Goal: Task Accomplishment & Management: Complete application form

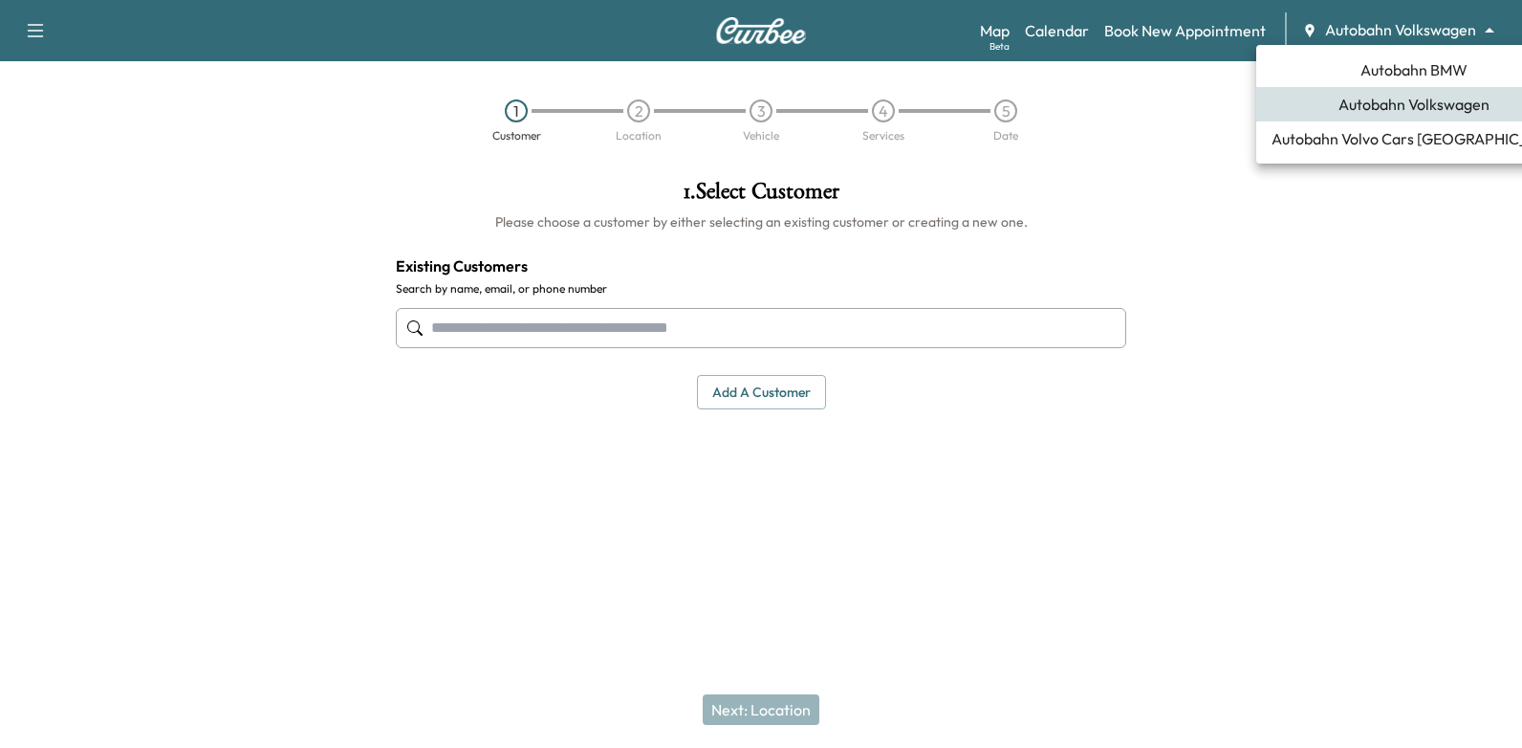
click at [1425, 35] on body "Support Log Out Map Beta Calendar Book New Appointment Autobahn Volkswagen ****…" at bounding box center [761, 374] width 1522 height 748
click at [1383, 75] on span "Autobahn BMW" at bounding box center [1413, 69] width 107 height 23
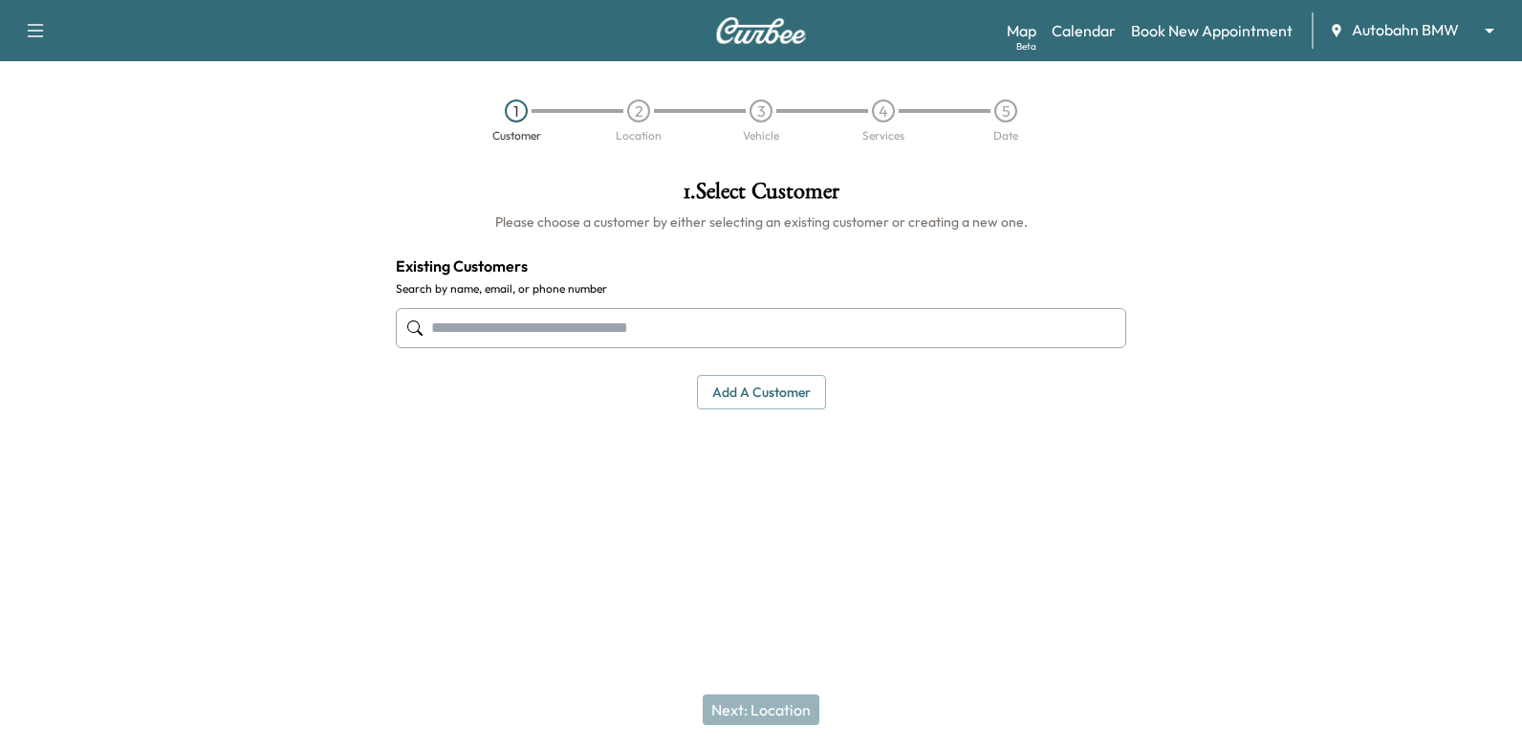
click at [1063, 317] on input "text" at bounding box center [761, 328] width 730 height 40
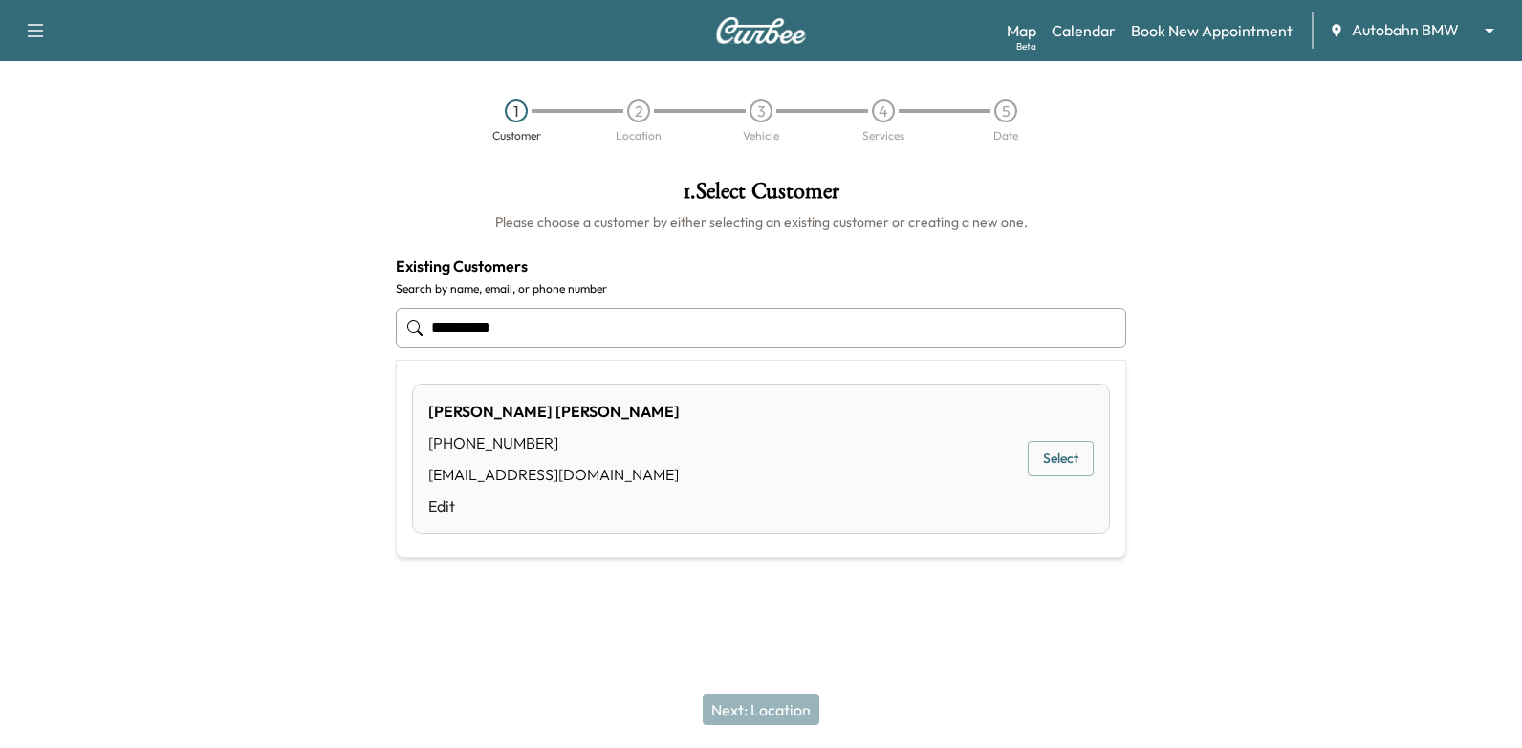
type input "**********"
click at [1195, 388] on div at bounding box center [1331, 351] width 380 height 374
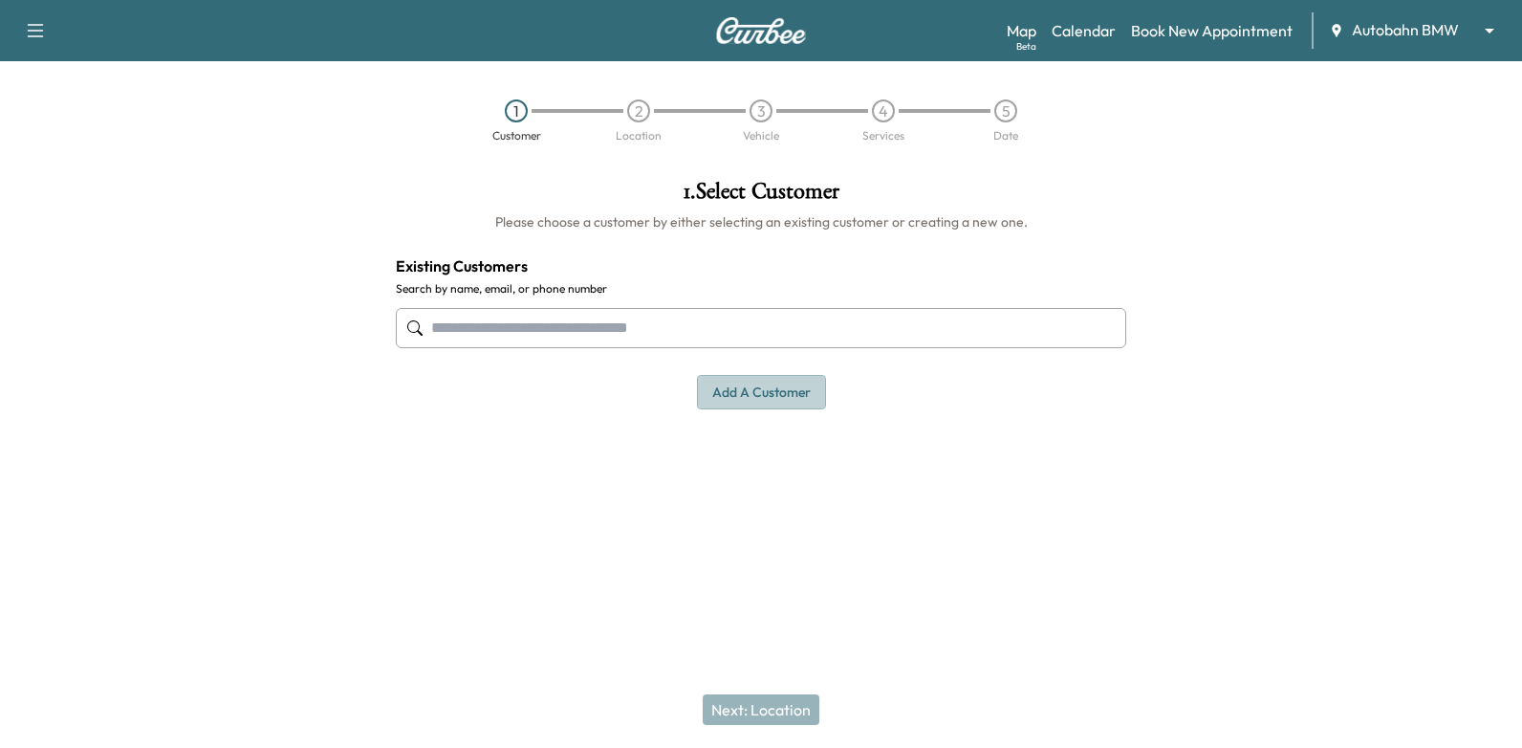
click at [796, 396] on button "Add a customer" at bounding box center [761, 392] width 129 height 35
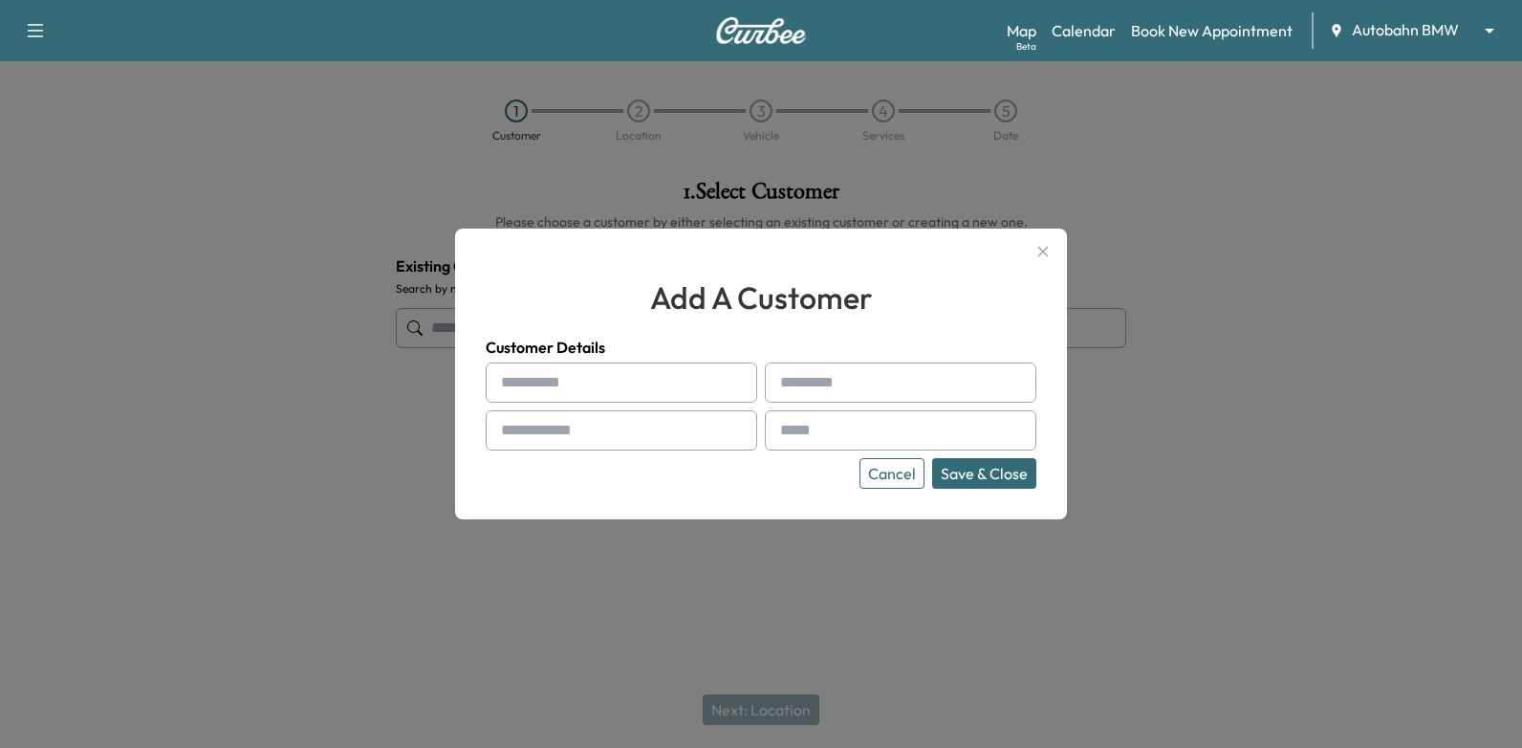
click at [686, 375] on input "text" at bounding box center [621, 382] width 271 height 40
click at [714, 388] on input "text" at bounding box center [621, 382] width 271 height 40
paste input "********"
type input "********"
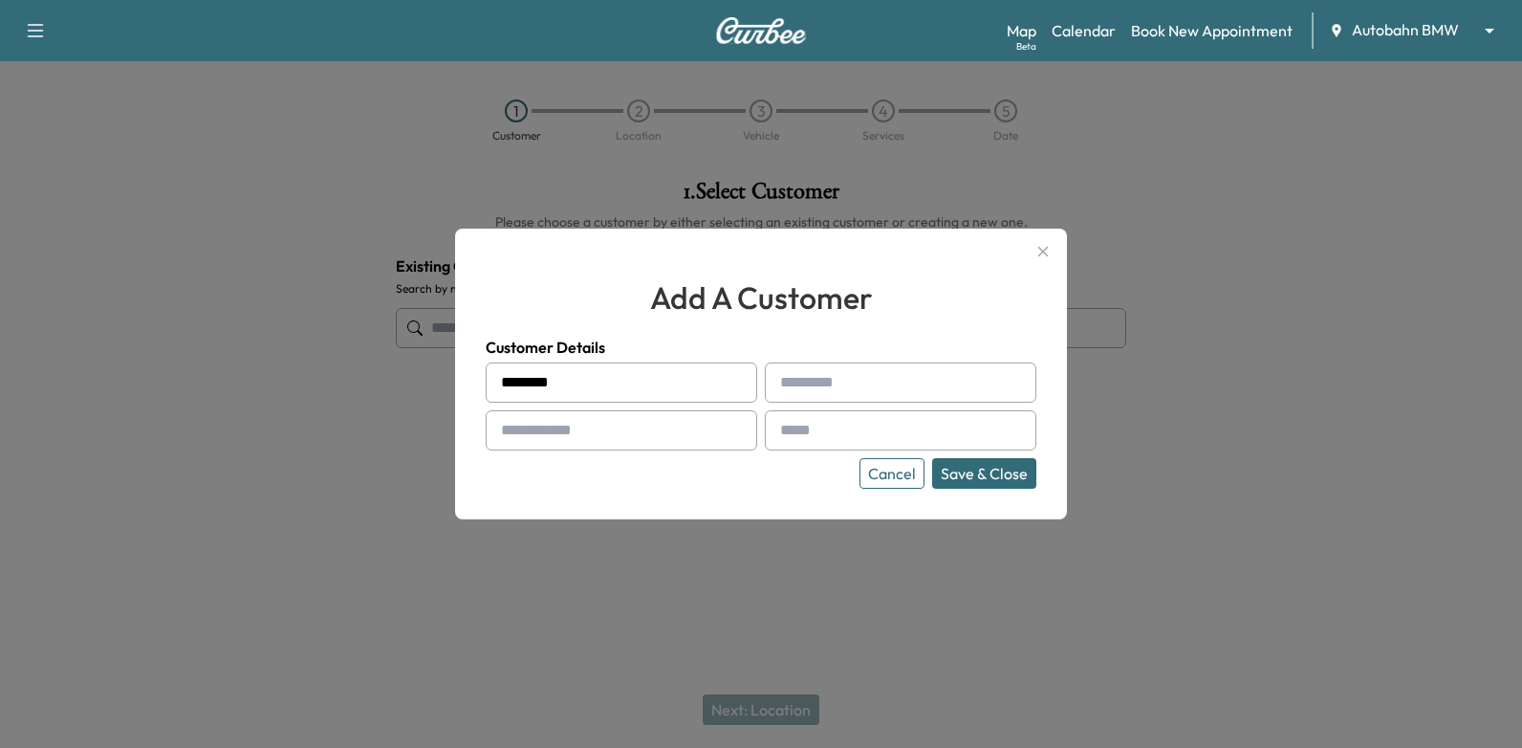
click at [829, 383] on input "text" at bounding box center [900, 382] width 271 height 40
paste input "********"
type input "********"
click at [678, 418] on input "text" at bounding box center [621, 430] width 271 height 40
type input "**********"
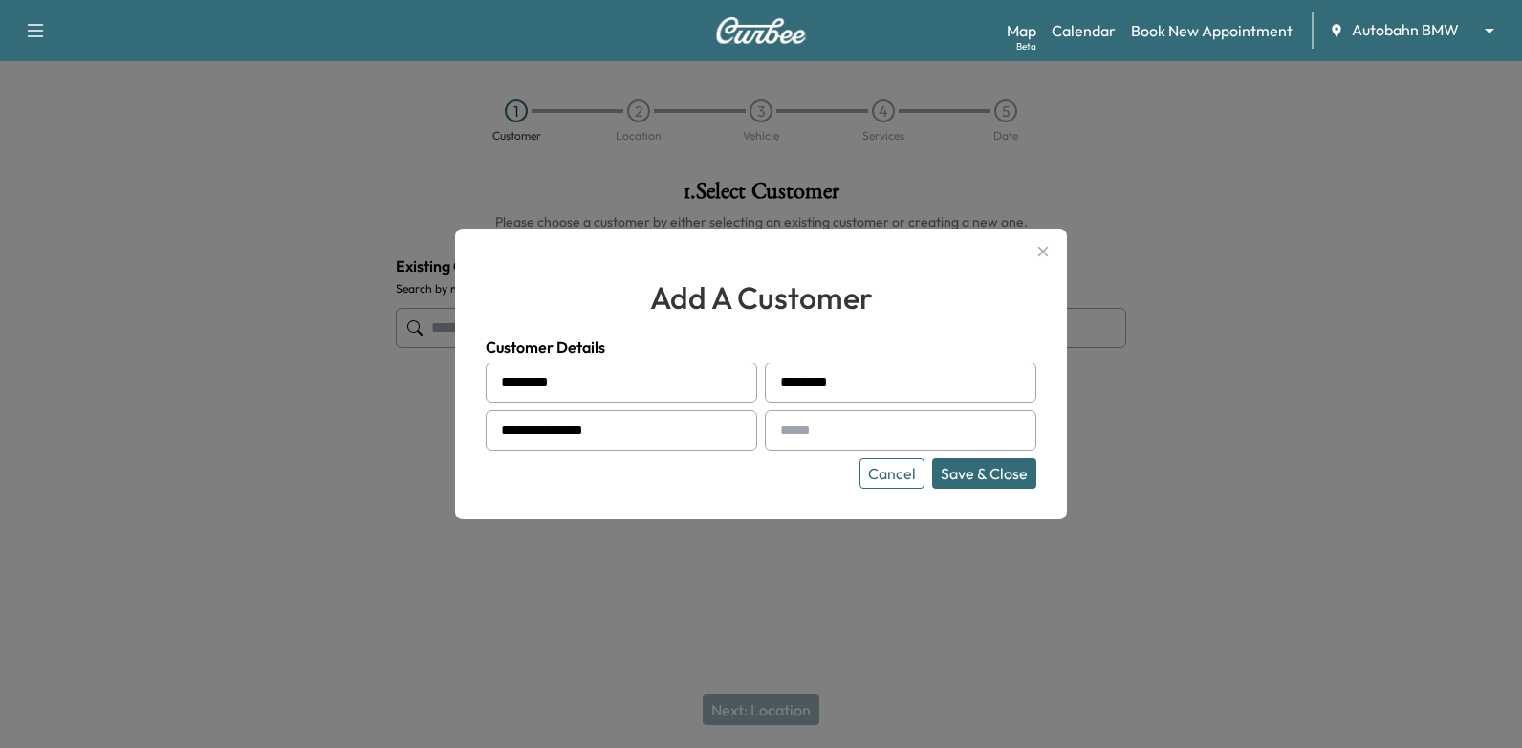
click at [861, 435] on input "text" at bounding box center [900, 430] width 271 height 40
click at [947, 426] on input "text" at bounding box center [900, 430] width 271 height 40
paste input "**********"
type input "**********"
click at [1008, 466] on button "Save & Close" at bounding box center [984, 473] width 104 height 31
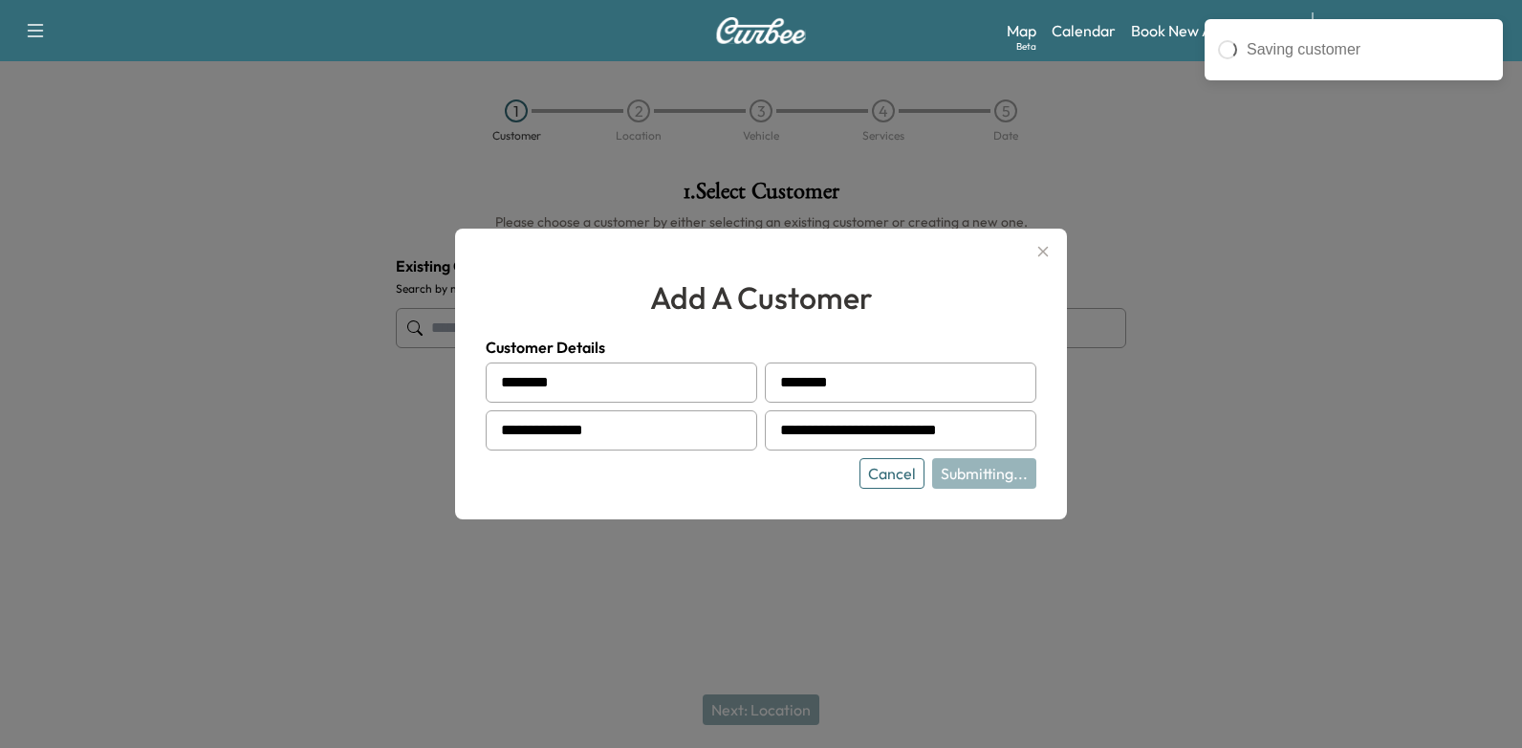
type input "**********"
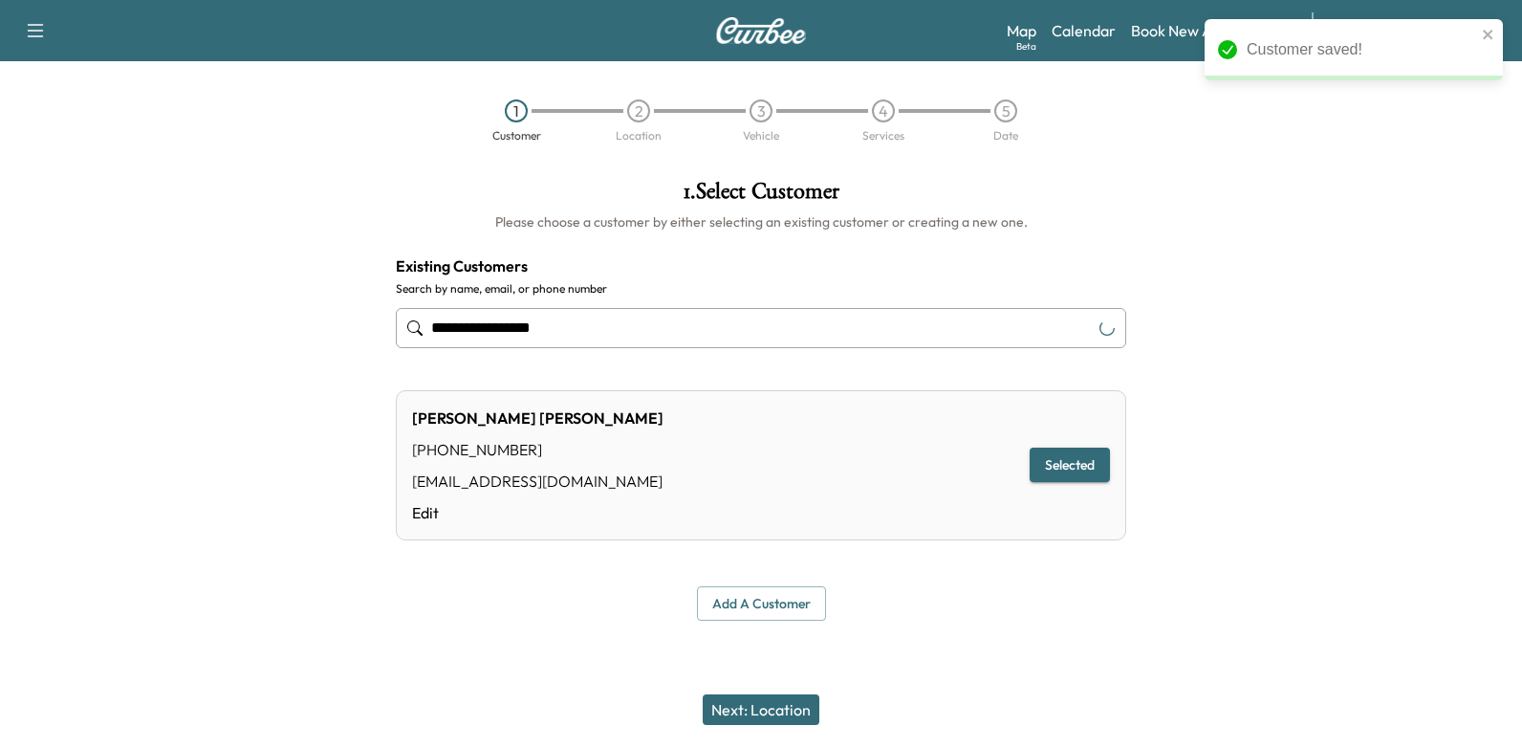
click at [798, 700] on button "Next: Location" at bounding box center [761, 709] width 117 height 31
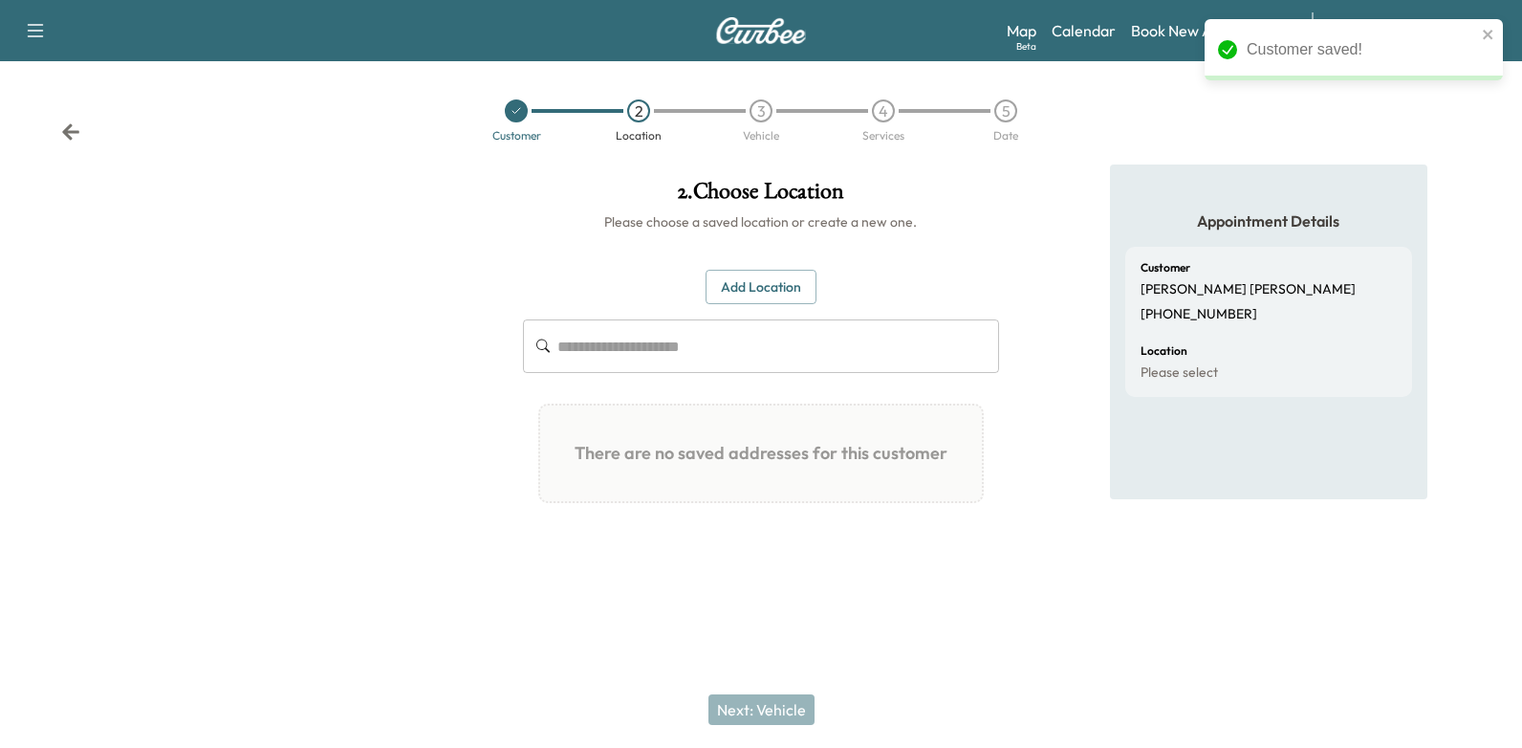
click at [807, 306] on div "Add Location ​ There are no saved addresses for this customer Add a Location Ad…" at bounding box center [761, 394] width 477 height 249
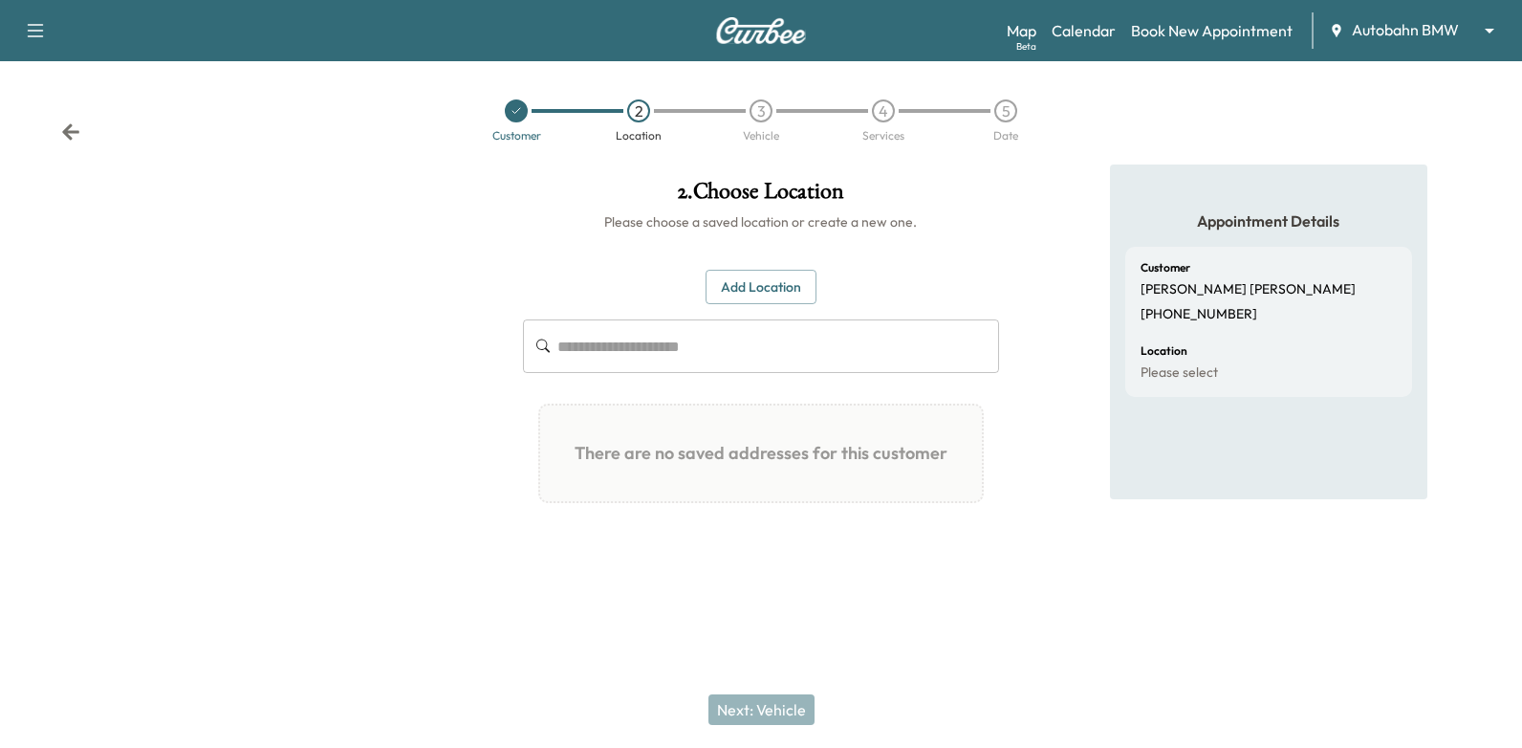
click at [816, 285] on div "Add Location ​ There are no saved addresses for this customer Add a Location Ad…" at bounding box center [761, 394] width 477 height 249
click at [807, 292] on button "Add Location" at bounding box center [760, 287] width 111 height 35
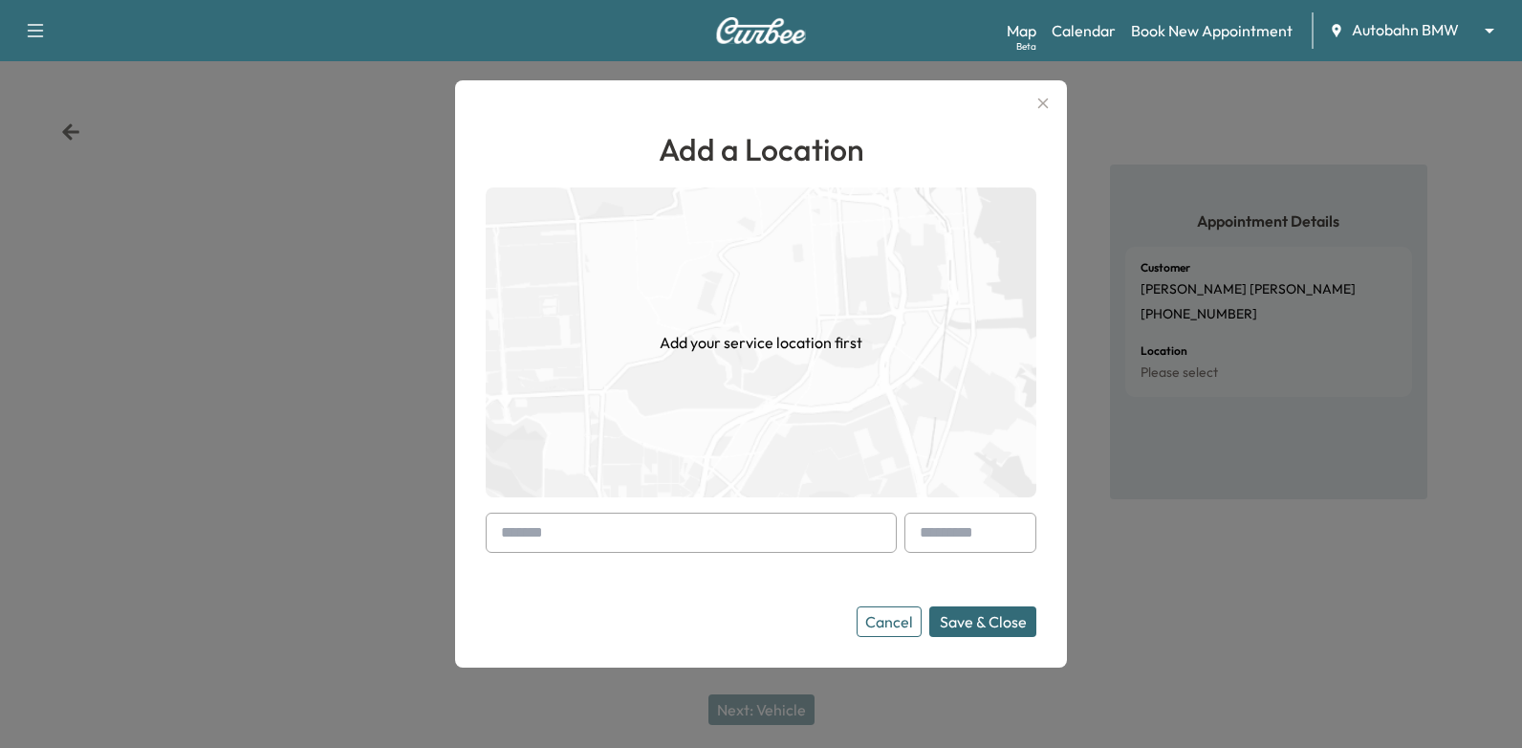
click at [813, 520] on input "text" at bounding box center [691, 532] width 411 height 40
click at [1048, 106] on icon "button" at bounding box center [1042, 103] width 23 height 23
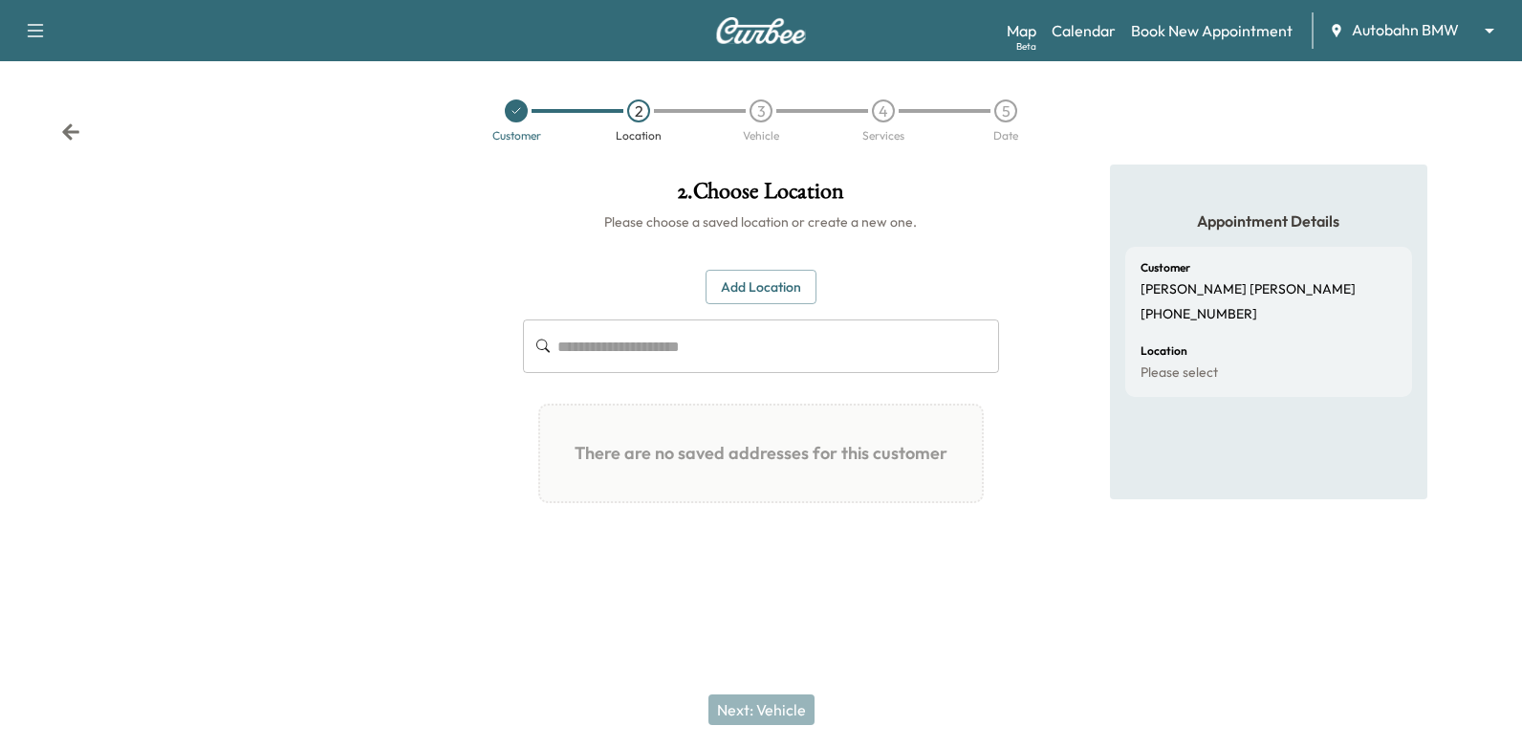
drag, startPoint x: 785, startPoint y: 281, endPoint x: 808, endPoint y: 319, distance: 44.6
click at [785, 281] on button "Add Location" at bounding box center [760, 287] width 111 height 35
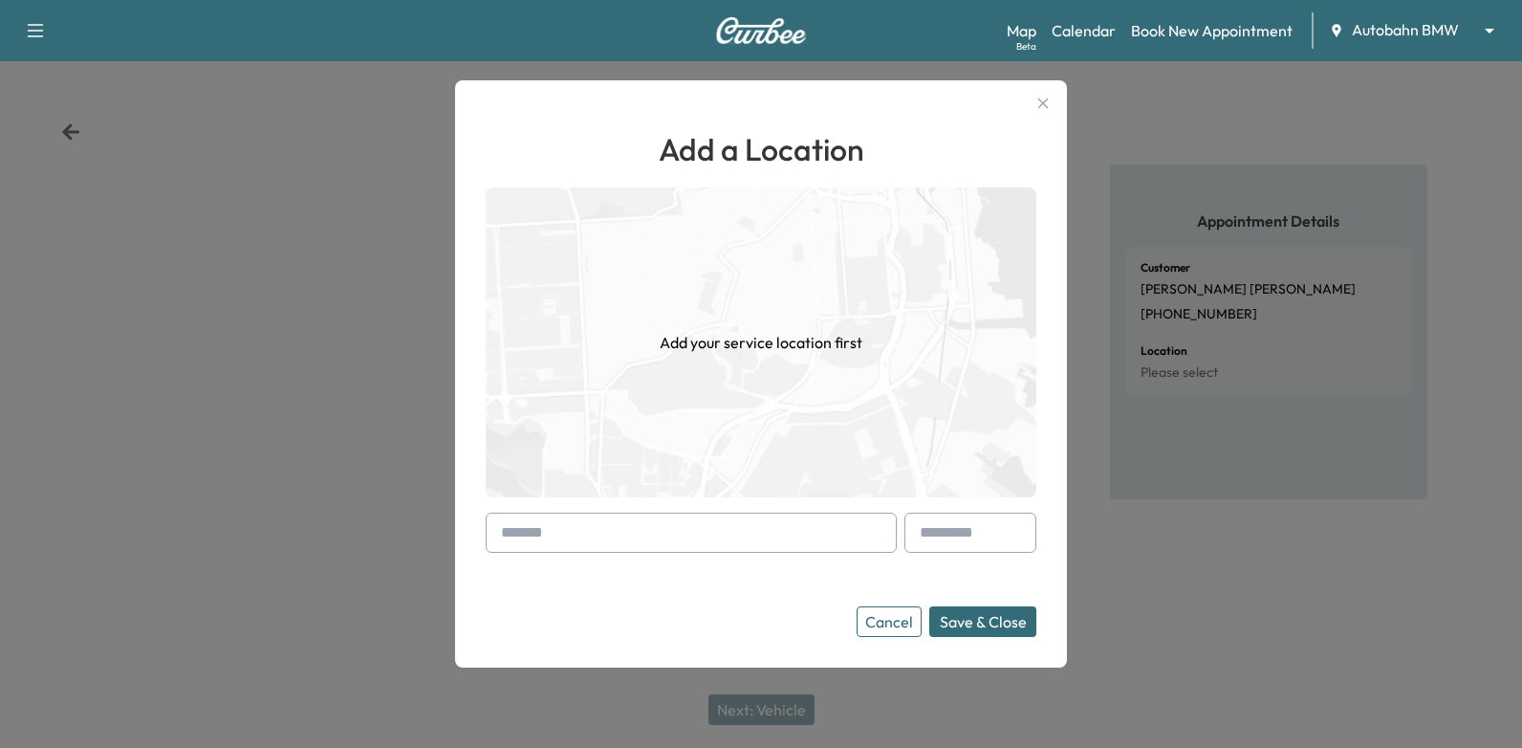
click at [736, 522] on input "text" at bounding box center [691, 532] width 411 height 40
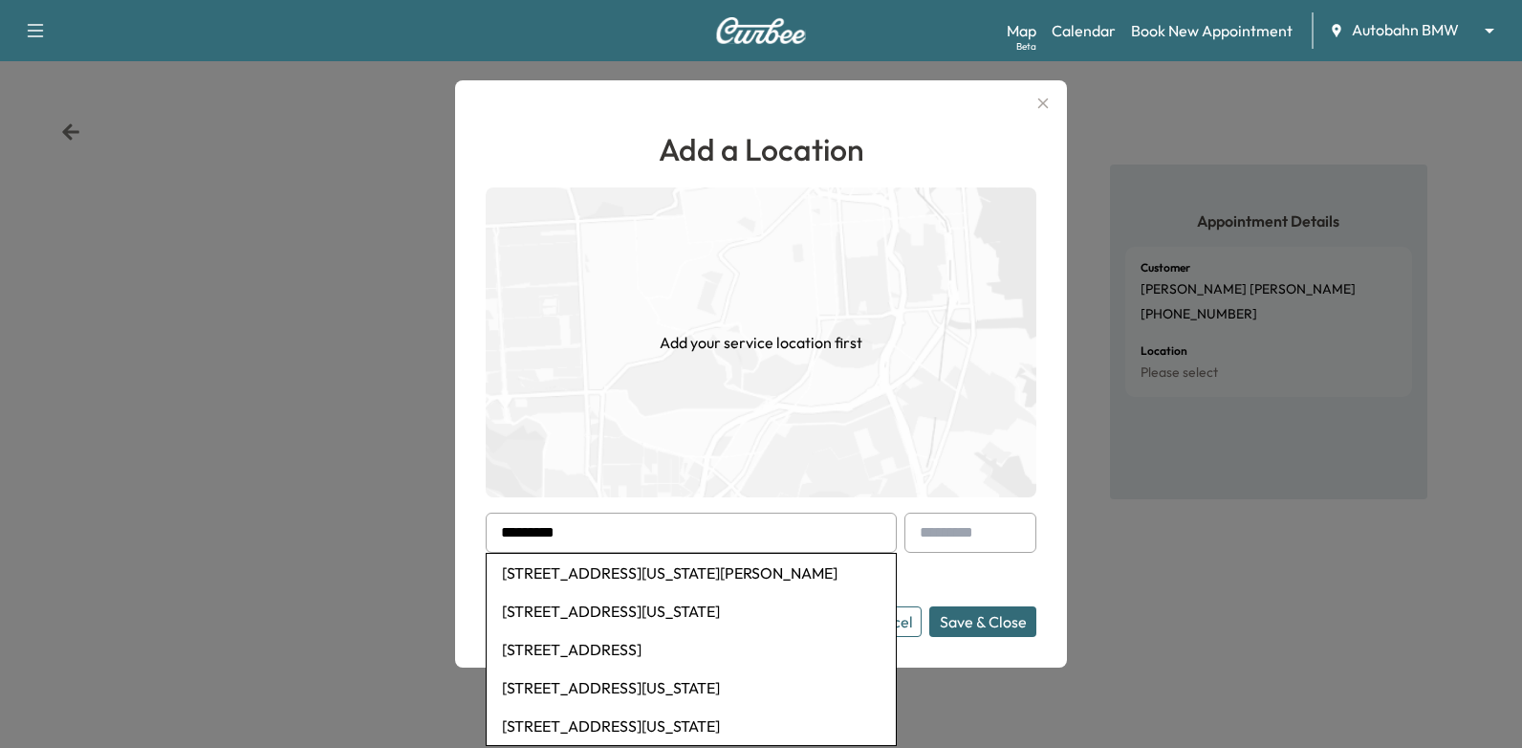
click at [769, 575] on li "6208 California Street, Joshua, TX, USA" at bounding box center [691, 572] width 409 height 38
type input "**********"
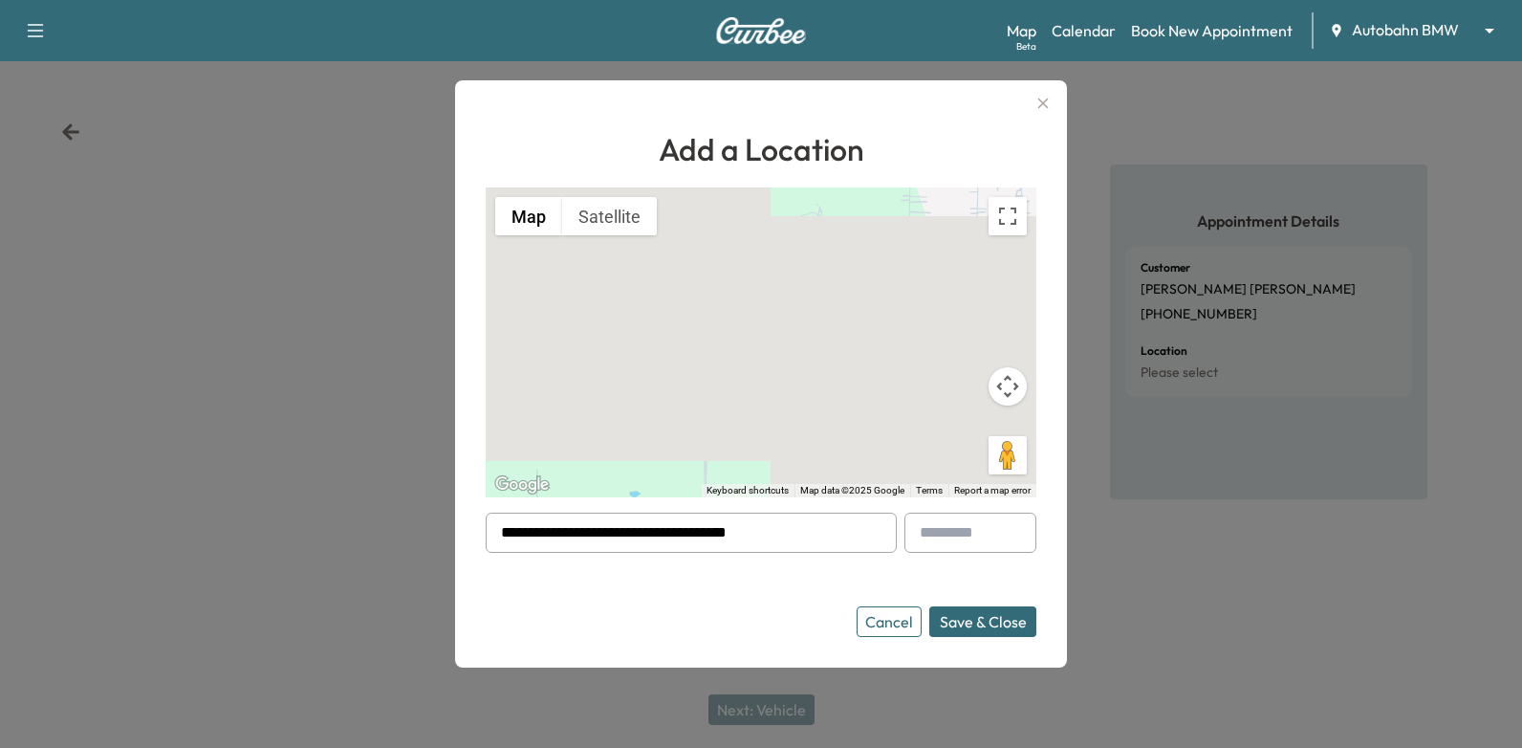
click at [963, 619] on button "Save & Close" at bounding box center [982, 621] width 107 height 31
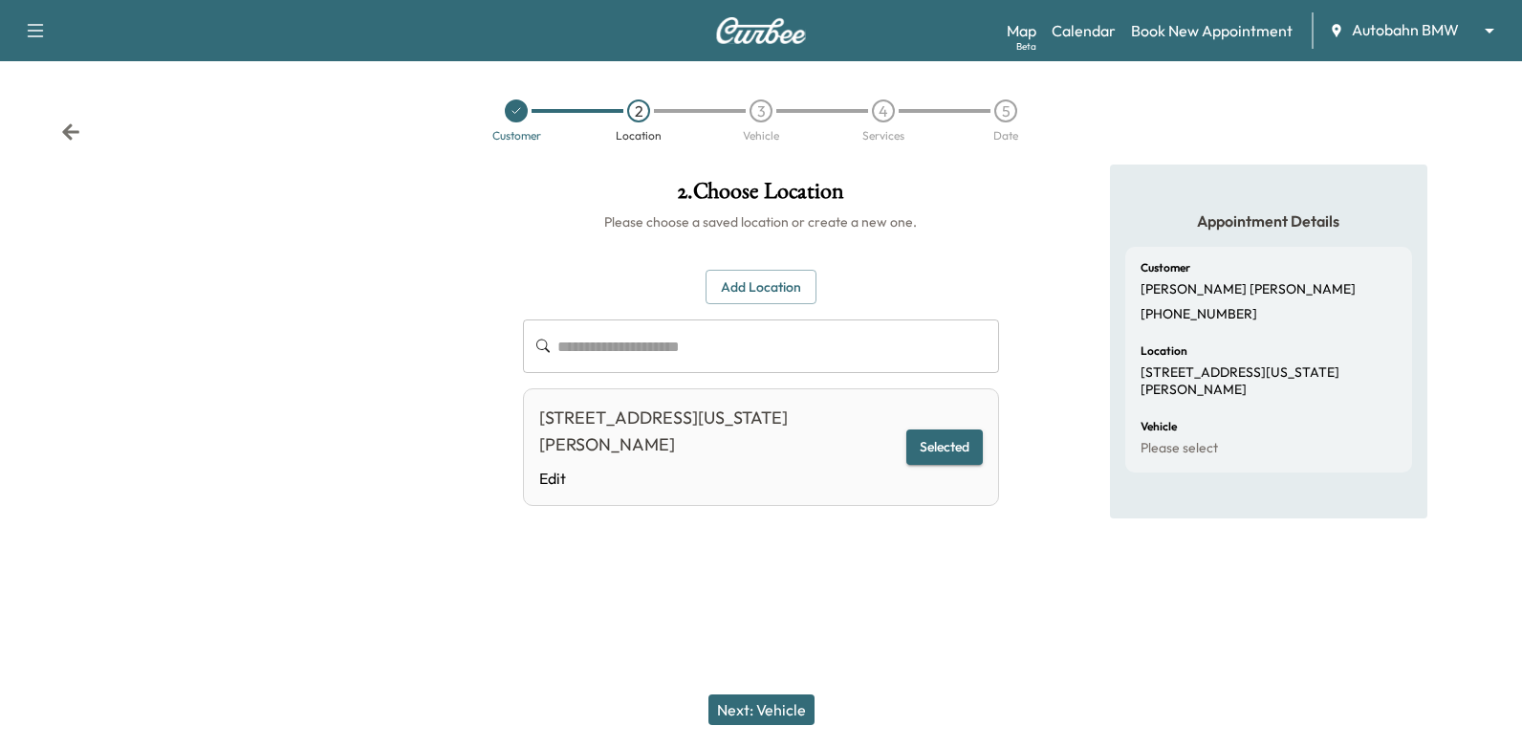
click at [765, 697] on button "Next: Vehicle" at bounding box center [761, 709] width 106 height 31
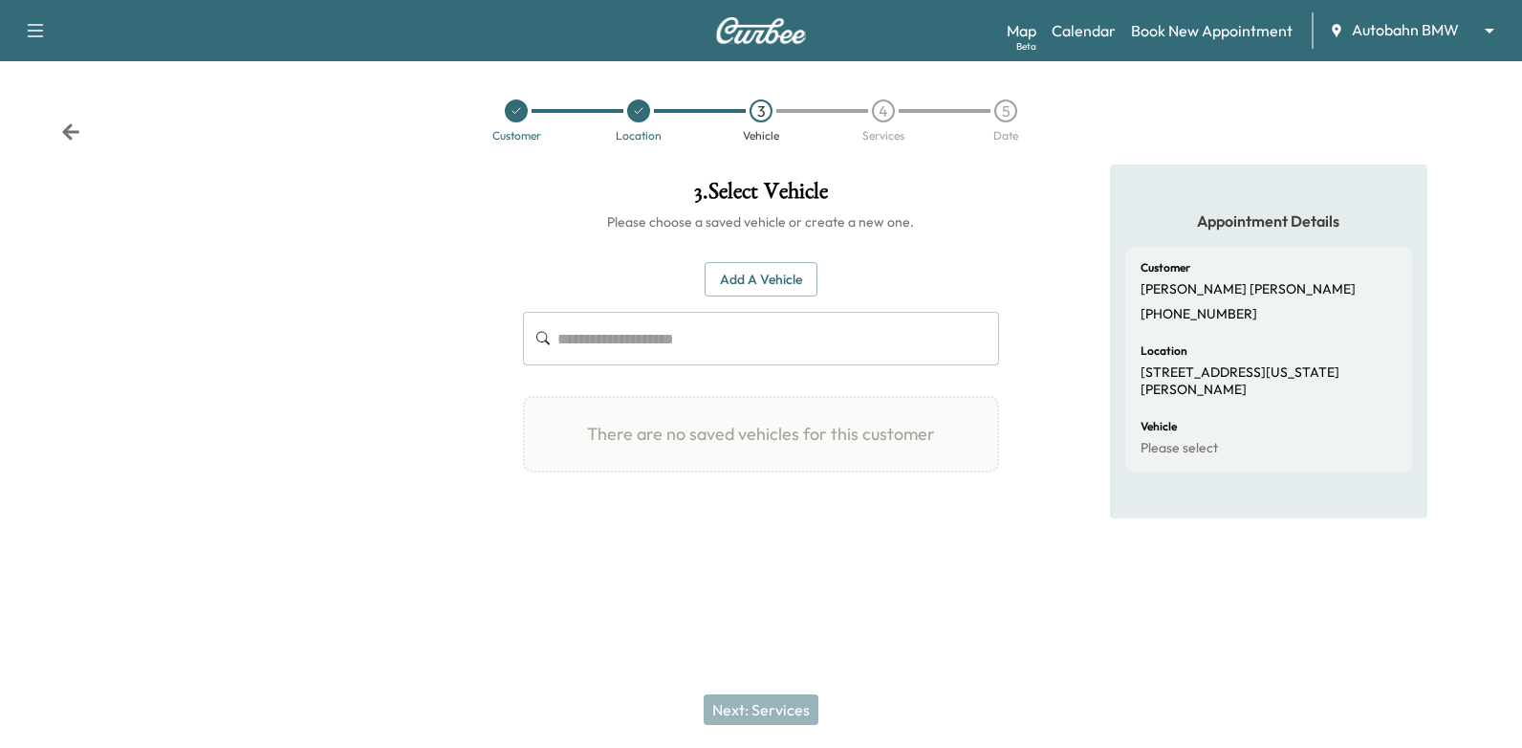
click at [782, 262] on button "Add a Vehicle" at bounding box center [760, 279] width 113 height 35
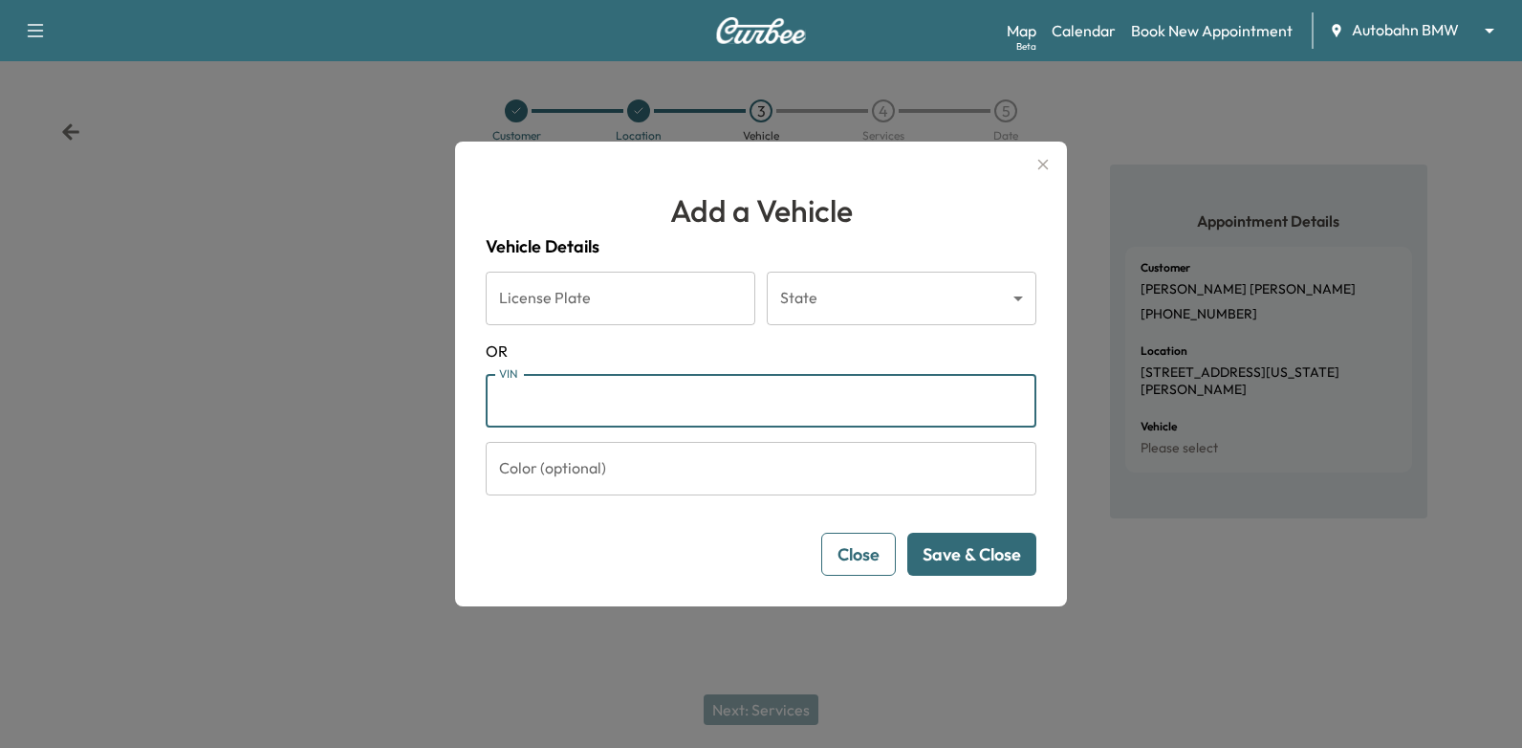
paste input "**********"
type input "**********"
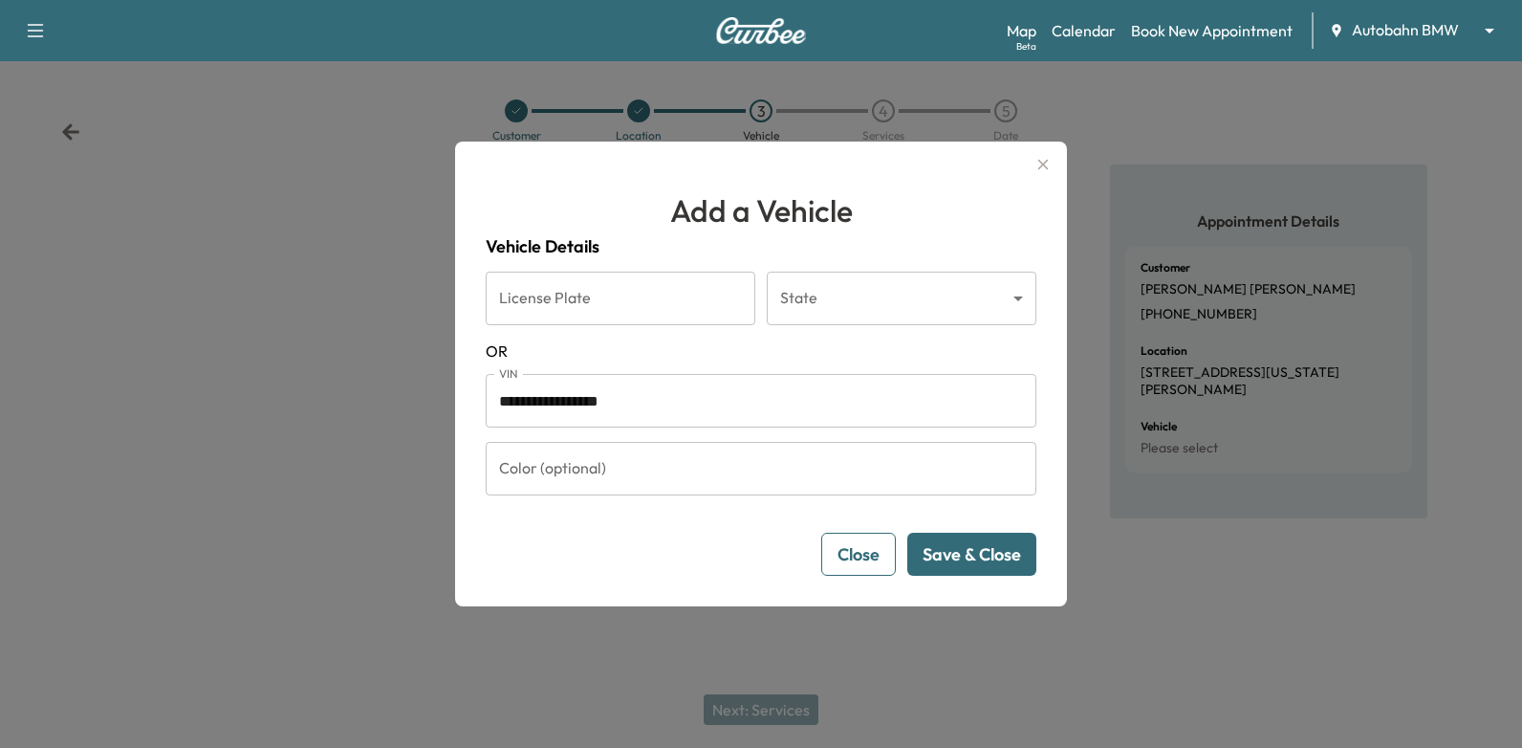
click at [965, 538] on button "Save & Close" at bounding box center [971, 553] width 129 height 43
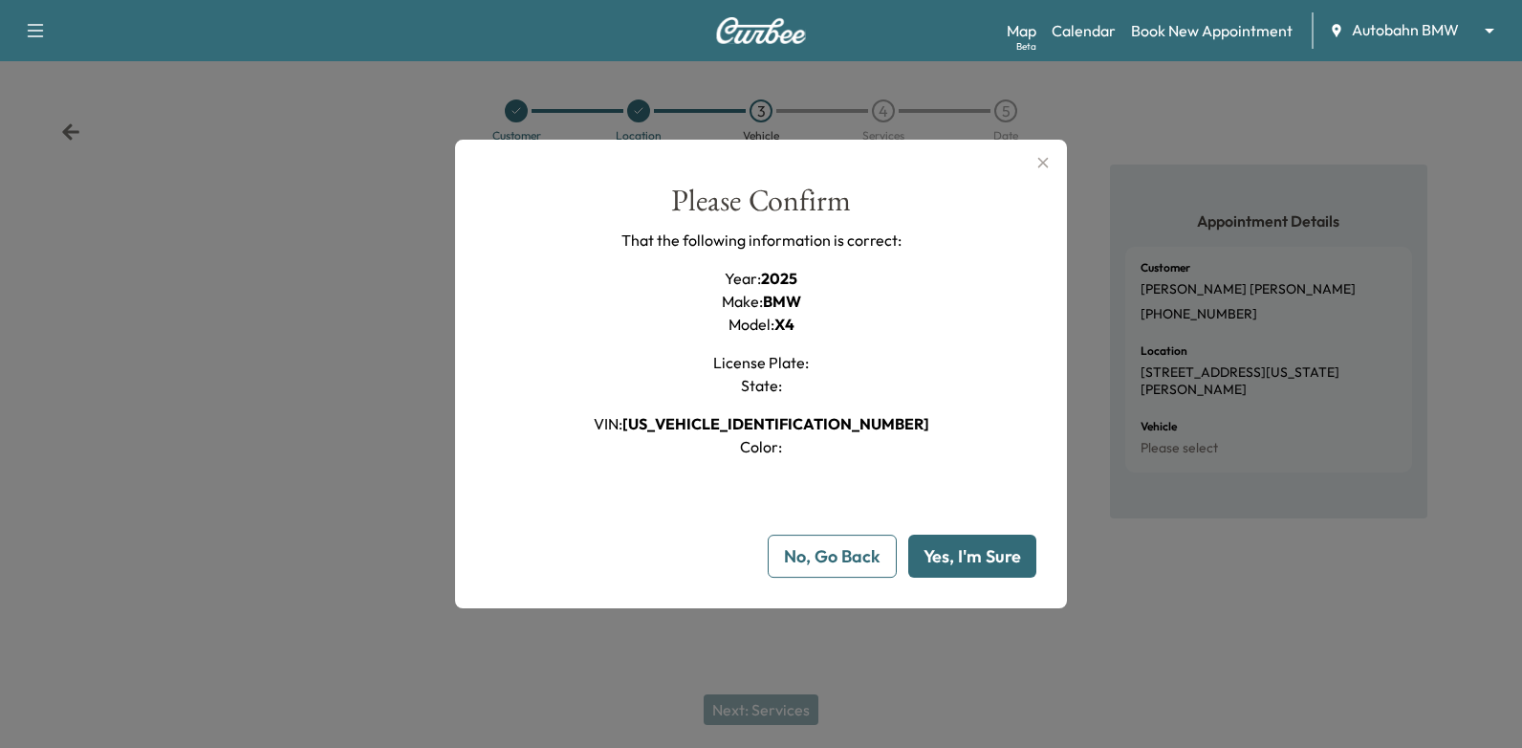
click at [964, 559] on button "Yes, I'm Sure" at bounding box center [972, 555] width 128 height 43
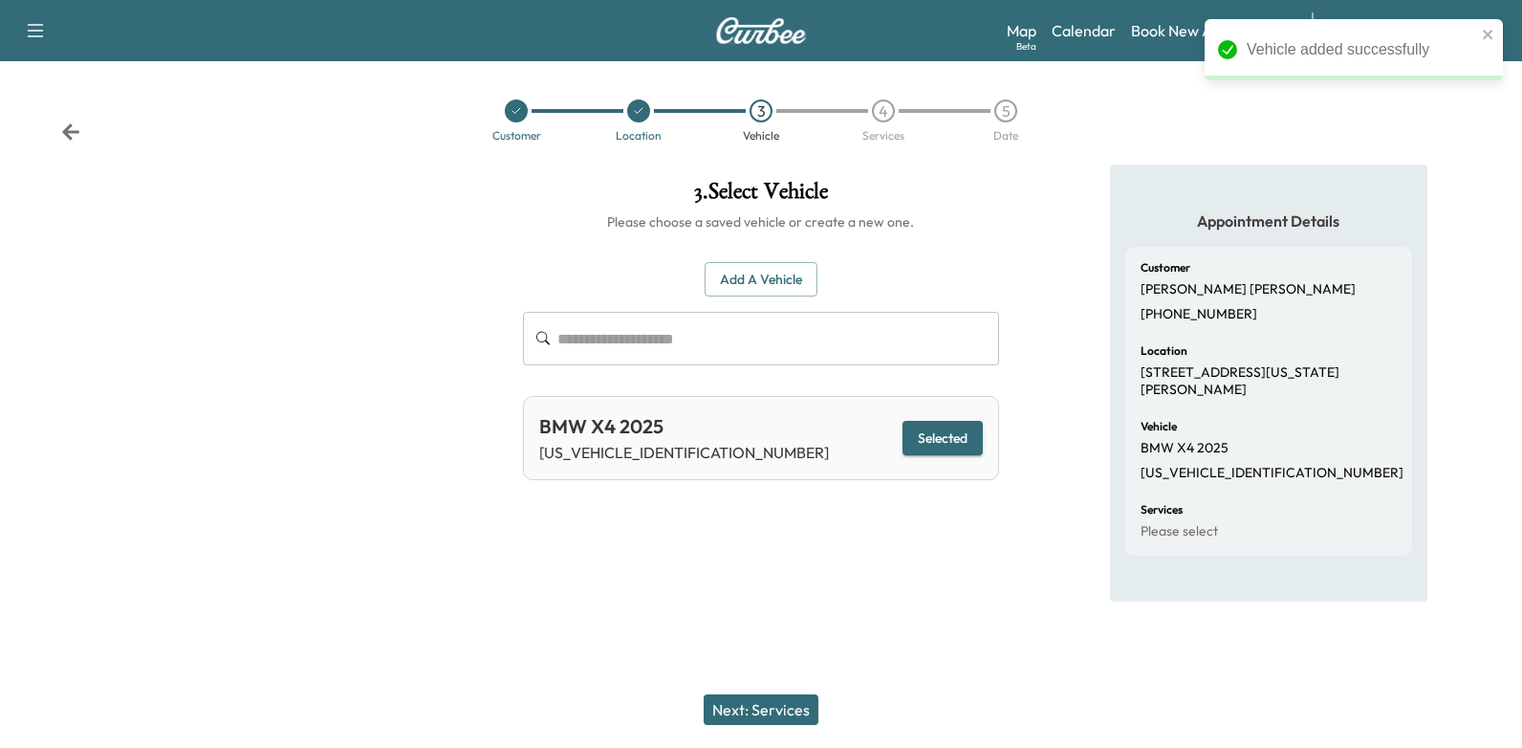
click at [767, 695] on button "Next: Services" at bounding box center [761, 709] width 115 height 31
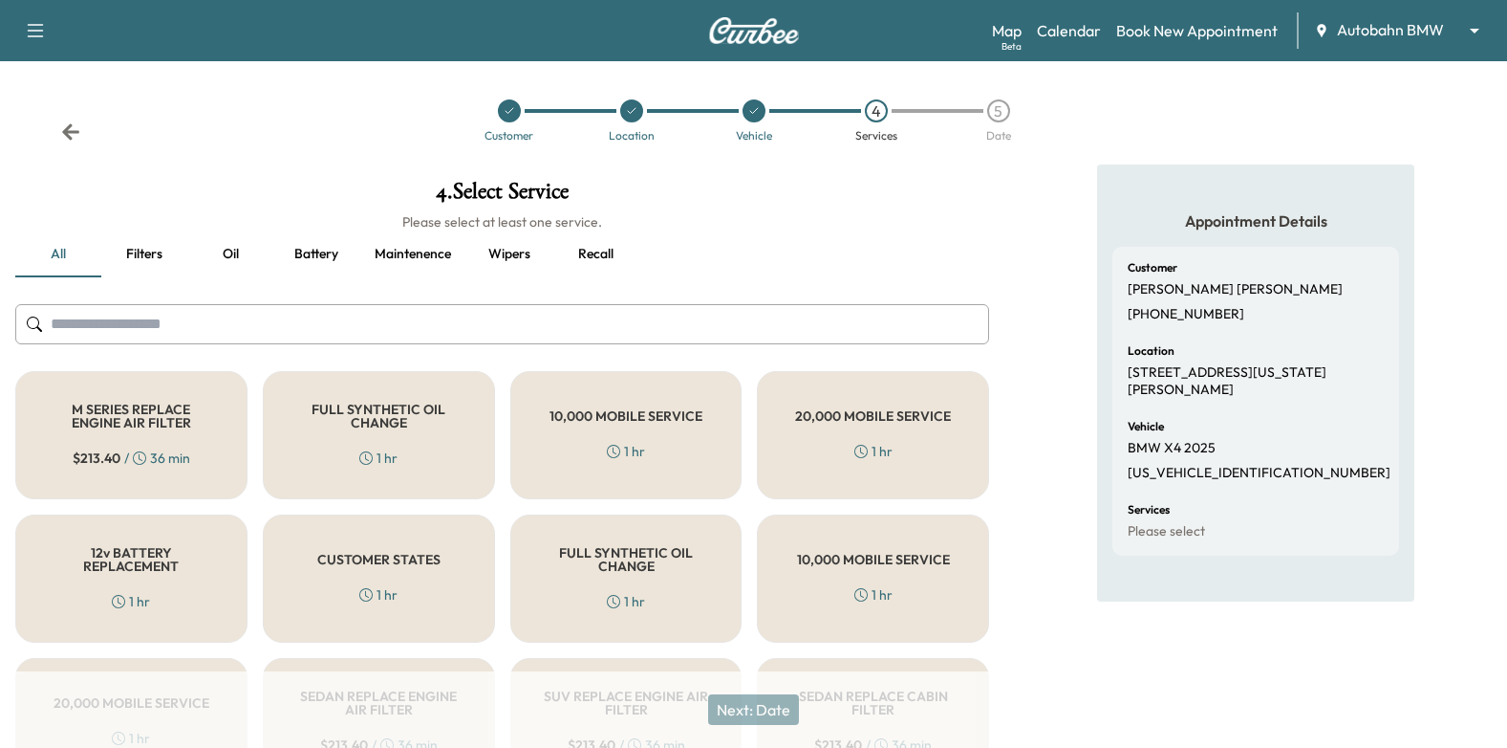
click at [451, 441] on div "FULL SYNTHETIC OIL CHANGE 1 hr" at bounding box center [379, 435] width 232 height 128
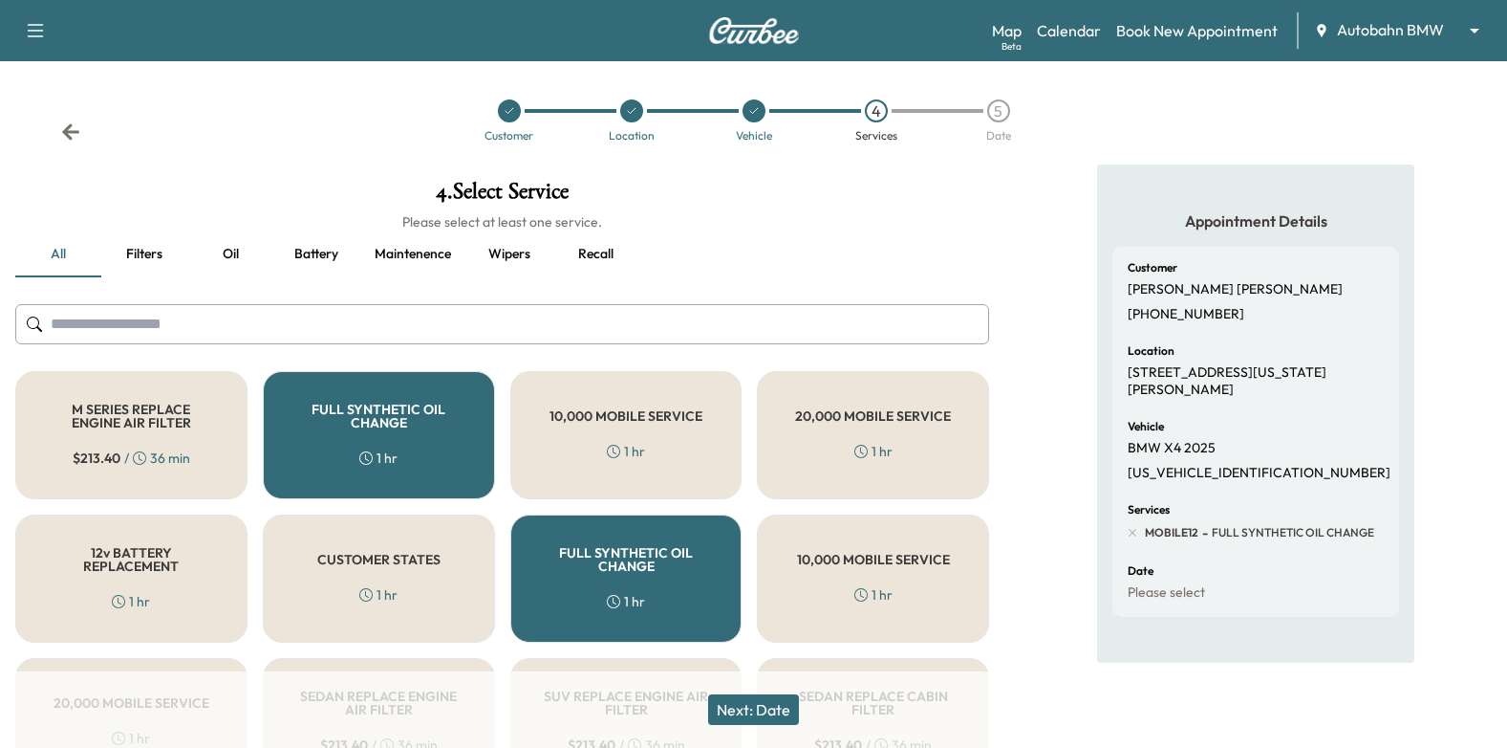
click at [770, 706] on button "Next: Date" at bounding box center [753, 709] width 91 height 31
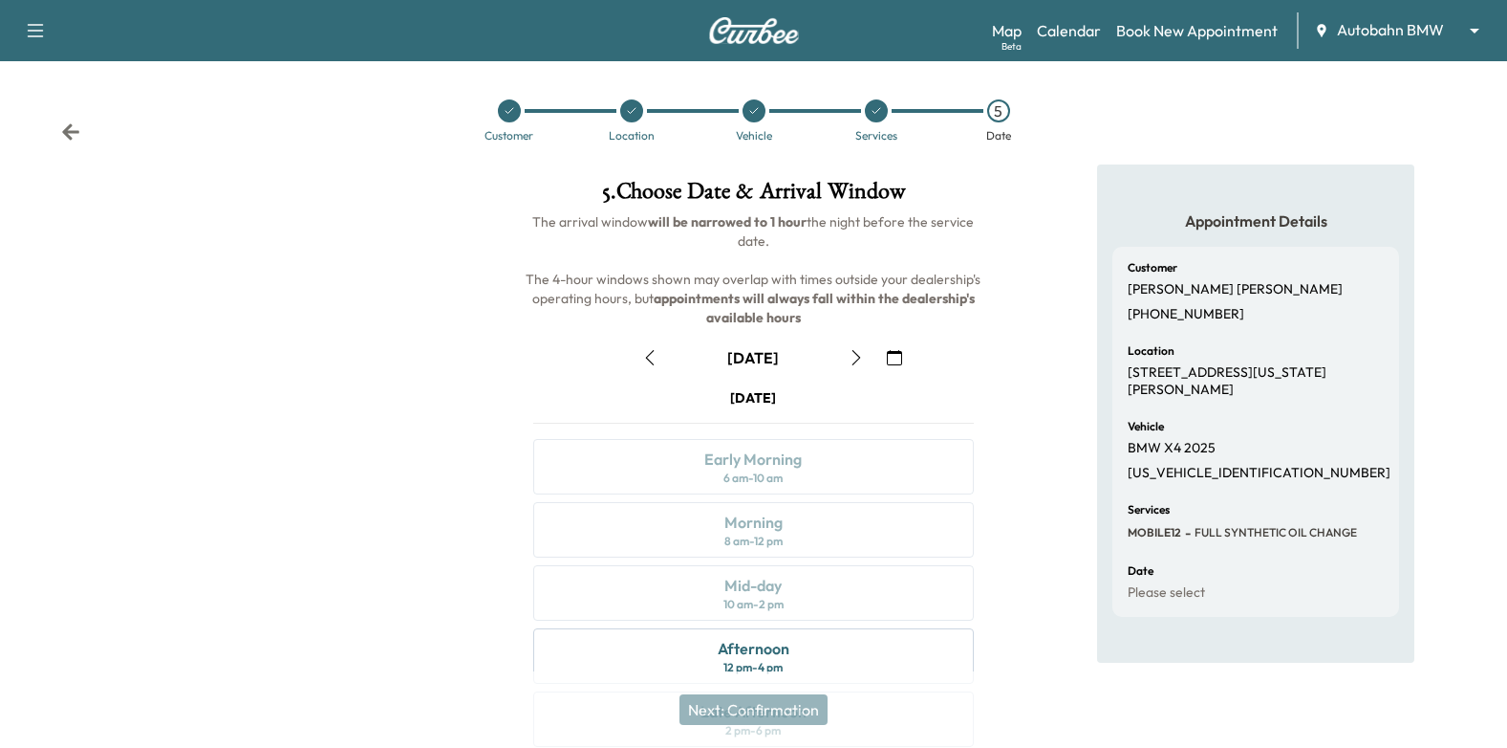
click at [881, 358] on button "button" at bounding box center [894, 357] width 33 height 31
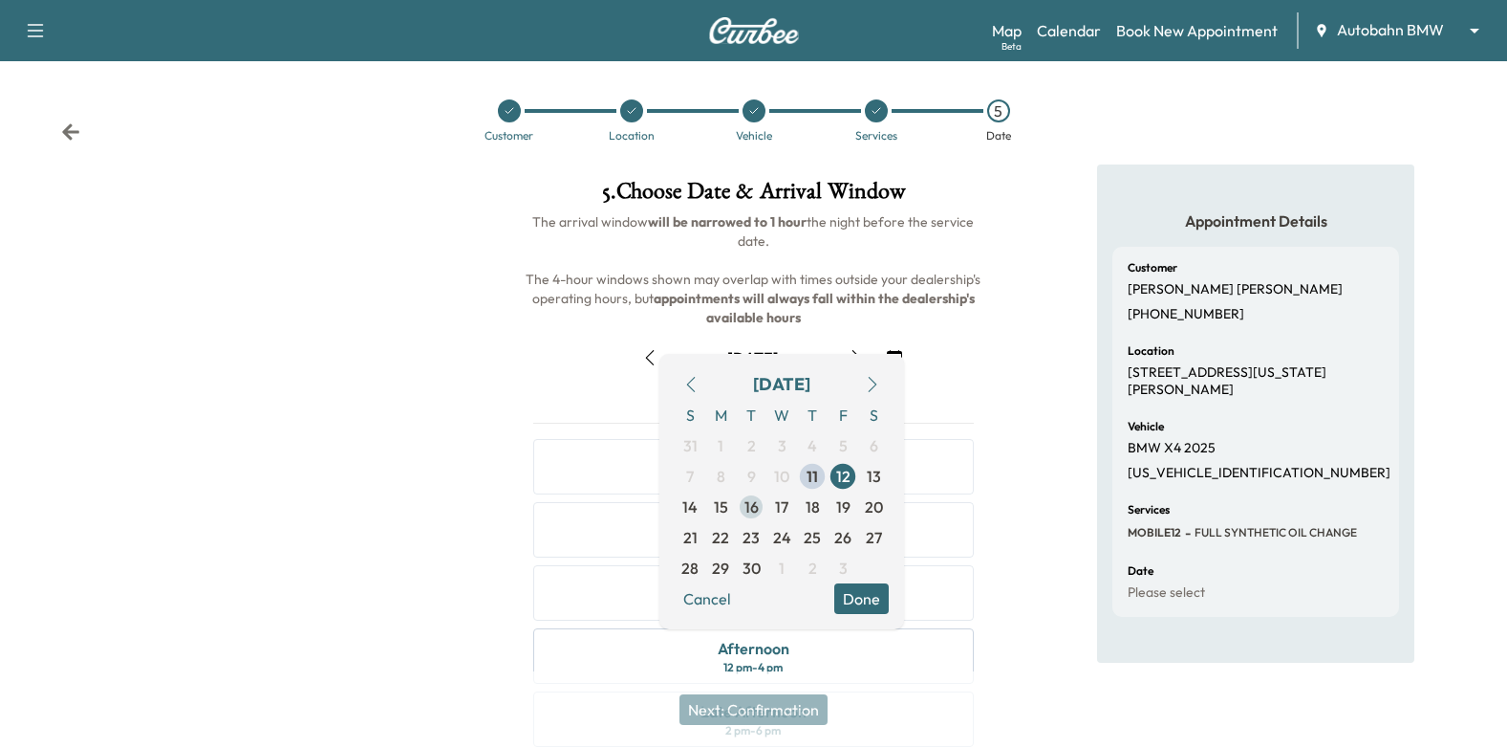
click at [746, 508] on span "16" at bounding box center [752, 506] width 14 height 23
click at [878, 603] on button "Done" at bounding box center [861, 598] width 54 height 31
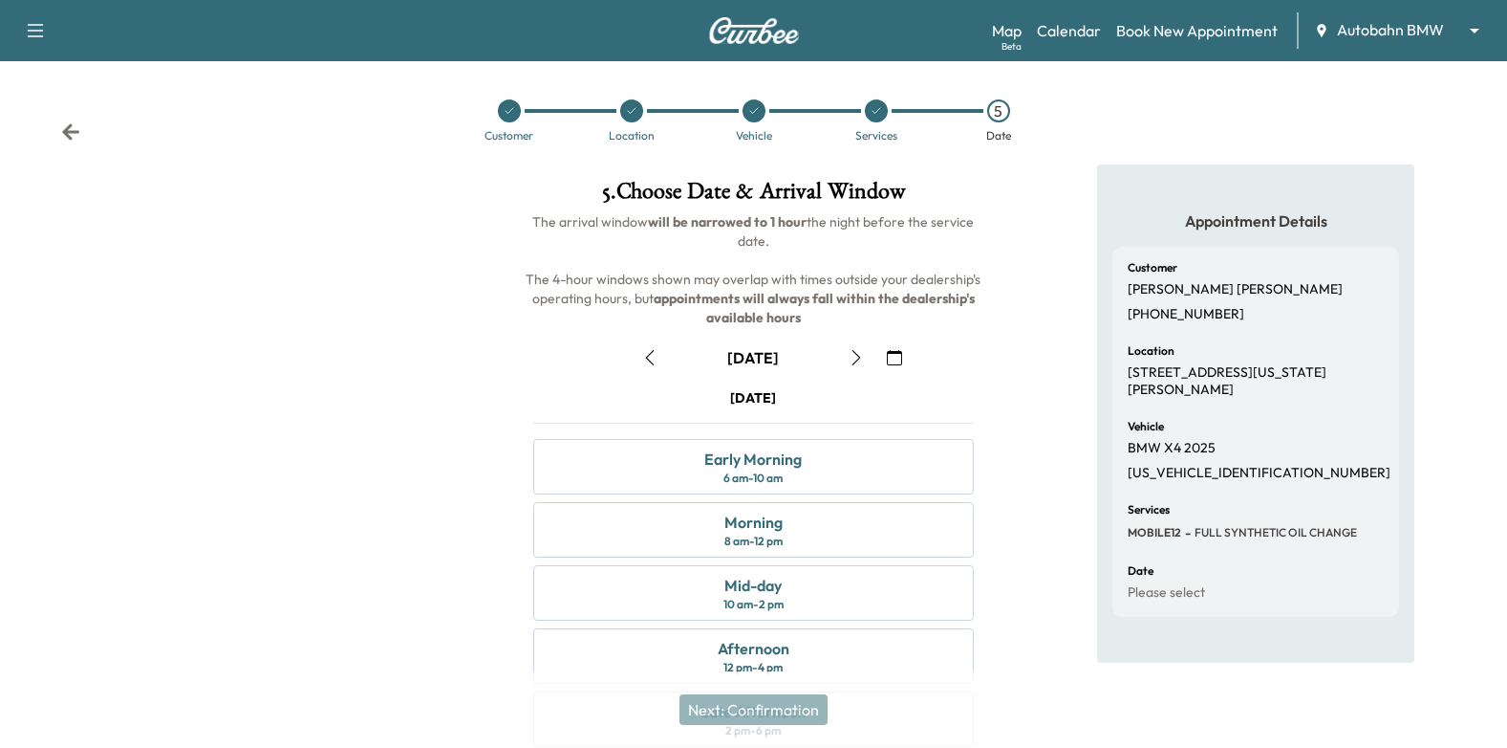
scroll to position [191, 0]
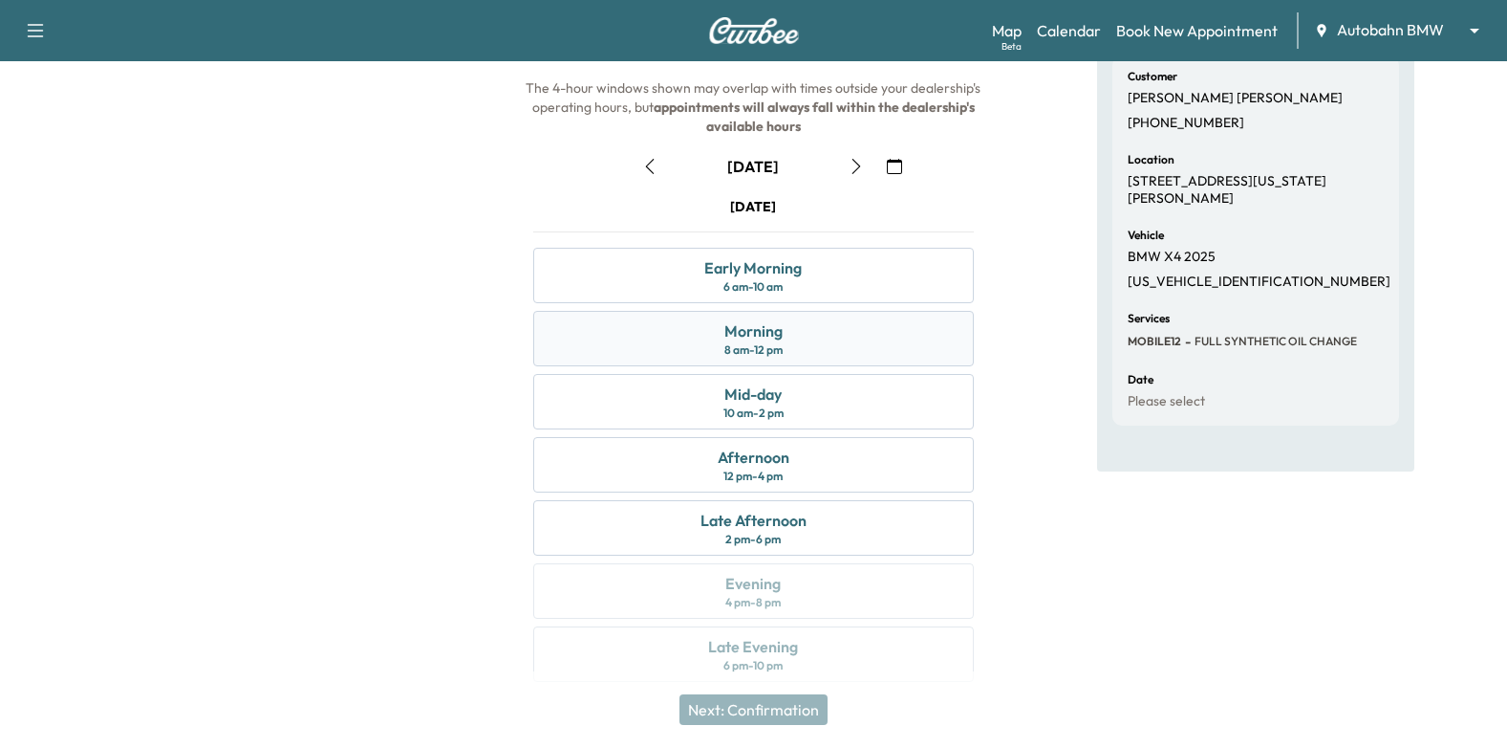
click at [852, 326] on div "Morning 8 am - 12 pm" at bounding box center [754, 338] width 442 height 55
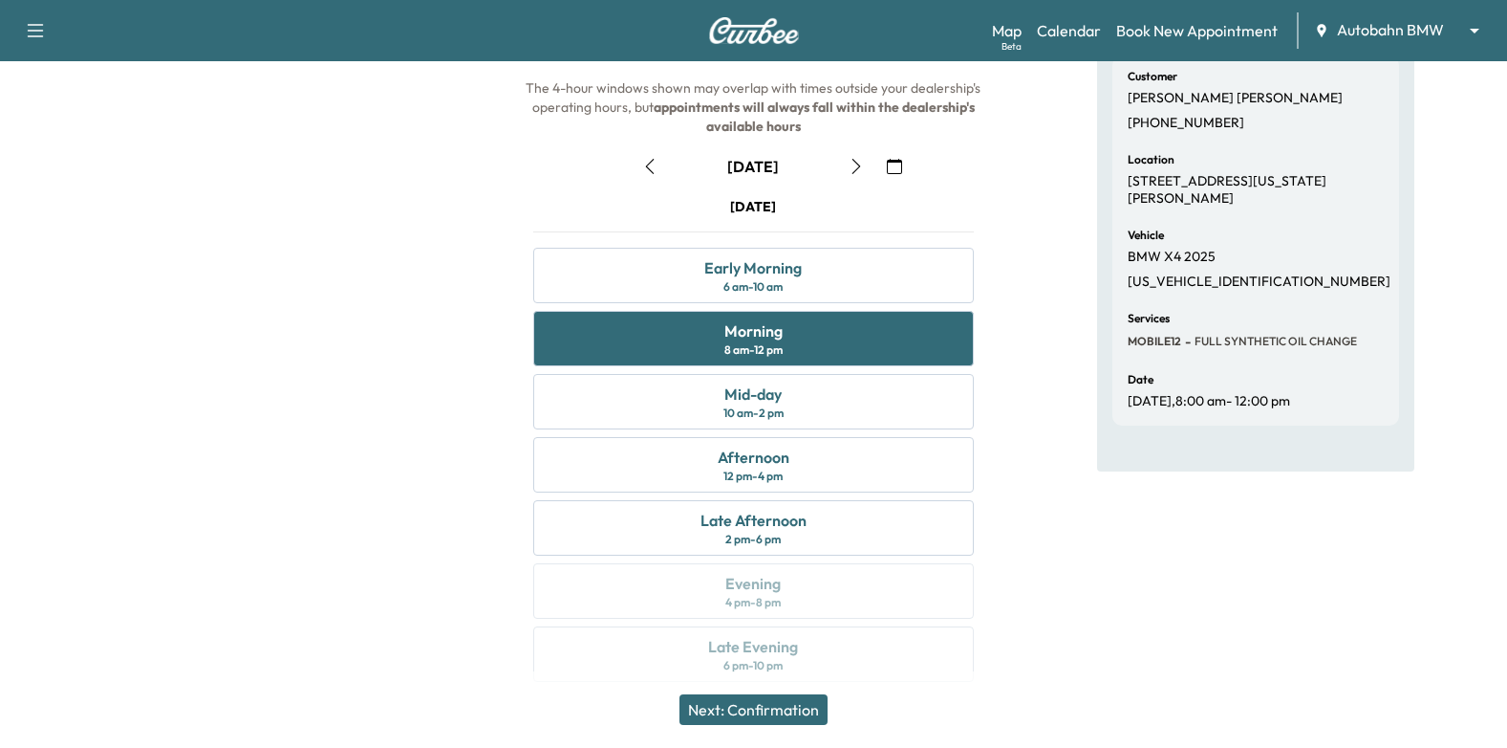
click at [821, 695] on button "Next: Confirmation" at bounding box center [754, 709] width 148 height 31
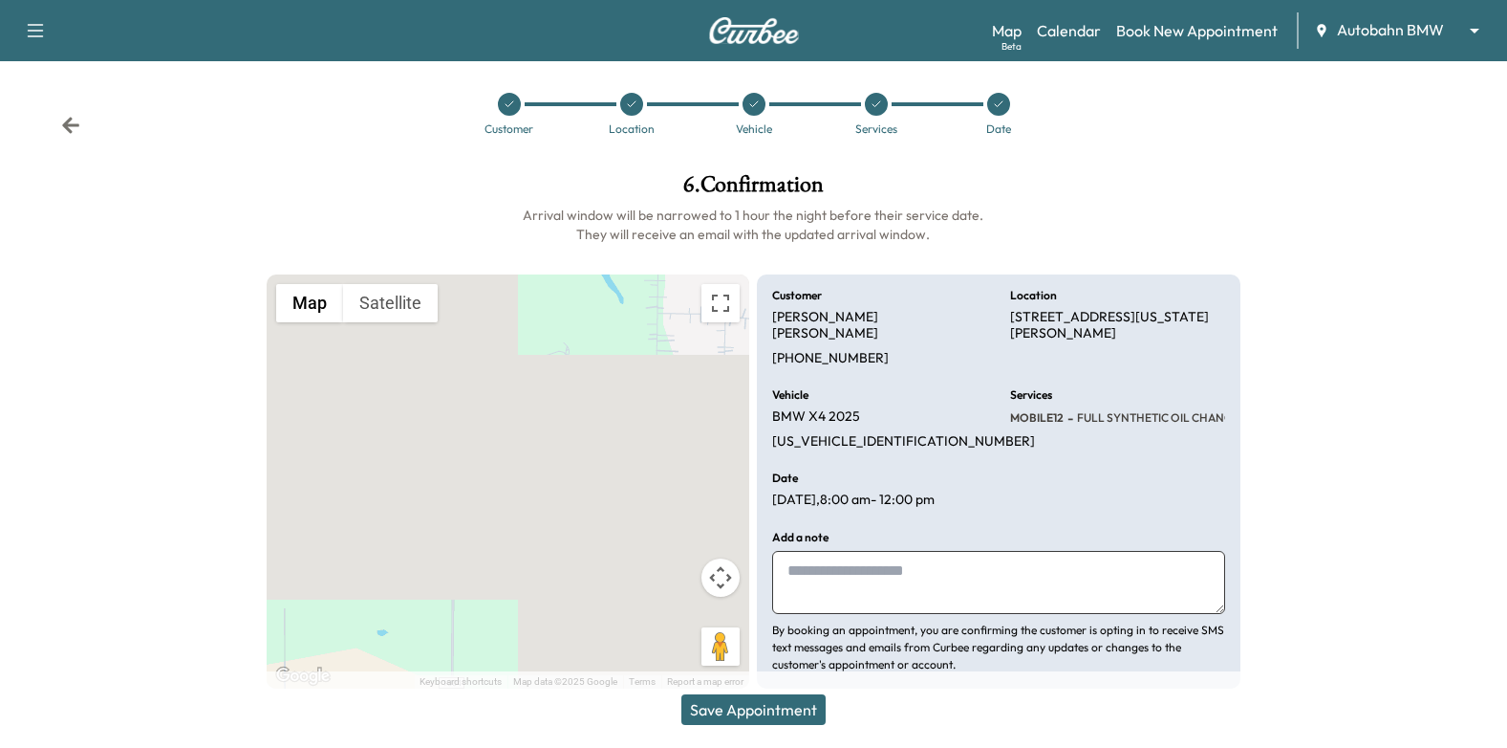
click at [855, 566] on textarea at bounding box center [998, 582] width 453 height 63
type textarea "**********"
click at [826, 705] on button "Save Appointment" at bounding box center [754, 709] width 144 height 31
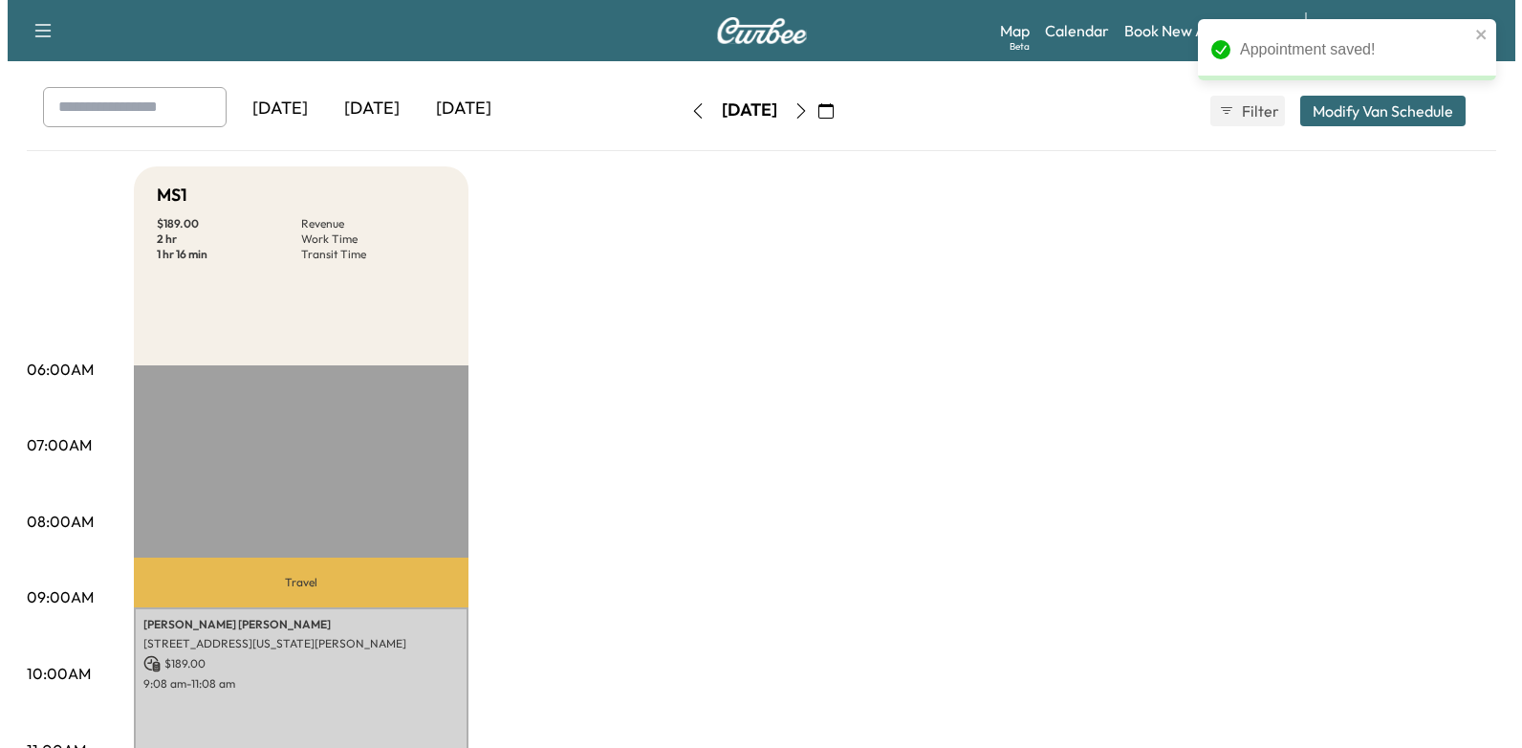
scroll to position [191, 0]
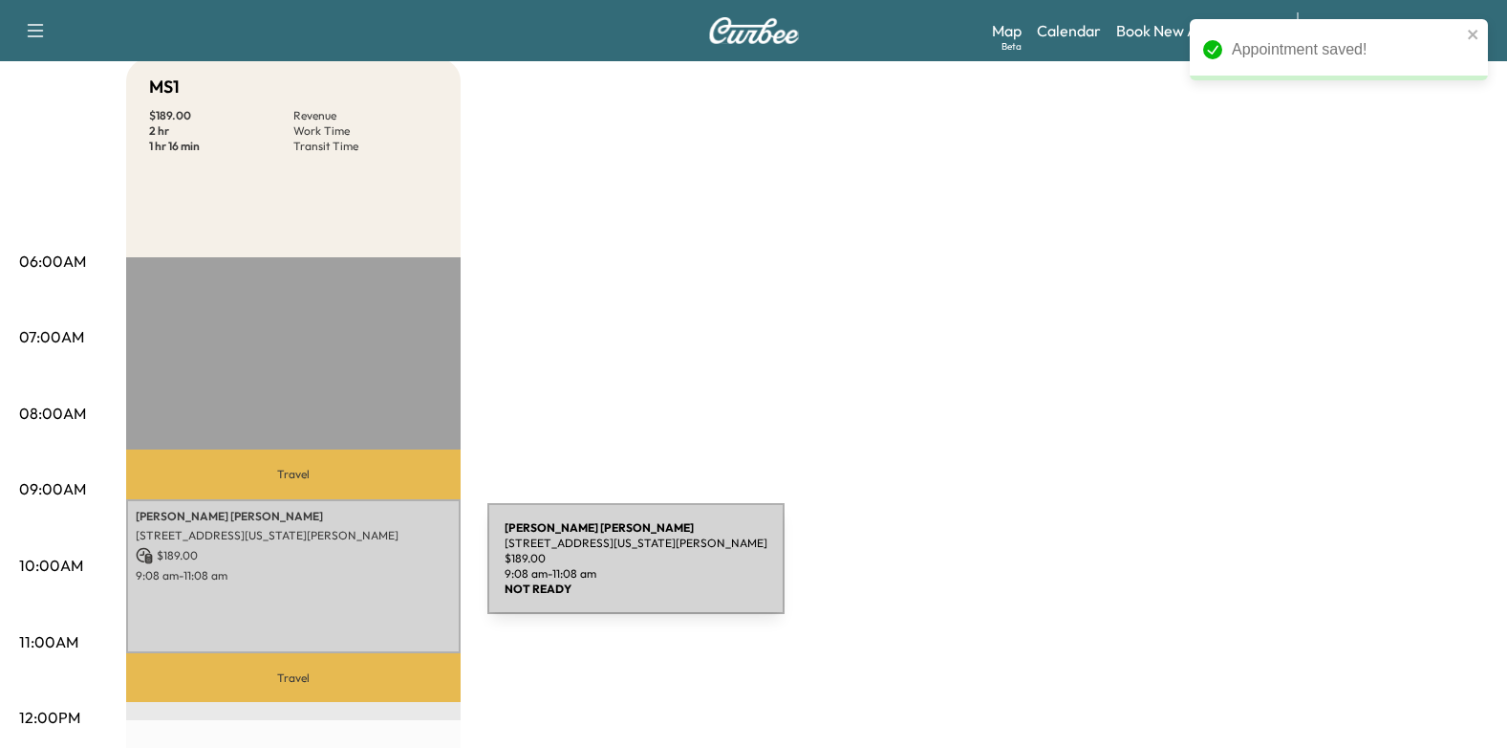
click at [344, 570] on p "9:08 am - 11:08 am" at bounding box center [293, 575] width 315 height 15
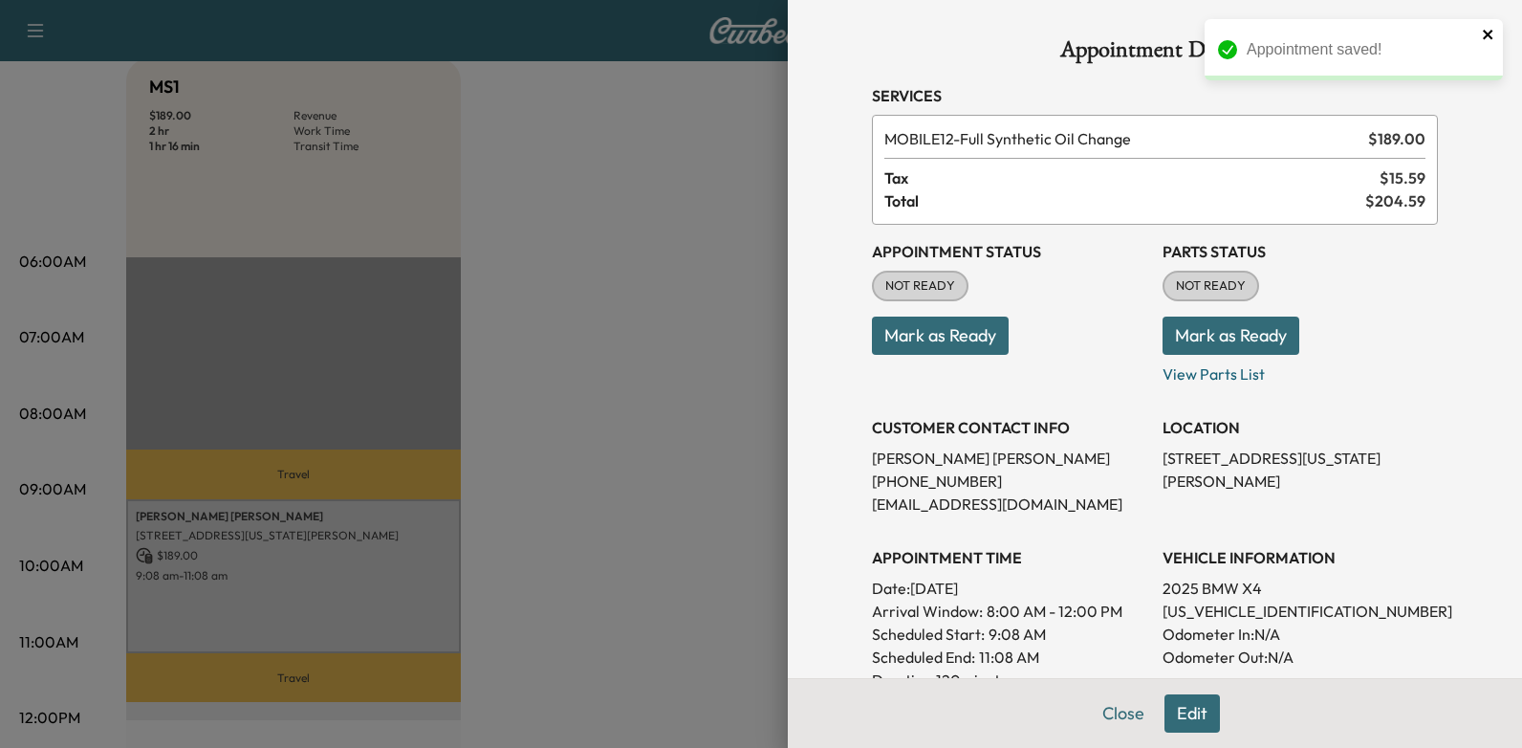
click at [1493, 35] on icon "close" at bounding box center [1488, 34] width 13 height 15
click at [986, 345] on button "Mark as Ready" at bounding box center [940, 335] width 137 height 38
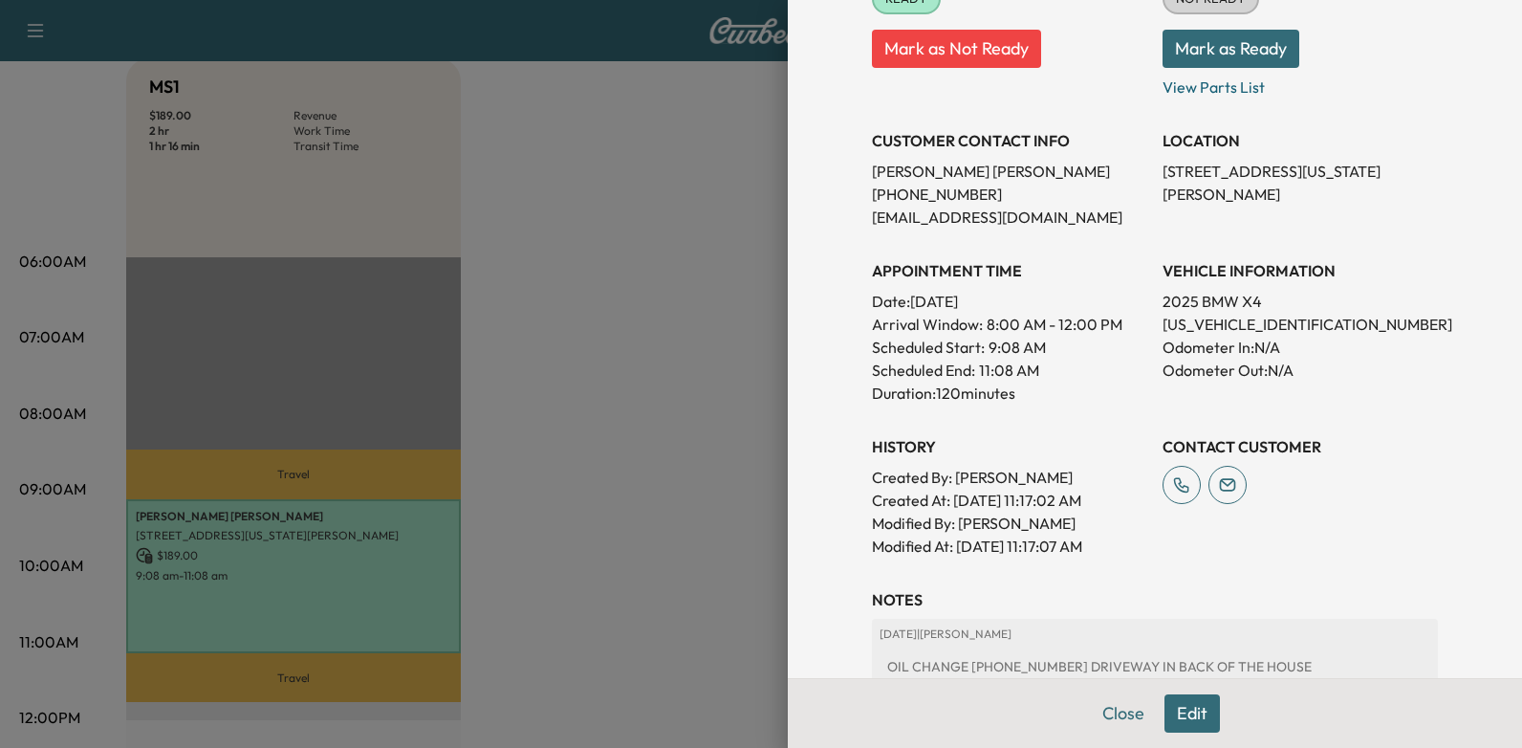
scroll to position [0, 0]
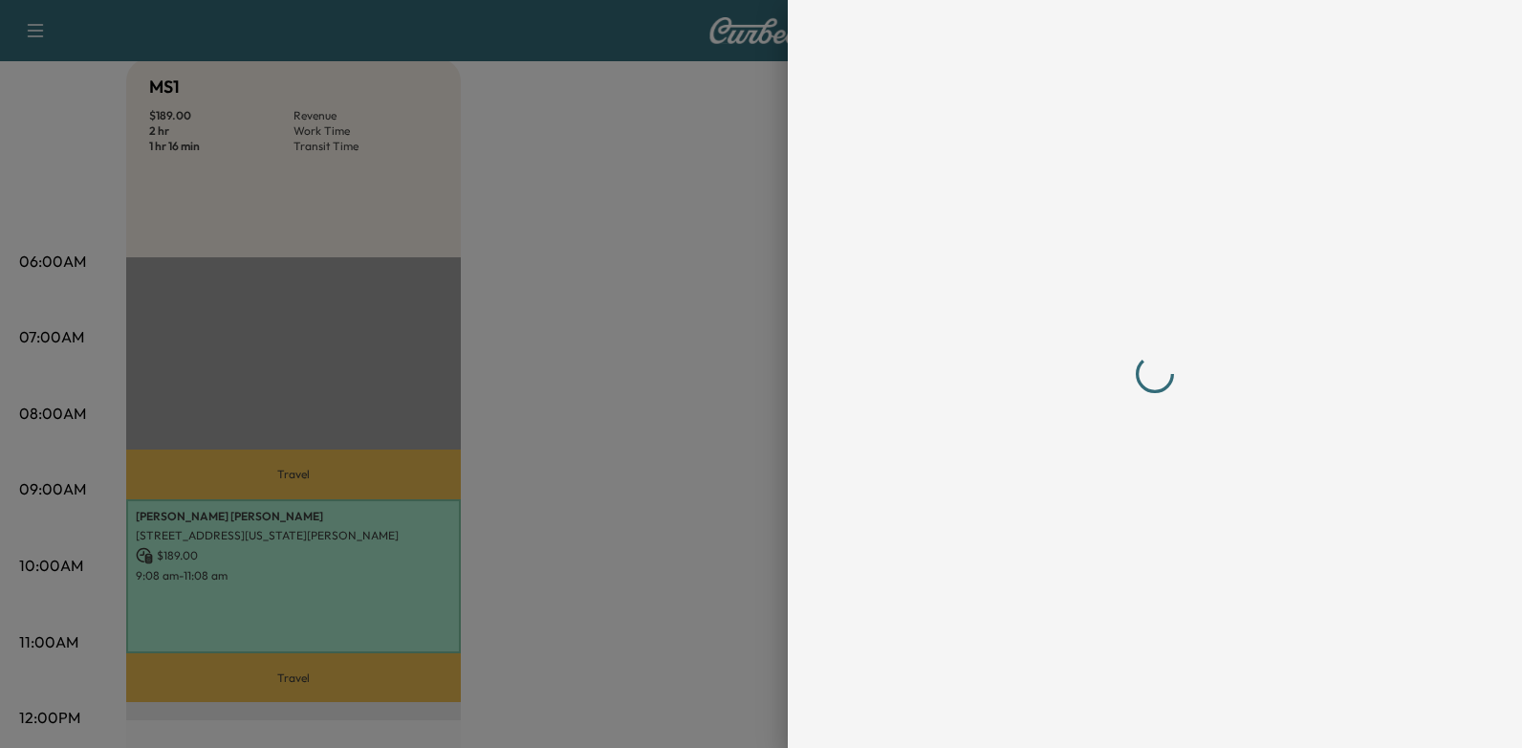
click at [953, 198] on div at bounding box center [1155, 374] width 612 height 748
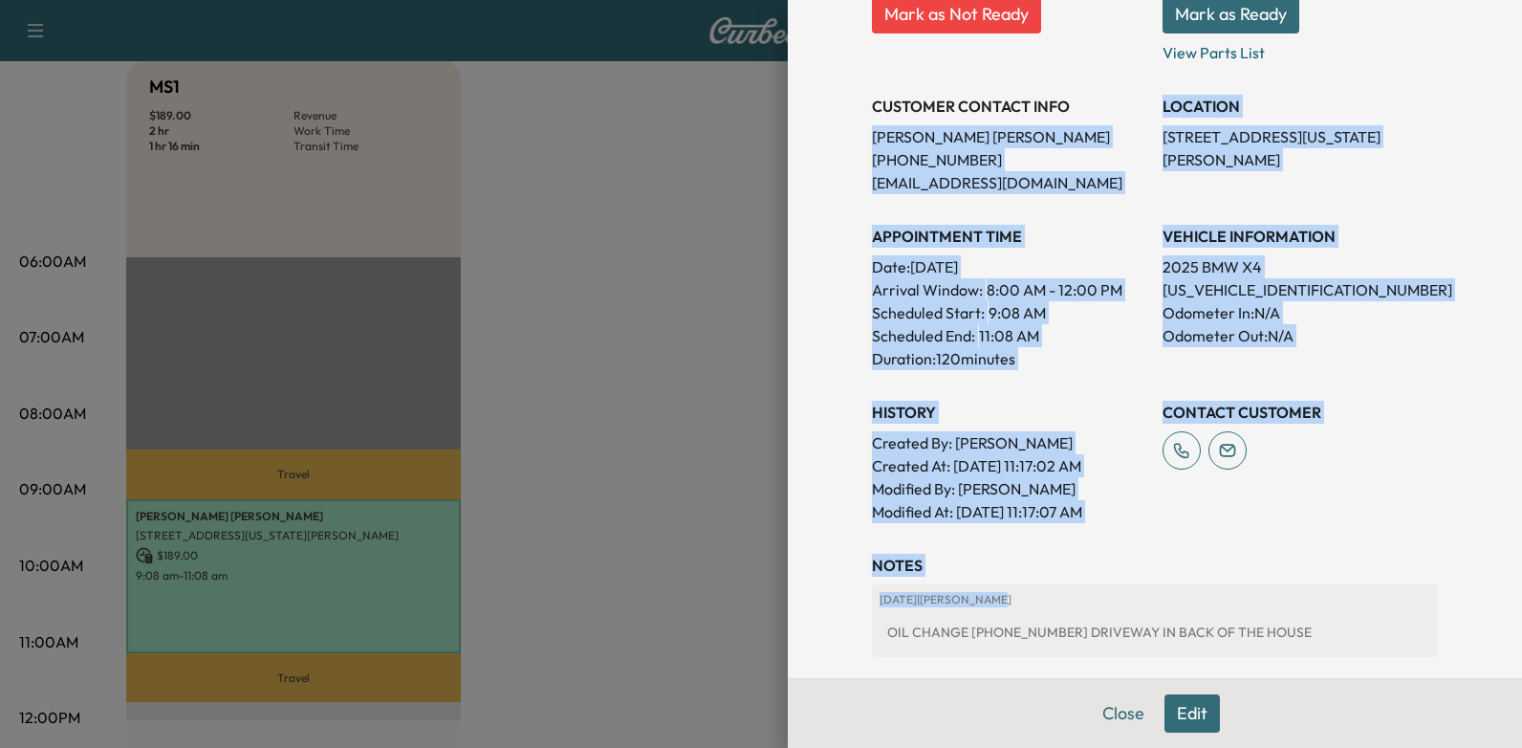
scroll to position [382, 0]
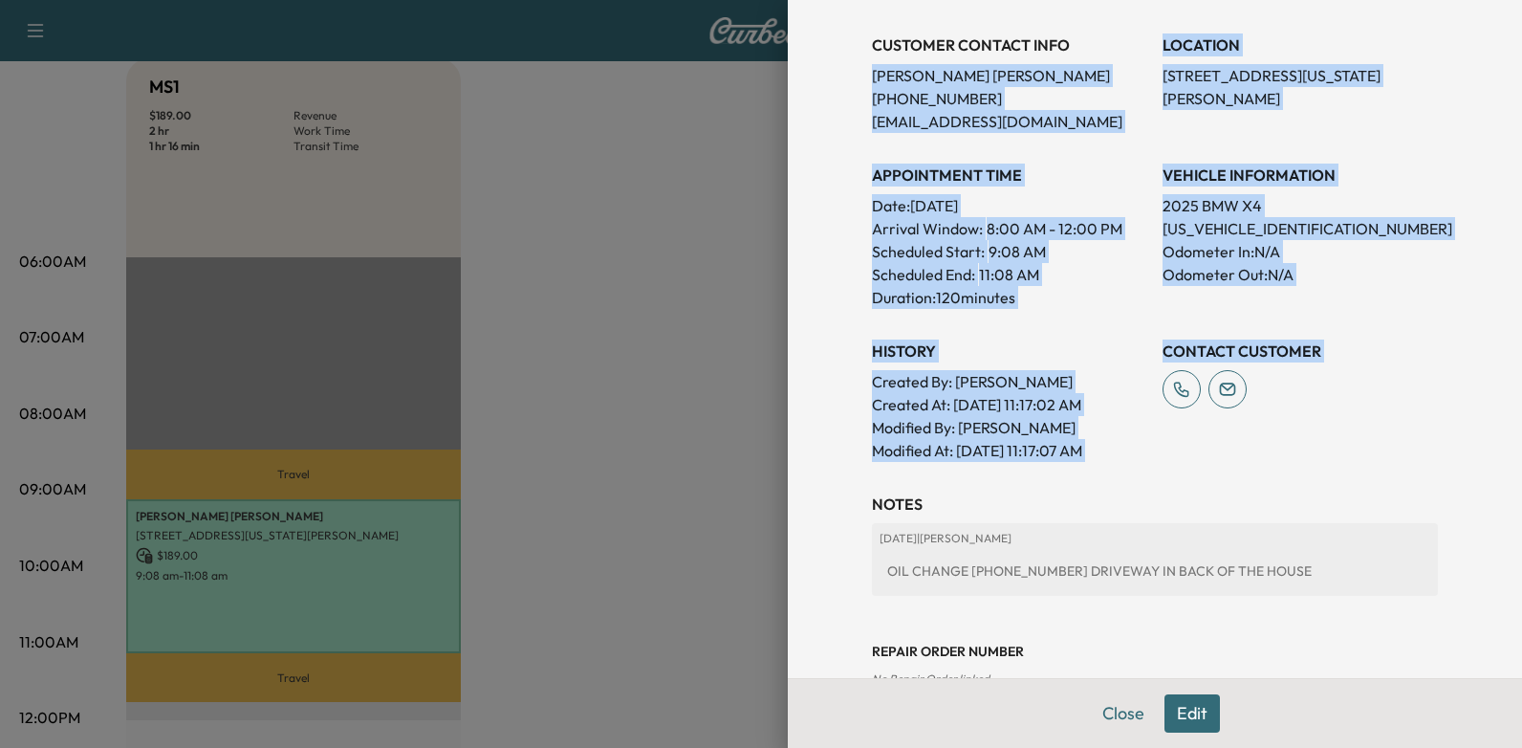
drag, startPoint x: 861, startPoint y: 172, endPoint x: 1184, endPoint y: 456, distance: 430.1
click at [1184, 456] on div "Appointment Status READY Mark as Not Ready Parts Status NOT READY Mark as Ready…" at bounding box center [1155, 151] width 566 height 619
drag, startPoint x: 1184, startPoint y: 456, endPoint x: 930, endPoint y: 417, distance: 257.3
copy div "Bridgett Burciaga (817) 875-6130 bridgettkburciaga@yahoo.com LOCATION 6208 Cali…"
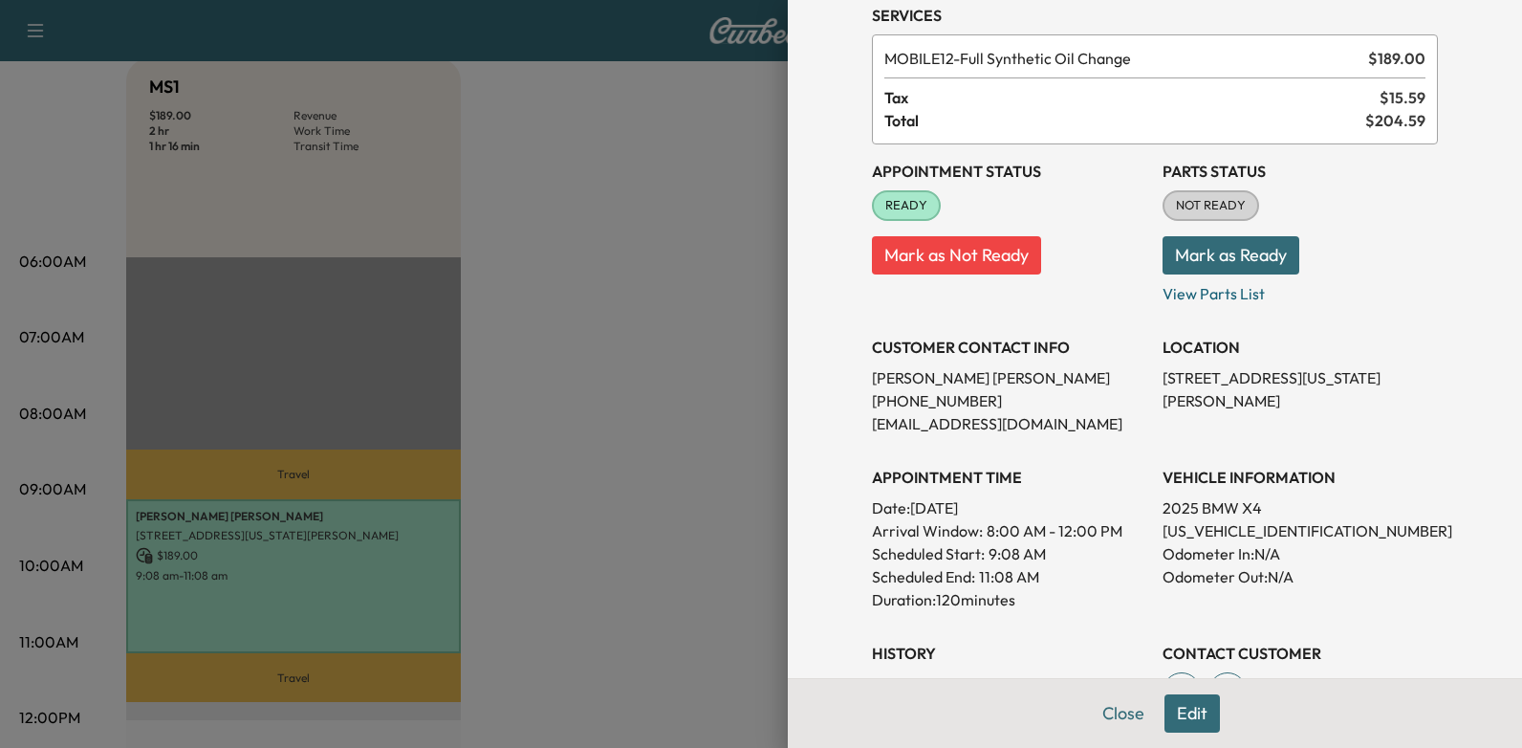
scroll to position [191, 0]
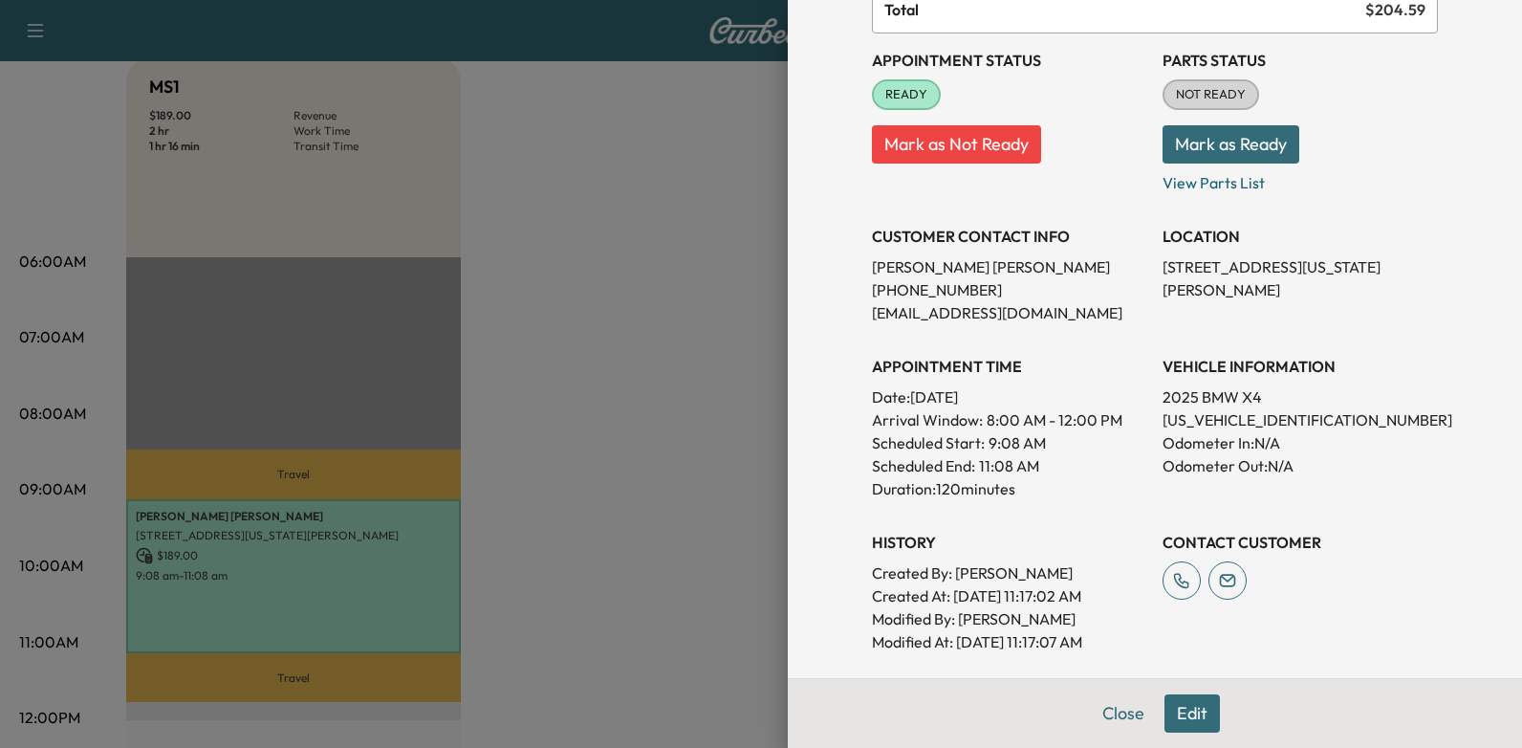
drag, startPoint x: 902, startPoint y: 394, endPoint x: 1051, endPoint y: 394, distance: 148.2
click at [1051, 394] on p "Date: Tuesday Sep. 16, 2025" at bounding box center [1009, 396] width 275 height 23
drag, startPoint x: 1051, startPoint y: 394, endPoint x: 901, endPoint y: 397, distance: 149.1
click at [939, 396] on p "Date: Tuesday Sep. 16, 2025" at bounding box center [1009, 396] width 275 height 23
click at [901, 395] on p "Date: Tuesday Sep. 16, 2025" at bounding box center [1009, 396] width 275 height 23
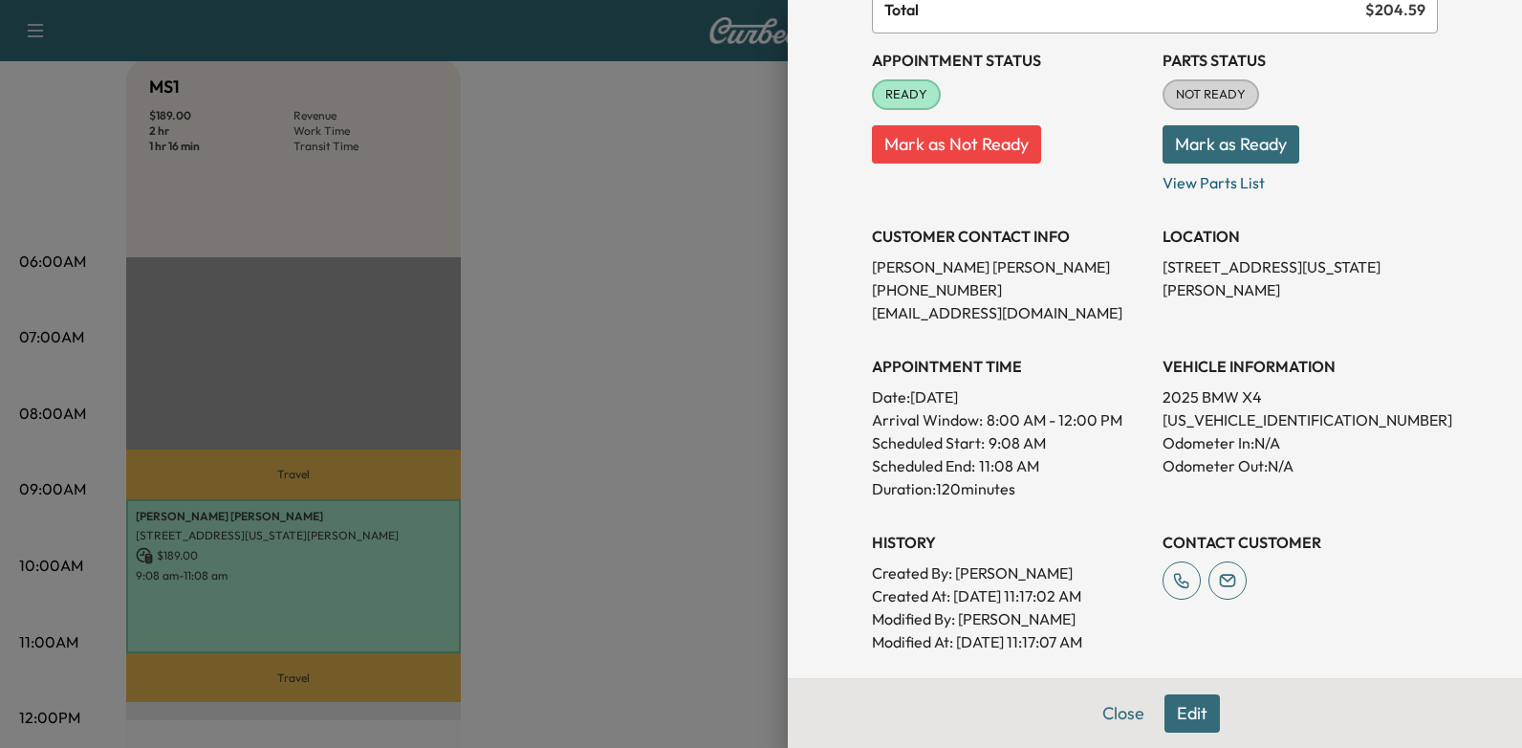
drag, startPoint x: 901, startPoint y: 395, endPoint x: 1061, endPoint y: 397, distance: 159.6
click at [1061, 397] on p "Date: Tuesday Sep. 16, 2025" at bounding box center [1009, 396] width 275 height 23
drag, startPoint x: 1061, startPoint y: 397, endPoint x: 1010, endPoint y: 397, distance: 50.7
copy p "Tuesday Sep. 16, 2025"
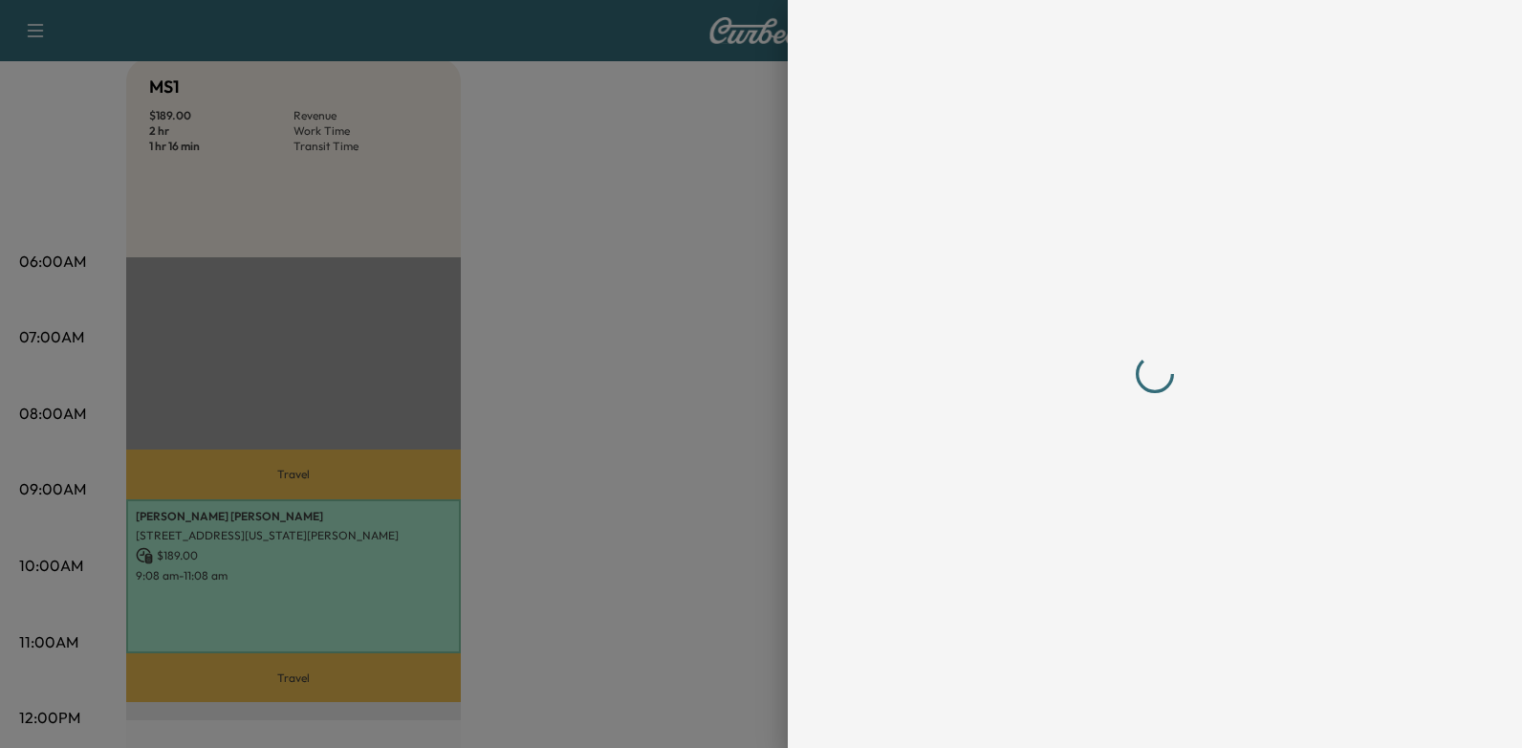
scroll to position [0, 0]
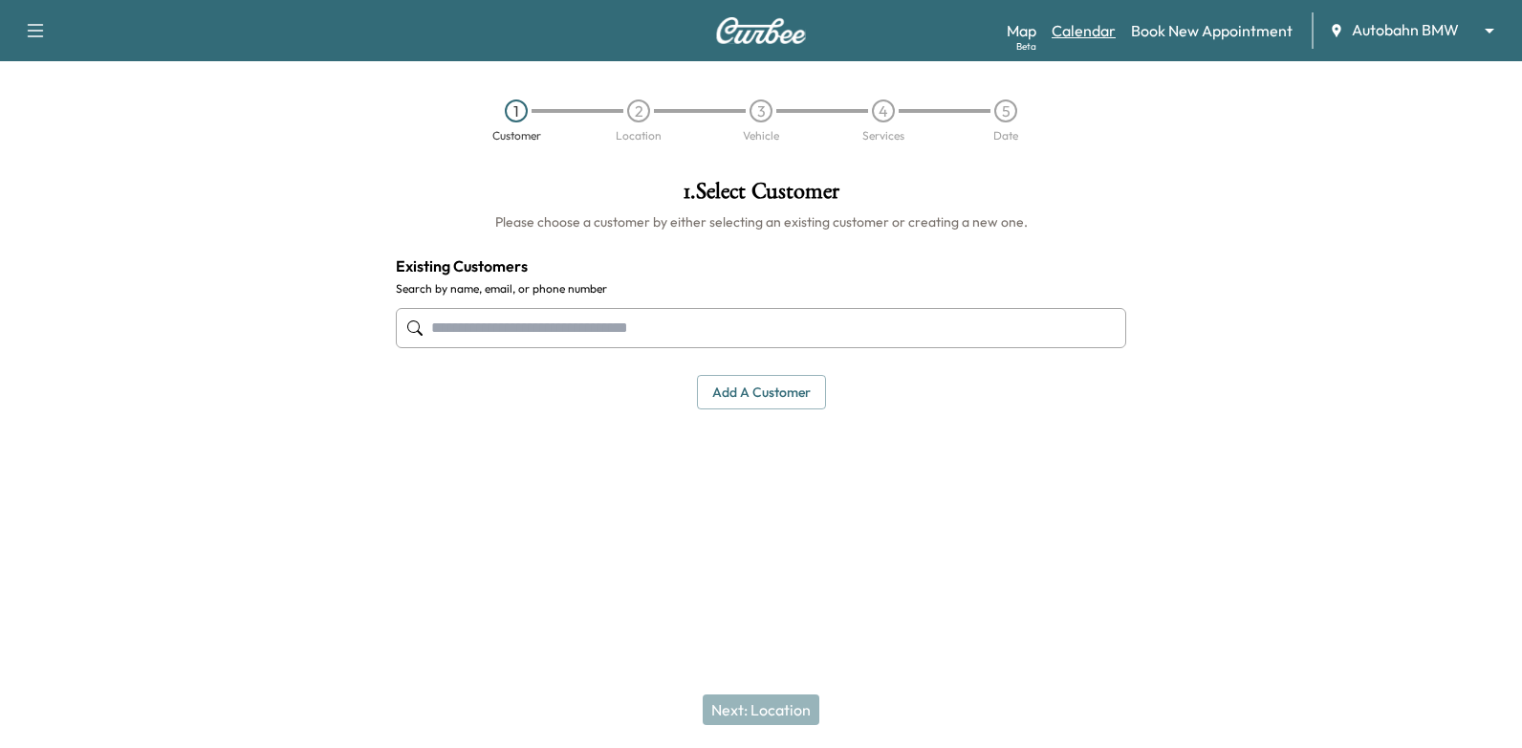
click at [1108, 27] on link "Calendar" at bounding box center [1083, 30] width 64 height 23
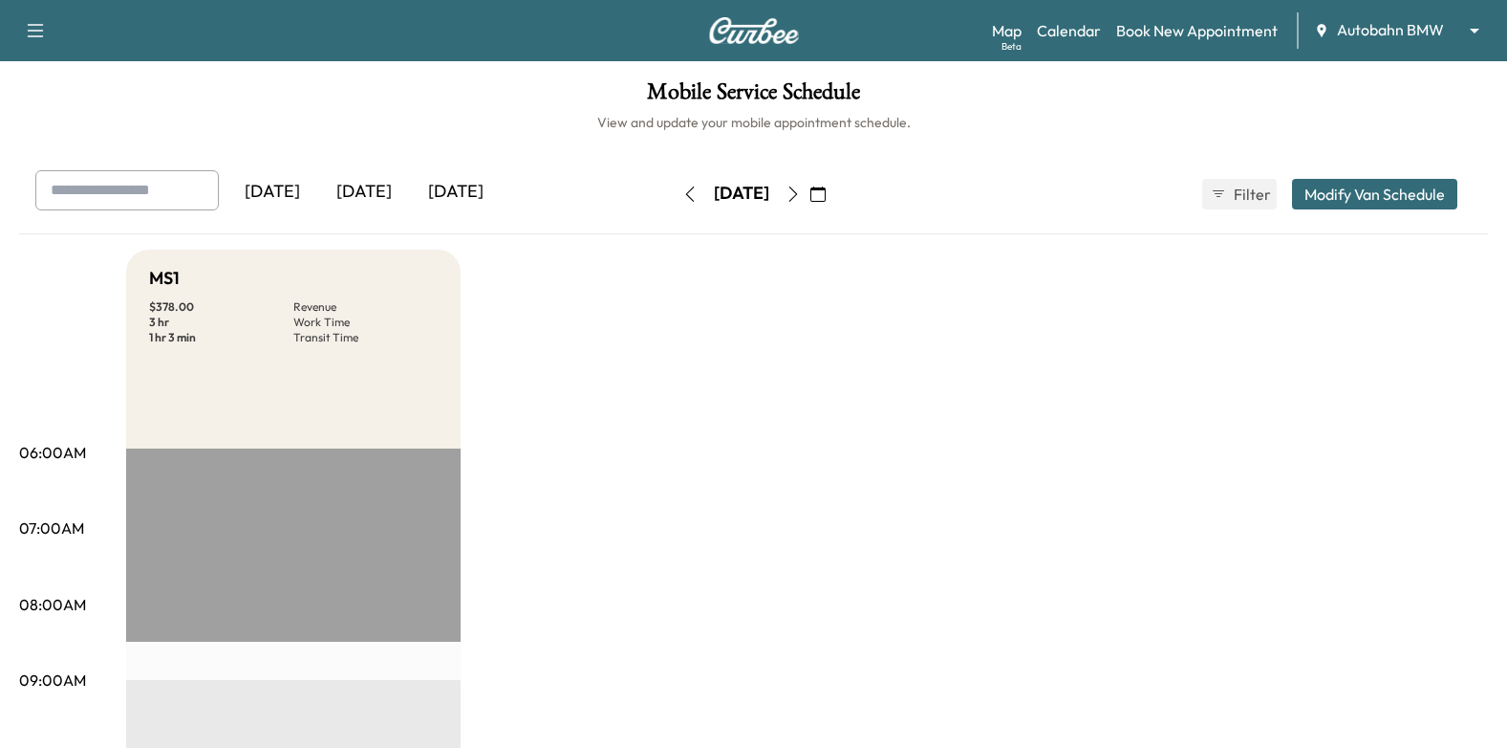
click at [834, 197] on button "button" at bounding box center [818, 194] width 33 height 31
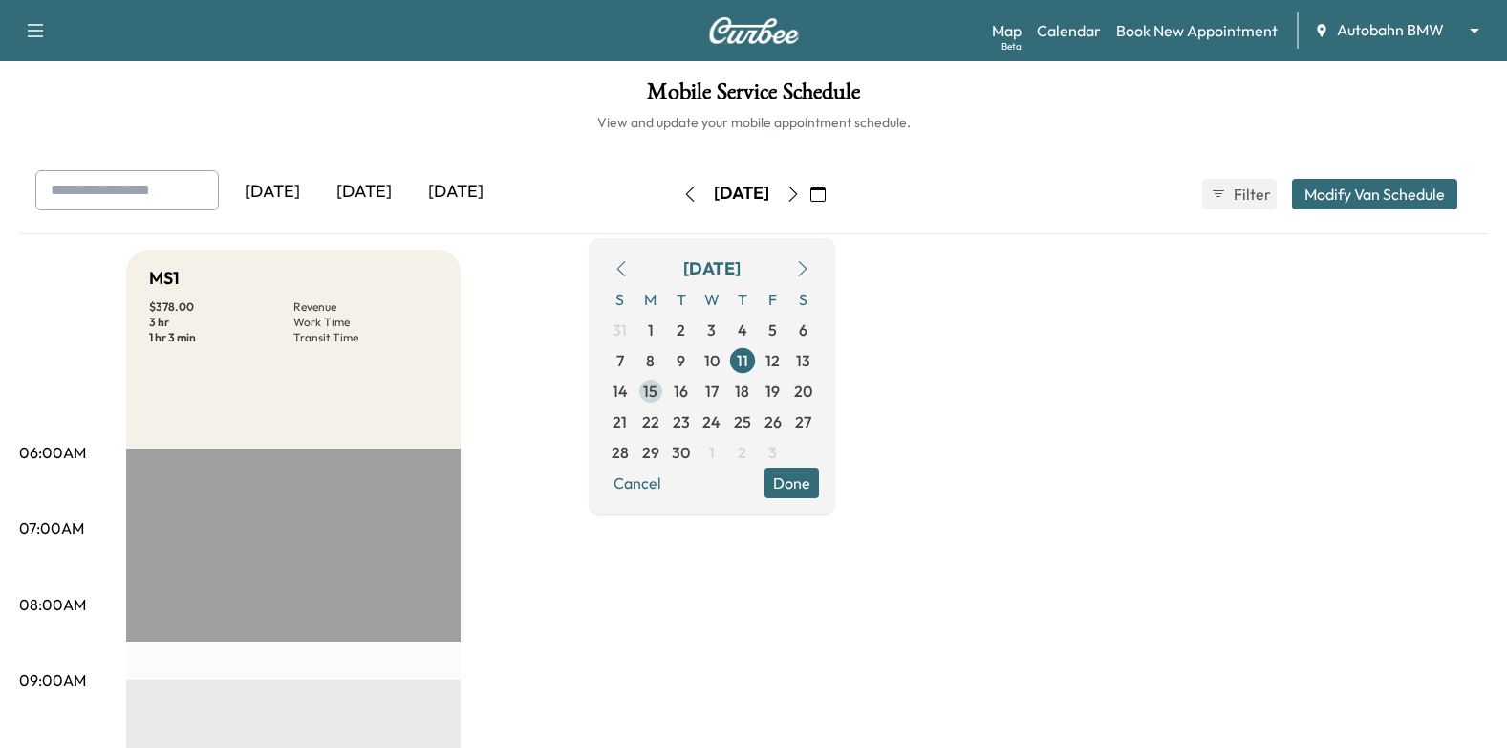
click at [658, 394] on span "15" at bounding box center [650, 390] width 14 height 23
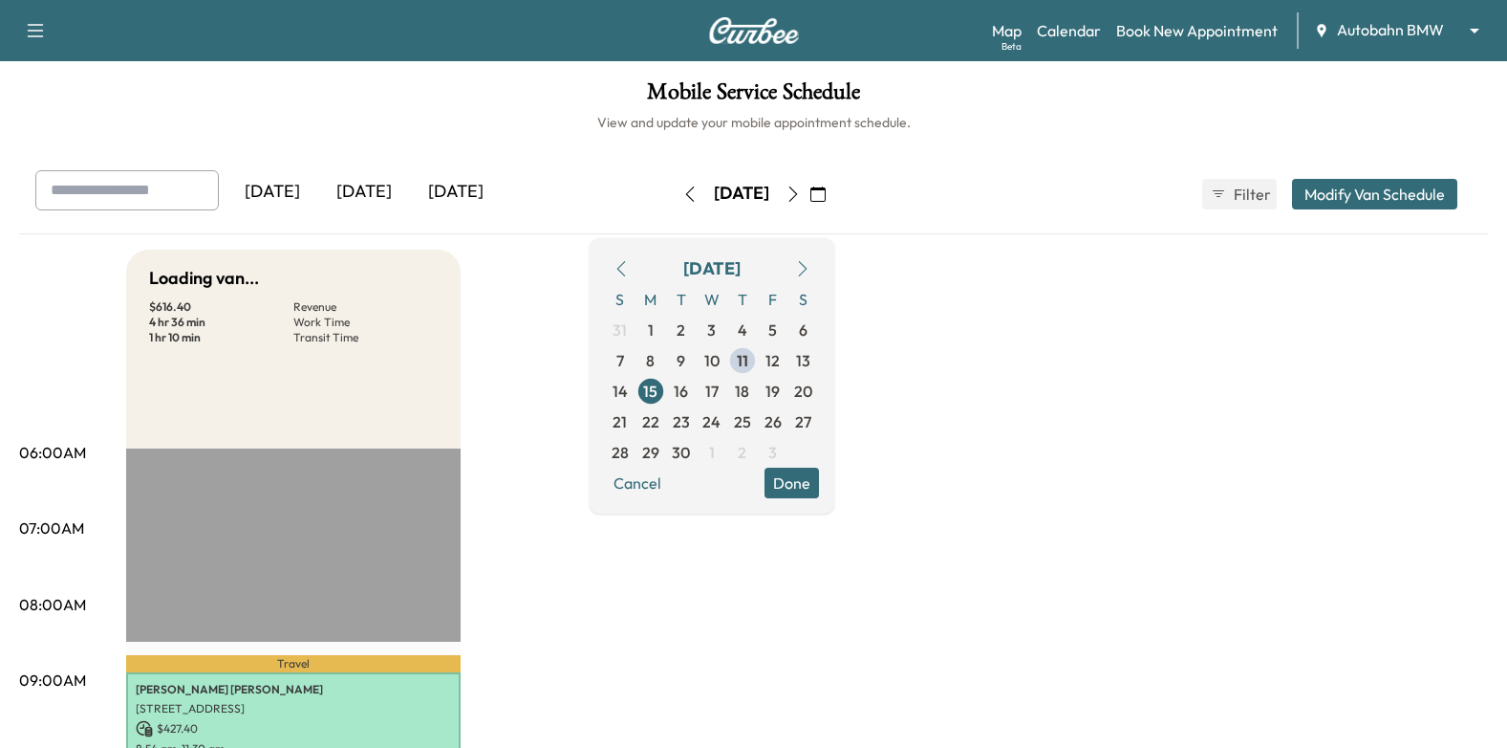
click at [819, 482] on button "Done" at bounding box center [792, 482] width 54 height 31
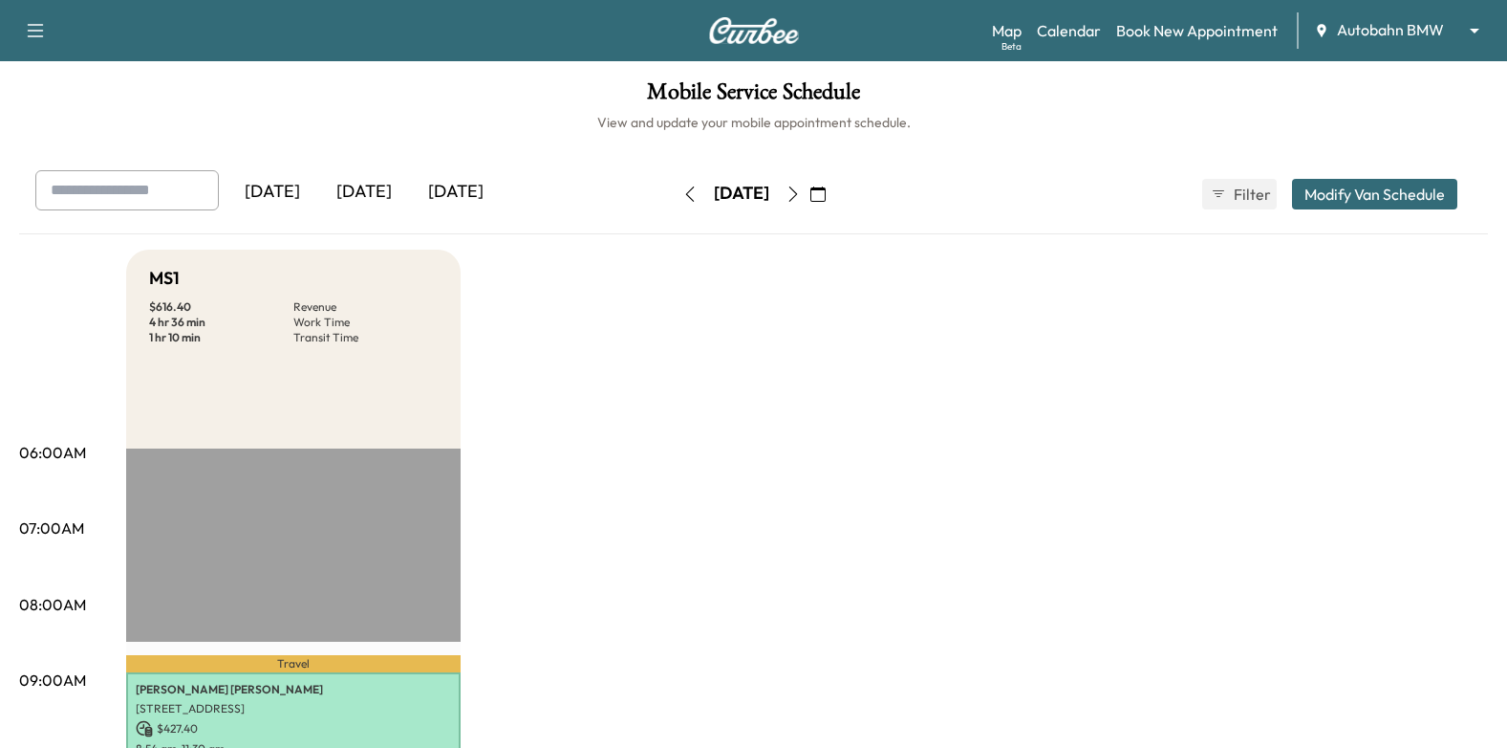
click at [801, 196] on icon "button" at bounding box center [793, 193] width 15 height 15
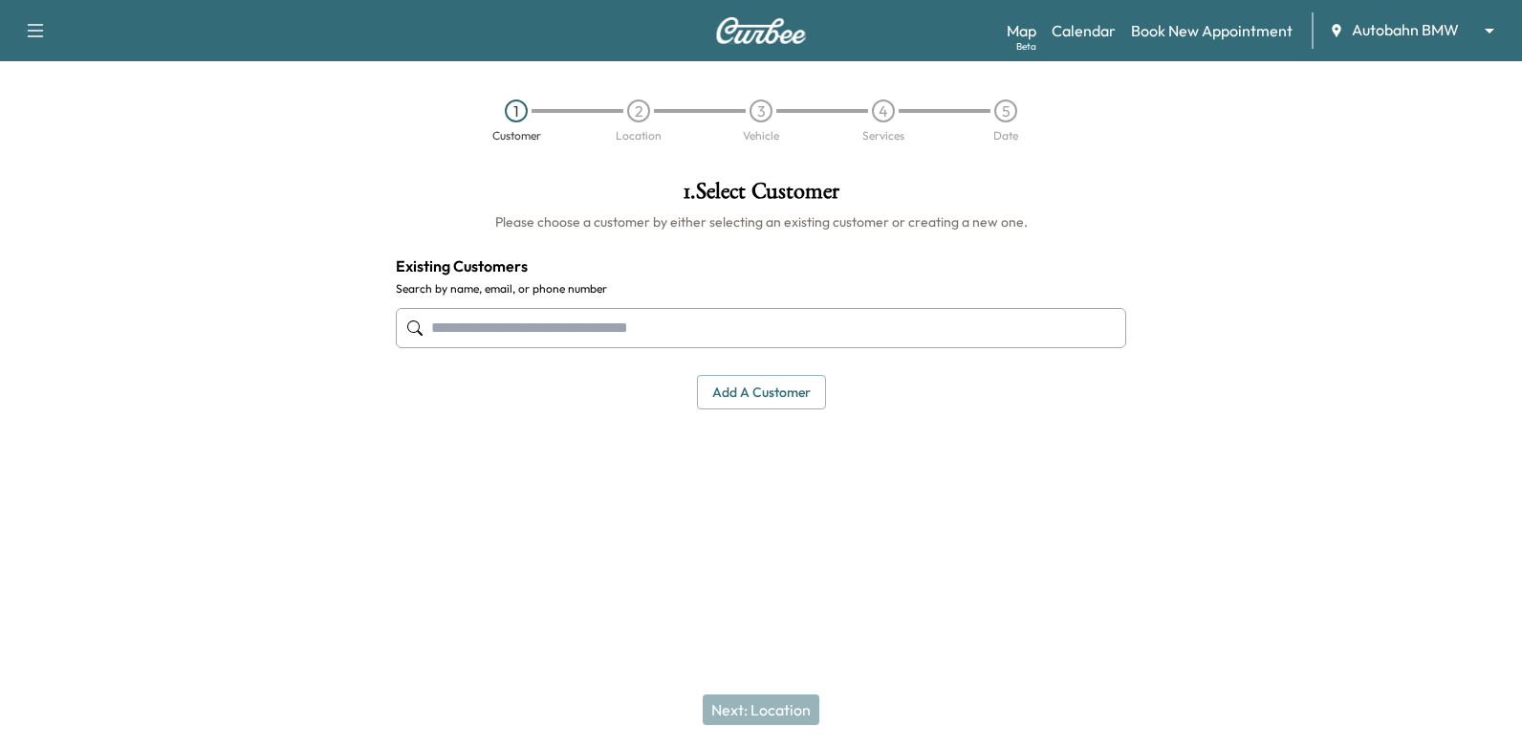
click at [1438, 26] on body "Support Log Out Map Beta Calendar Book New Appointment Autobahn BMW ******** ​ …" at bounding box center [761, 374] width 1522 height 748
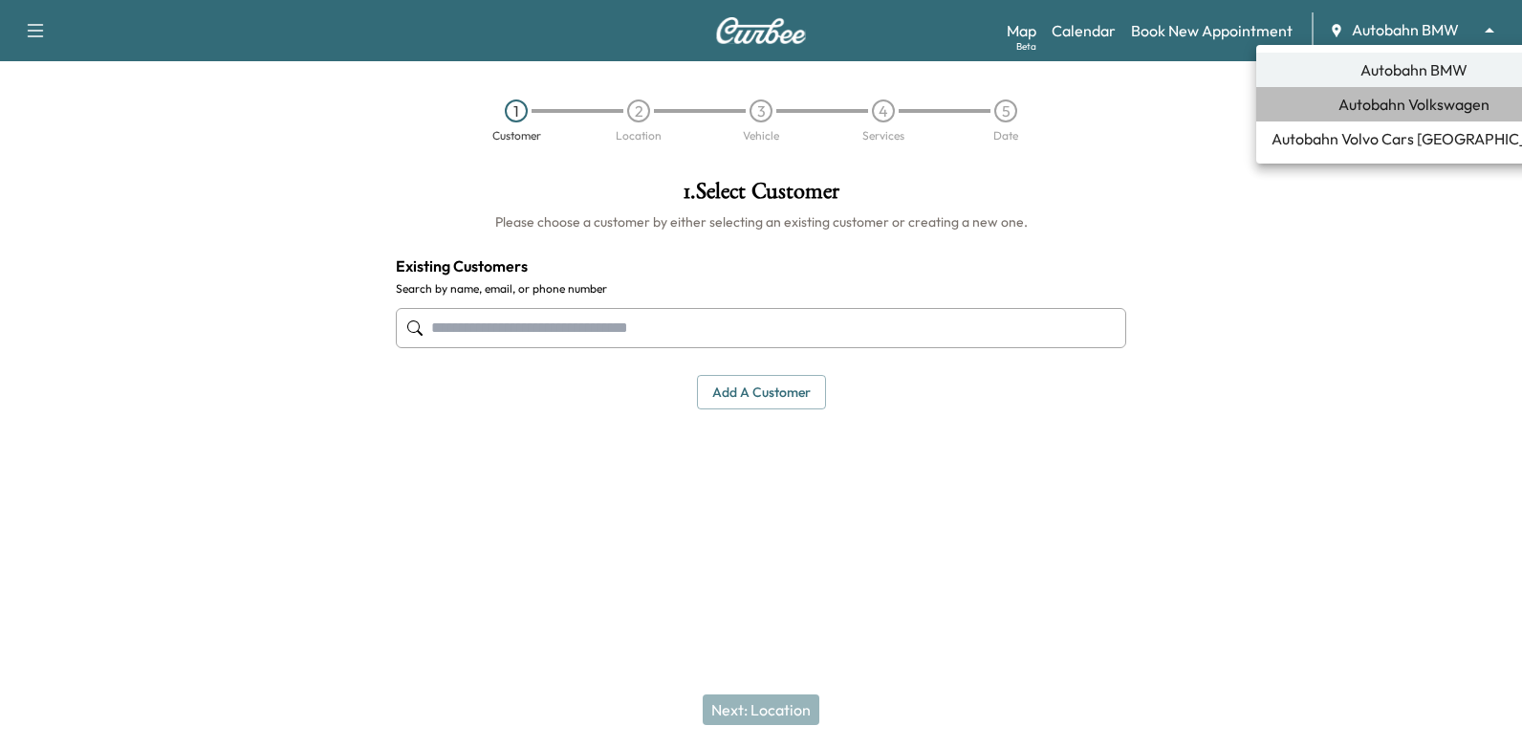
click at [1395, 105] on span "Autobahn Volkswagen" at bounding box center [1413, 104] width 151 height 23
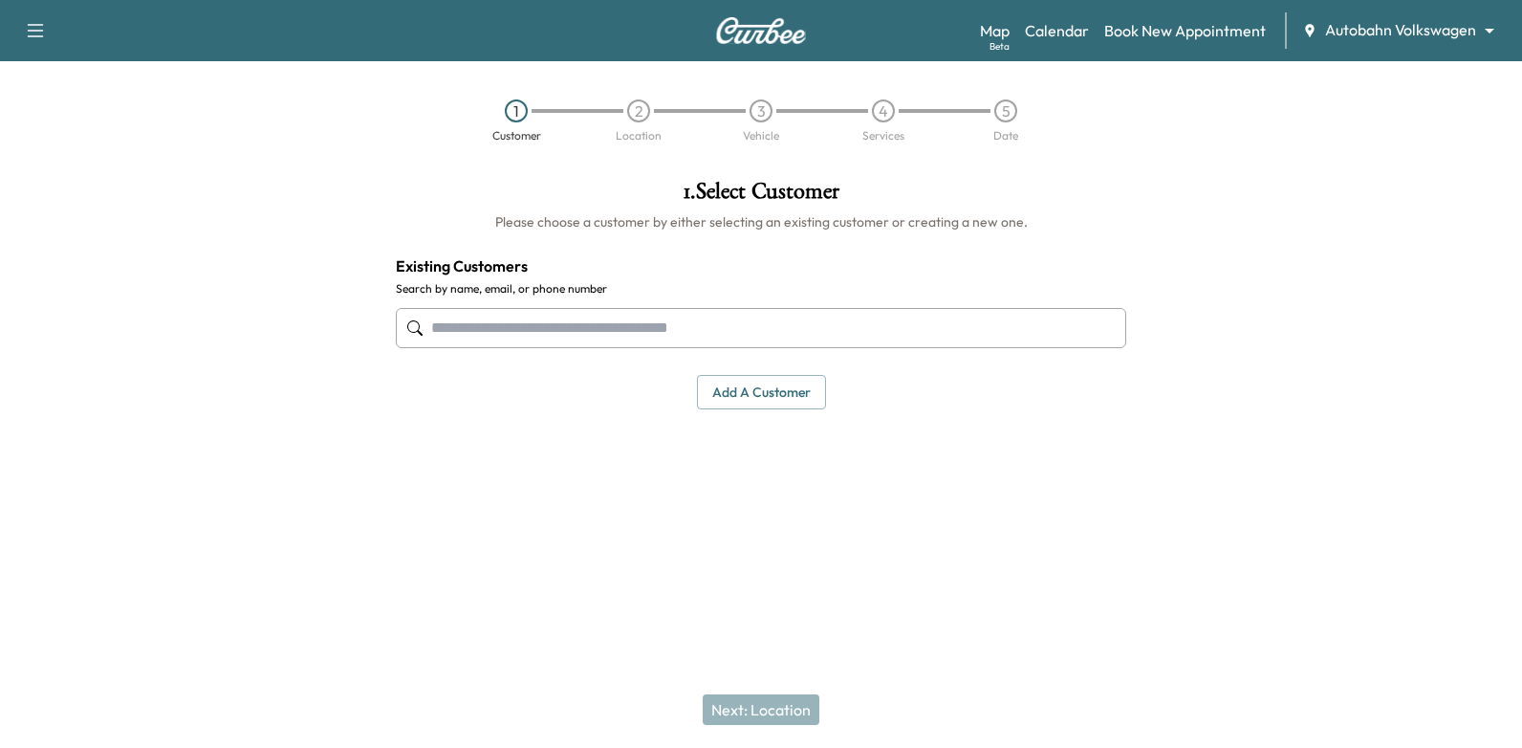
click at [1043, 316] on input "text" at bounding box center [761, 328] width 730 height 40
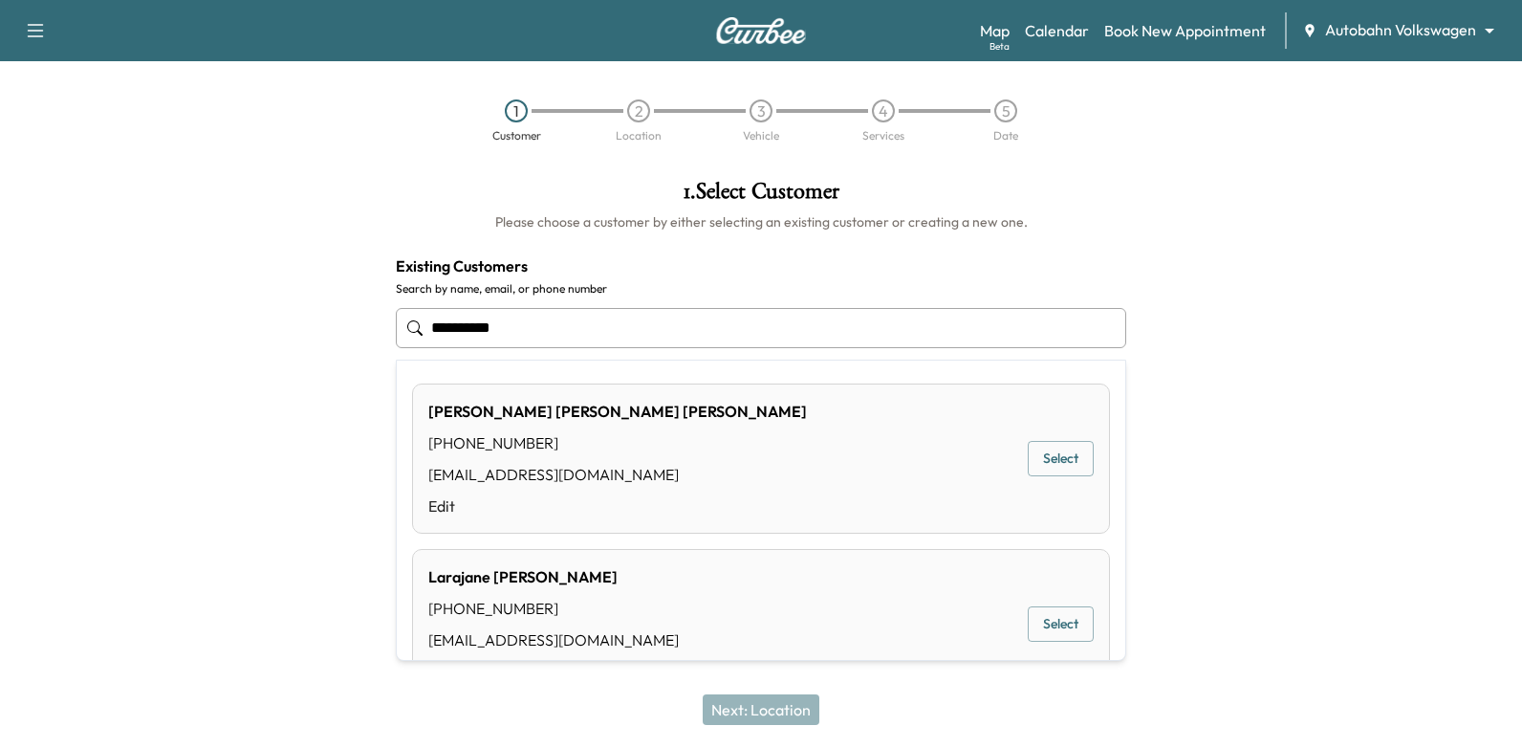
click at [1086, 478] on div "Lara Jane Gangloff Pugh (817) 800-4240 larajanes44@gmail.com Edit Select" at bounding box center [761, 458] width 698 height 150
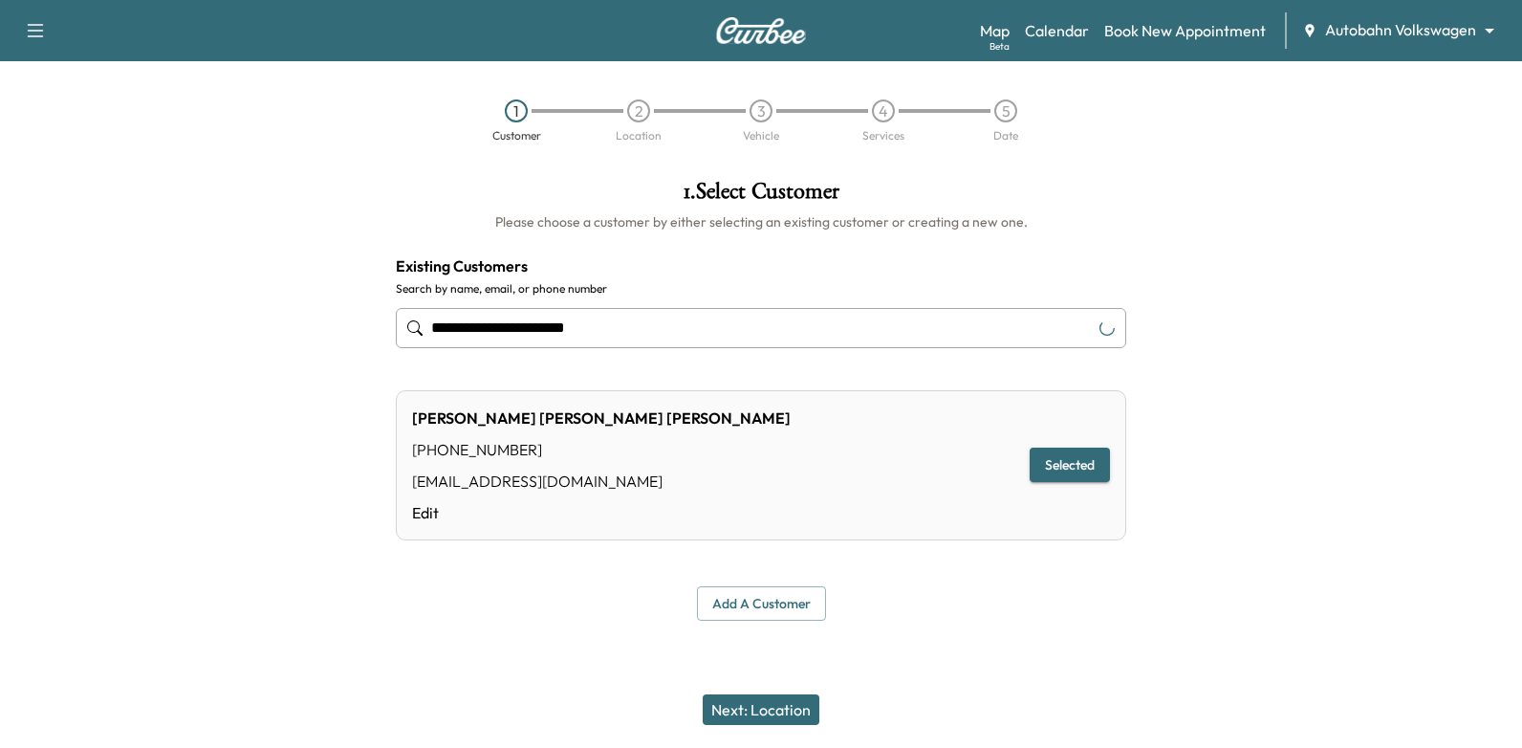
type input "**********"
drag, startPoint x: 810, startPoint y: 719, endPoint x: 866, endPoint y: 688, distance: 64.2
click at [810, 718] on button "Next: Location" at bounding box center [761, 709] width 117 height 31
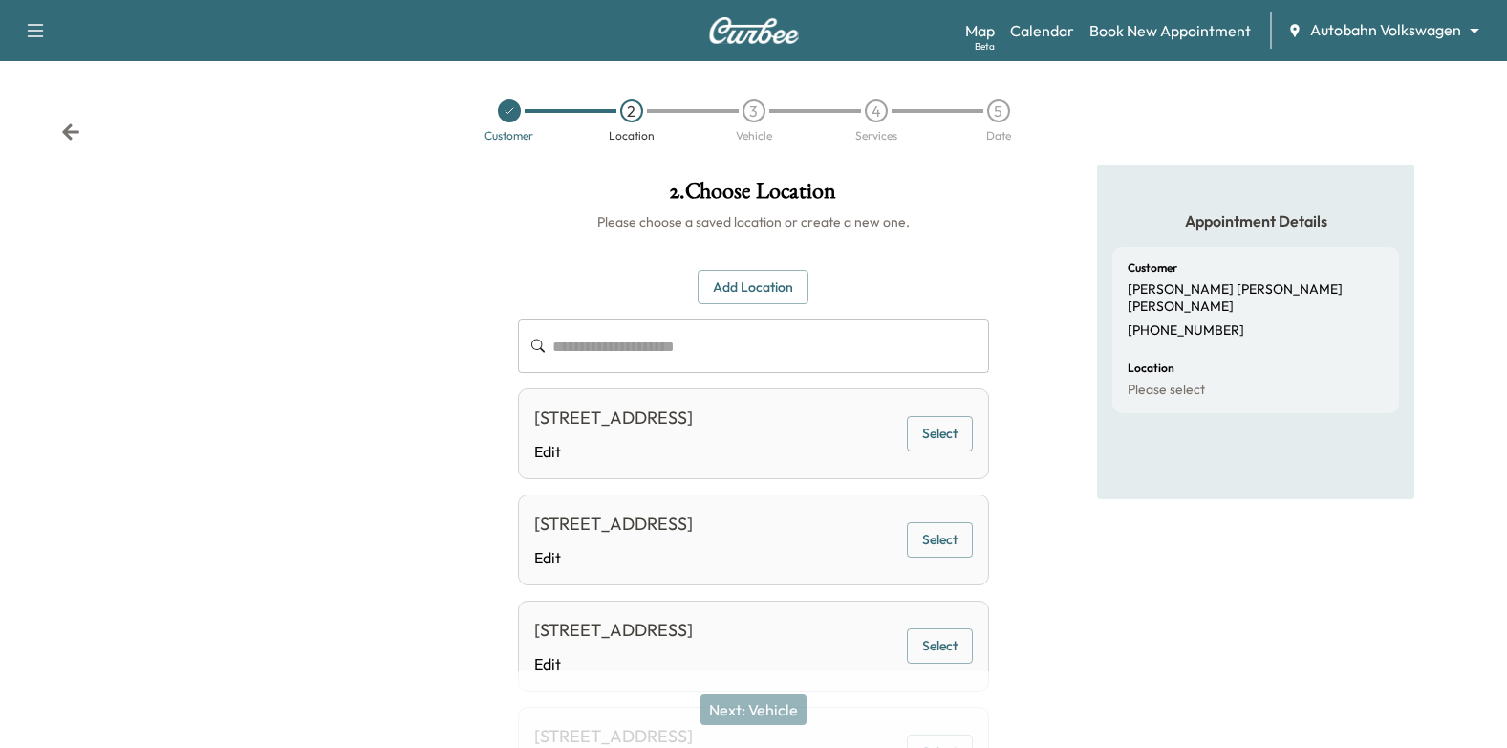
click at [935, 437] on button "Select" at bounding box center [940, 433] width 66 height 35
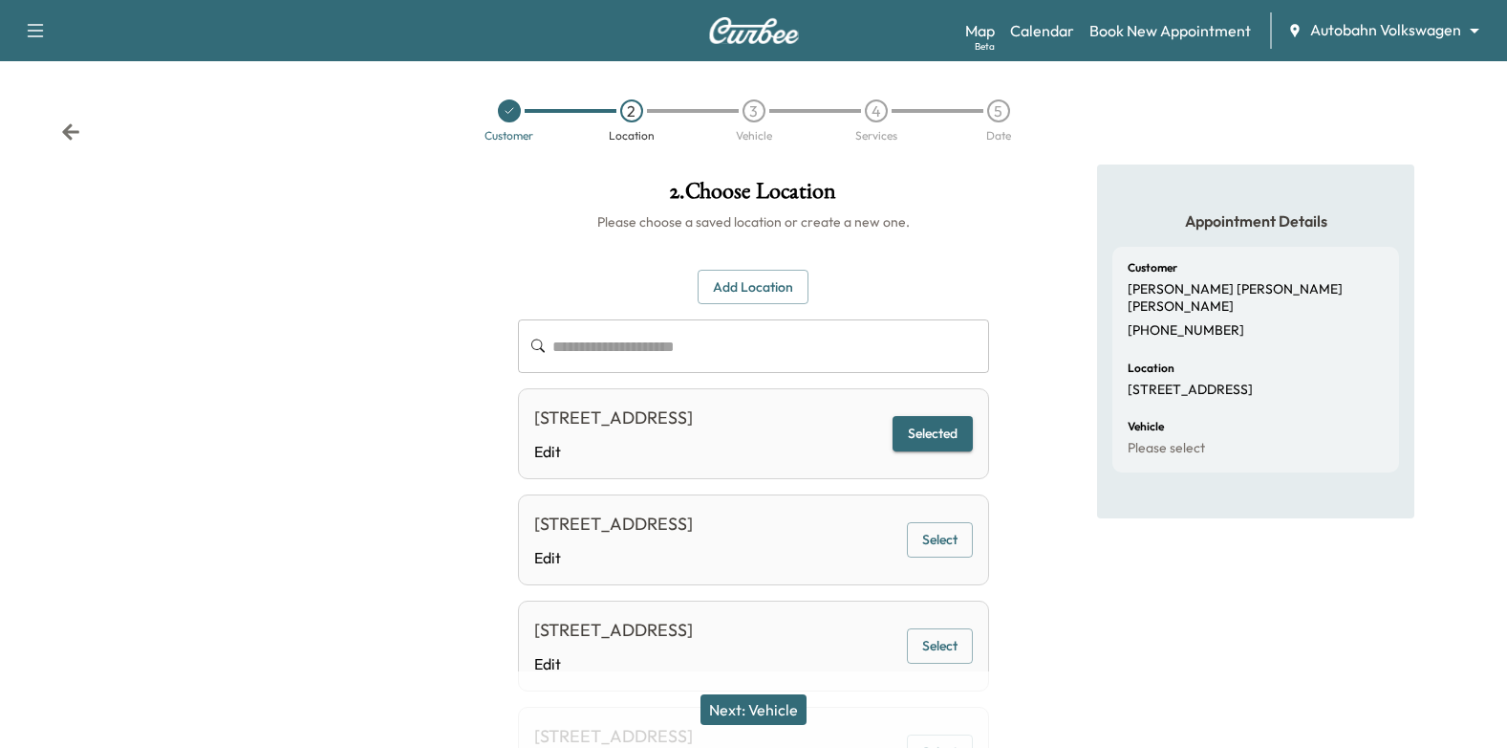
click at [760, 717] on button "Next: Vehicle" at bounding box center [754, 709] width 106 height 31
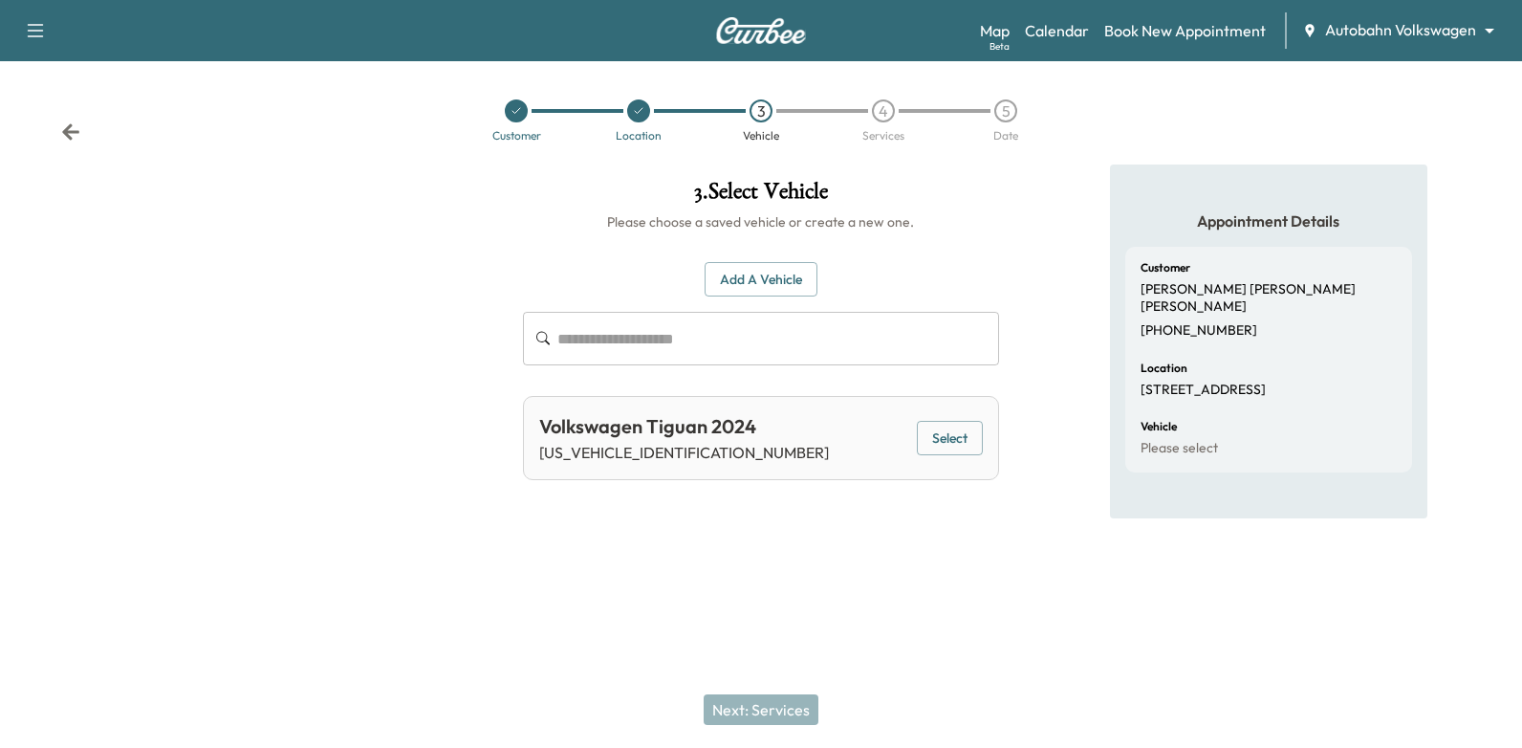
click at [931, 429] on button "Select" at bounding box center [950, 438] width 66 height 35
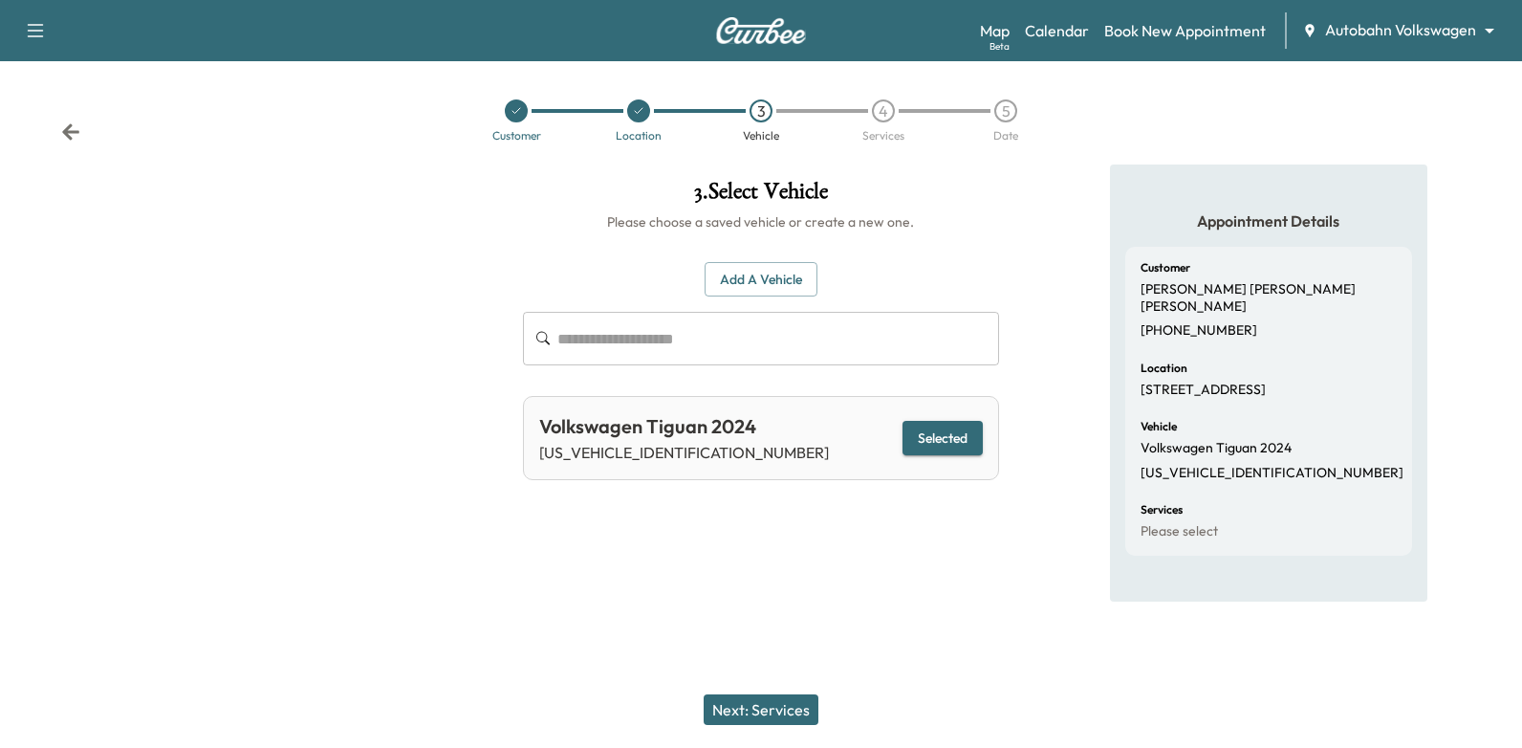
click at [761, 729] on div "Next: Services" at bounding box center [761, 709] width 1522 height 76
click at [762, 713] on button "Next: Services" at bounding box center [761, 709] width 115 height 31
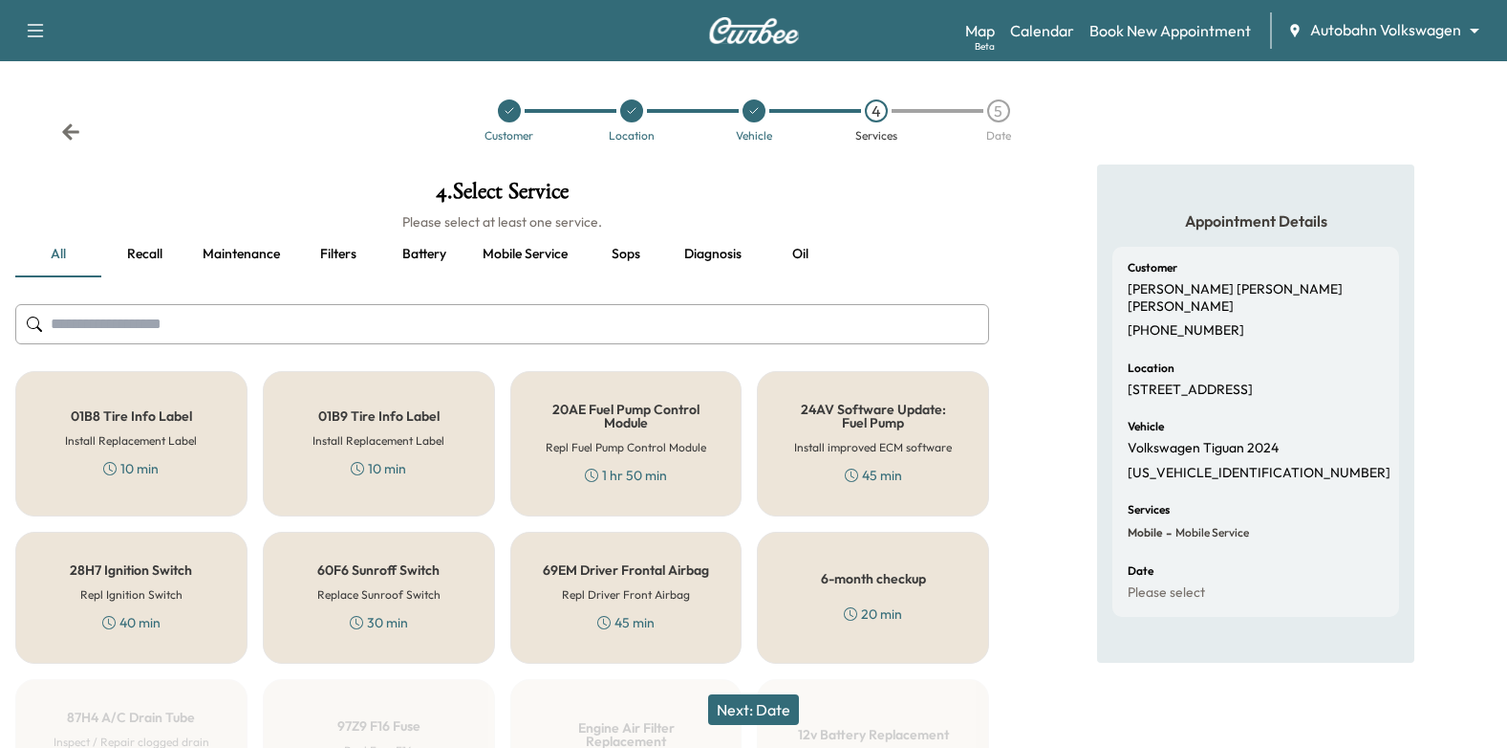
click at [809, 248] on button "Oil" at bounding box center [800, 254] width 86 height 46
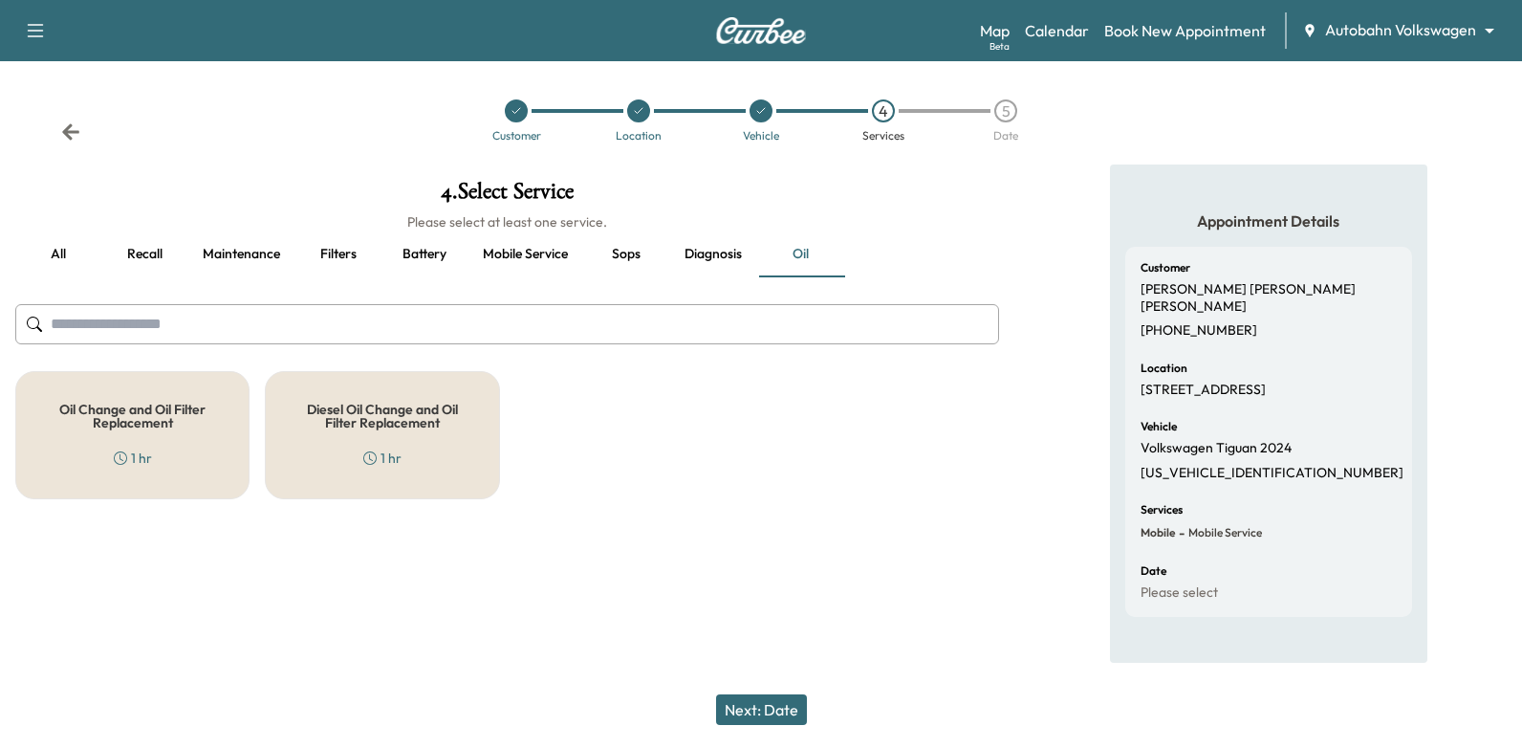
click at [141, 429] on h5 "Oil Change and Oil Filter Replacement" at bounding box center [132, 415] width 171 height 27
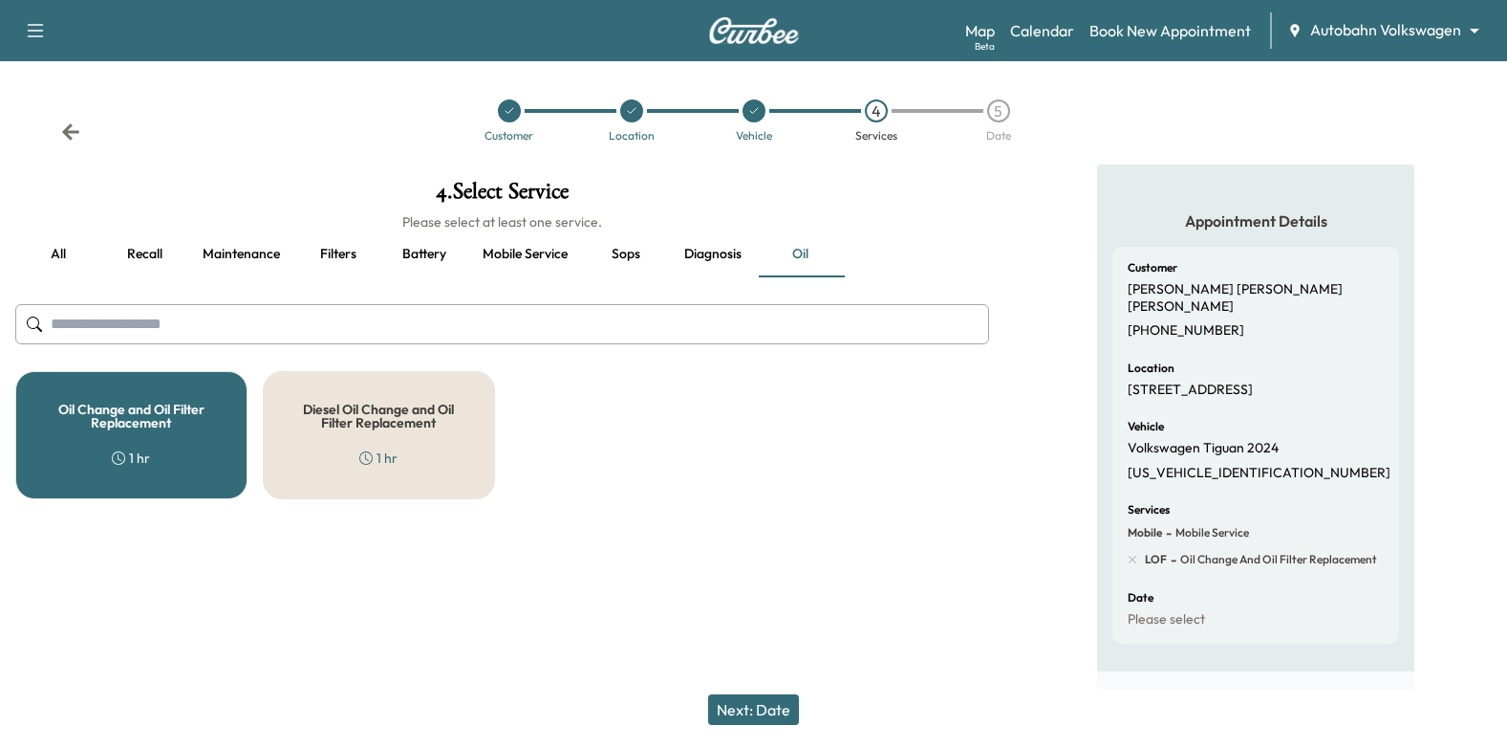
click at [741, 704] on button "Next: Date" at bounding box center [753, 709] width 91 height 31
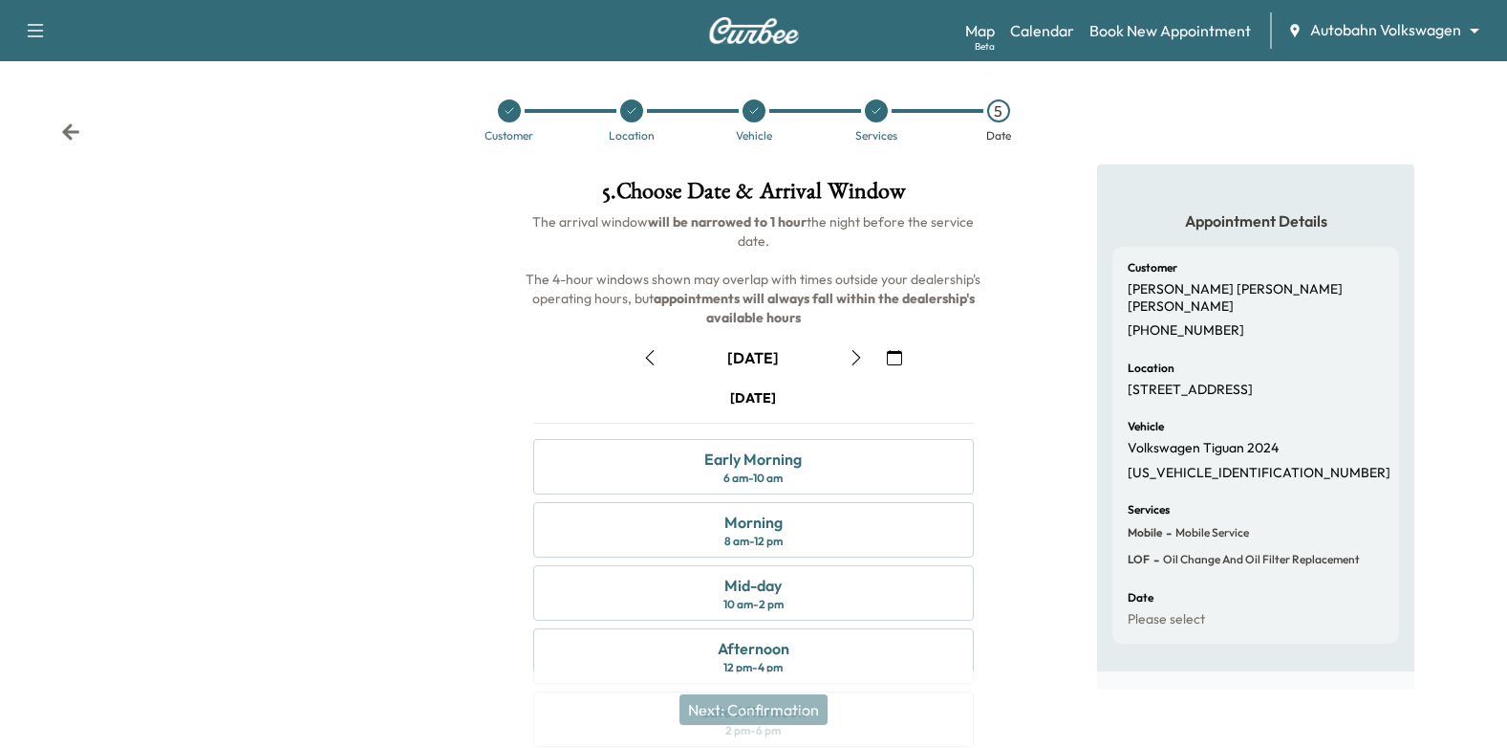
click at [897, 354] on icon "button" at bounding box center [894, 357] width 15 height 15
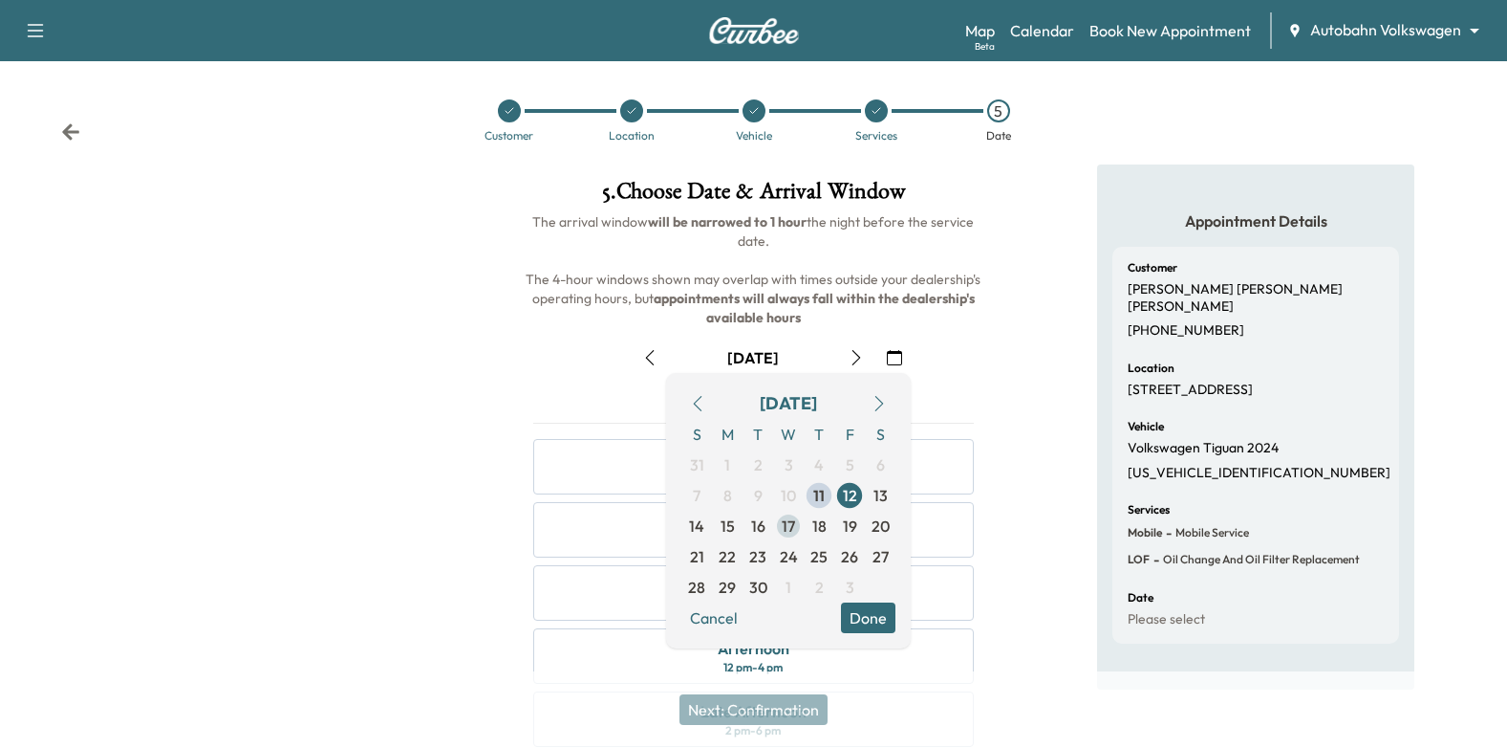
click at [786, 523] on span "17" at bounding box center [788, 525] width 13 height 23
click at [881, 620] on button "Done" at bounding box center [868, 617] width 54 height 31
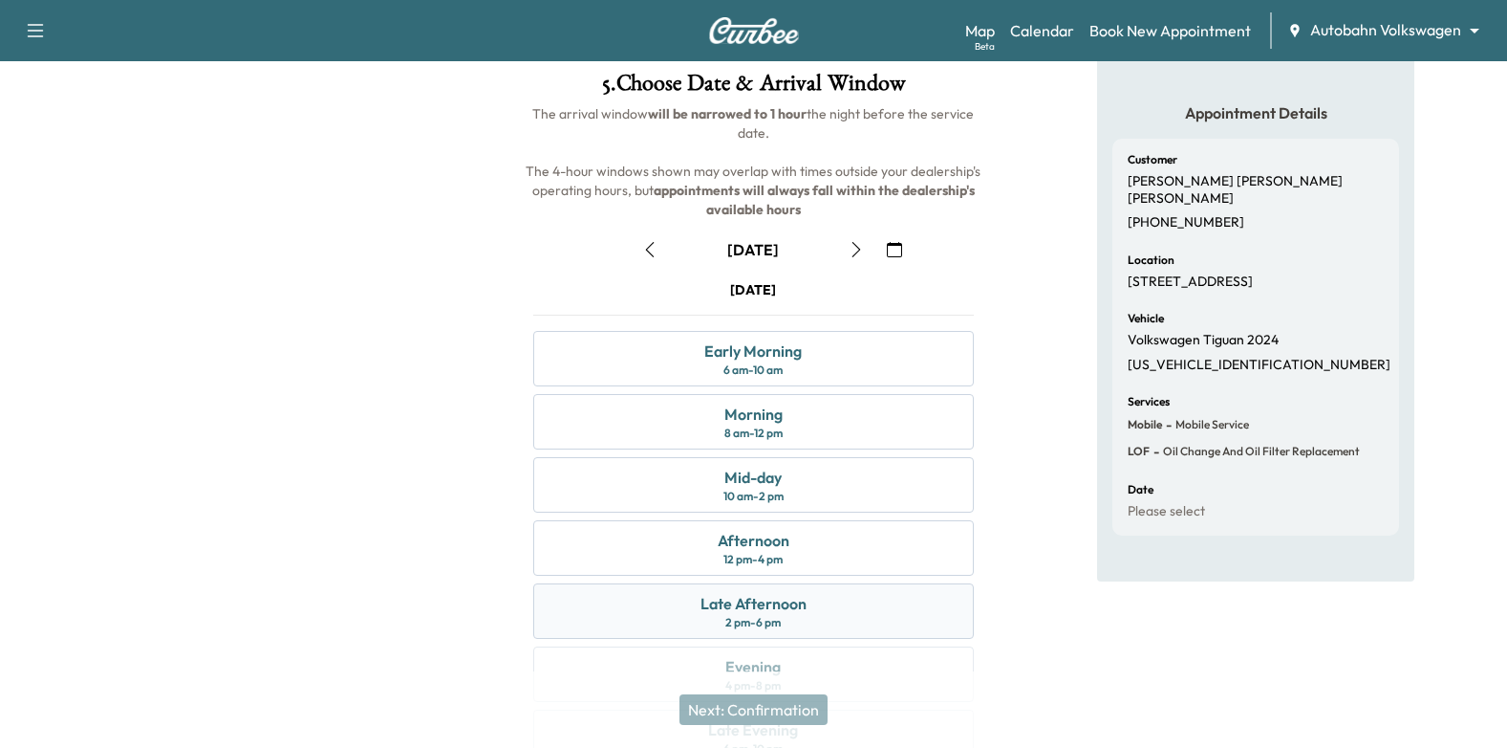
scroll to position [209, 0]
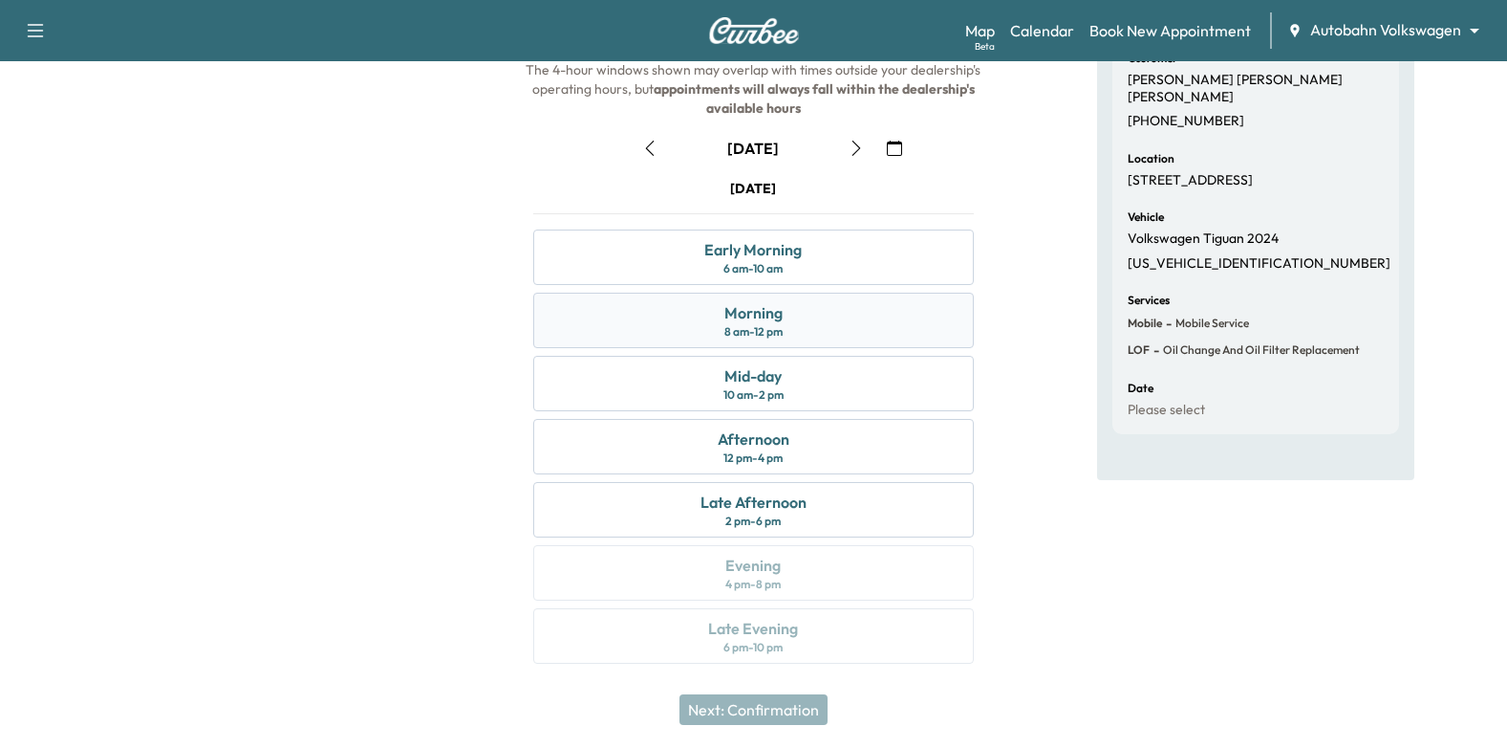
click at [810, 325] on div "Morning 8 am - 12 pm" at bounding box center [754, 320] width 442 height 55
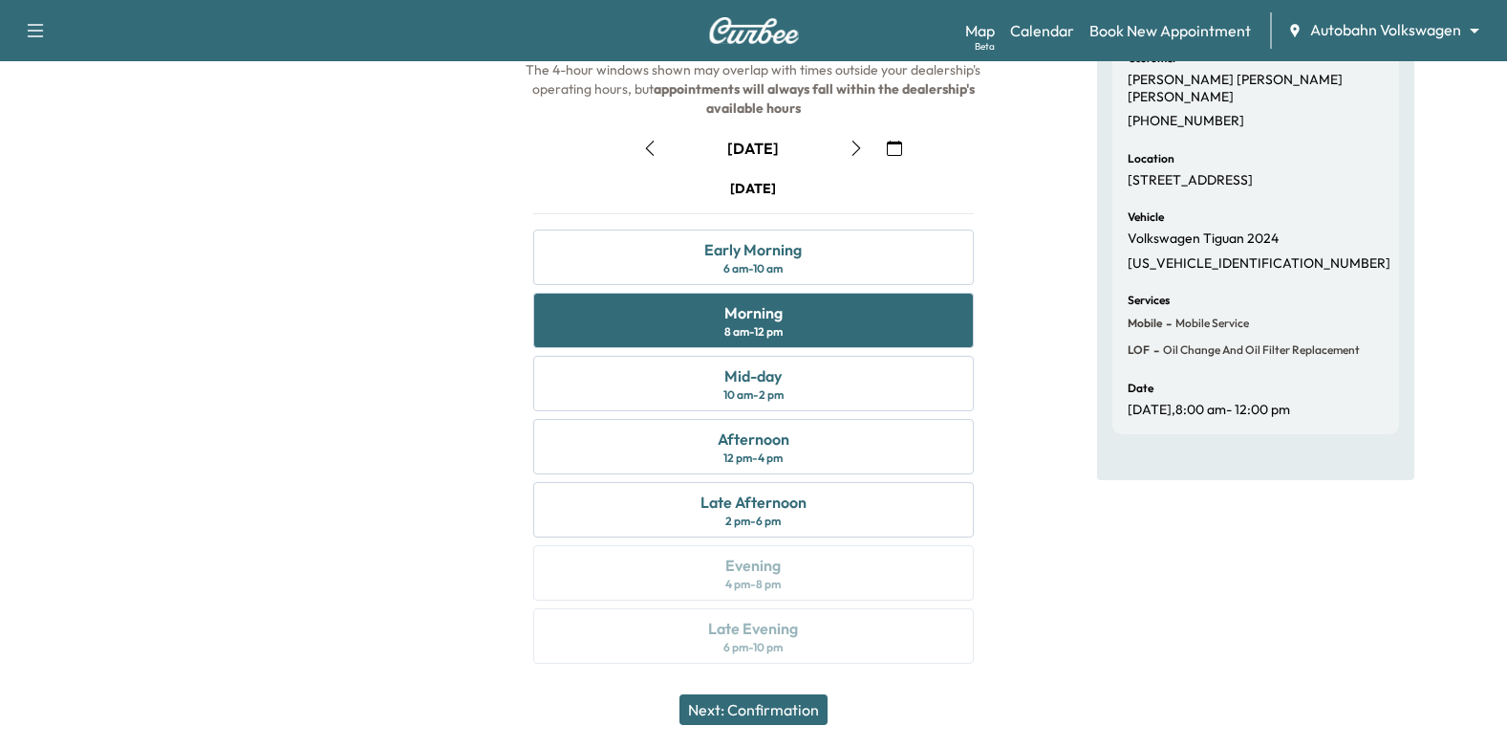
click at [799, 706] on button "Next: Confirmation" at bounding box center [754, 709] width 148 height 31
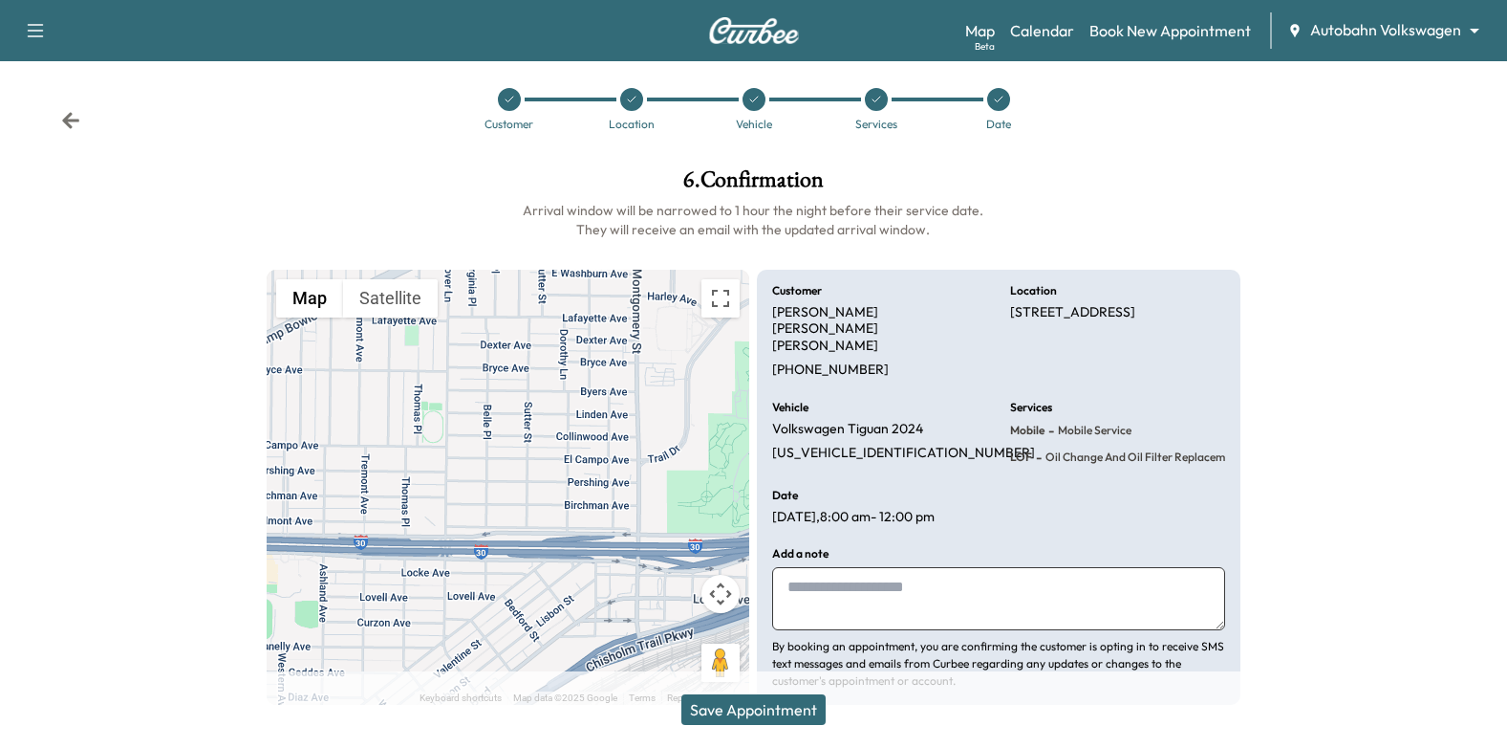
click at [853, 567] on textarea at bounding box center [998, 598] width 453 height 63
type textarea "**********"
click at [810, 703] on button "Save Appointment" at bounding box center [754, 709] width 144 height 31
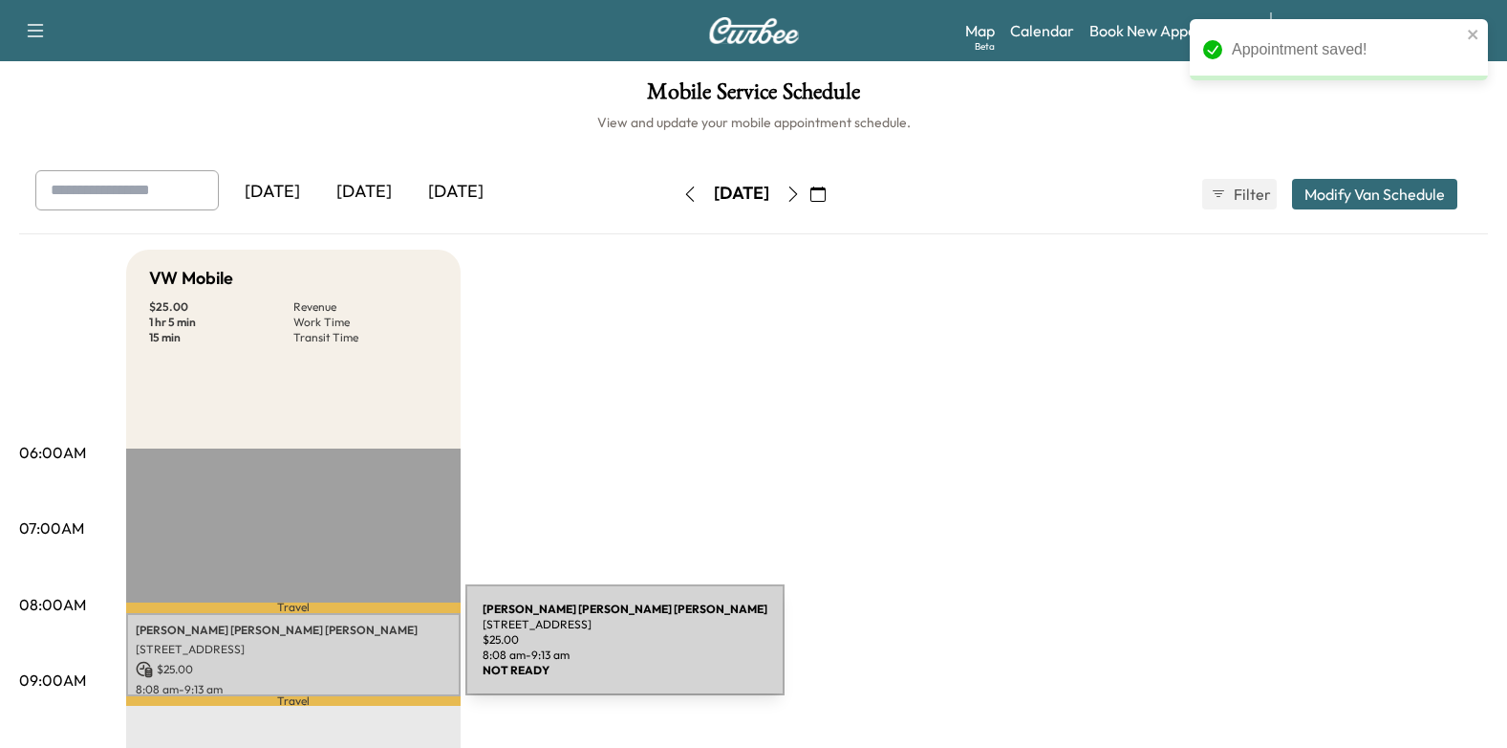
click at [322, 651] on p "3917 PERSHING AVE, FORT WORTH, TX 76107, USA" at bounding box center [293, 648] width 315 height 15
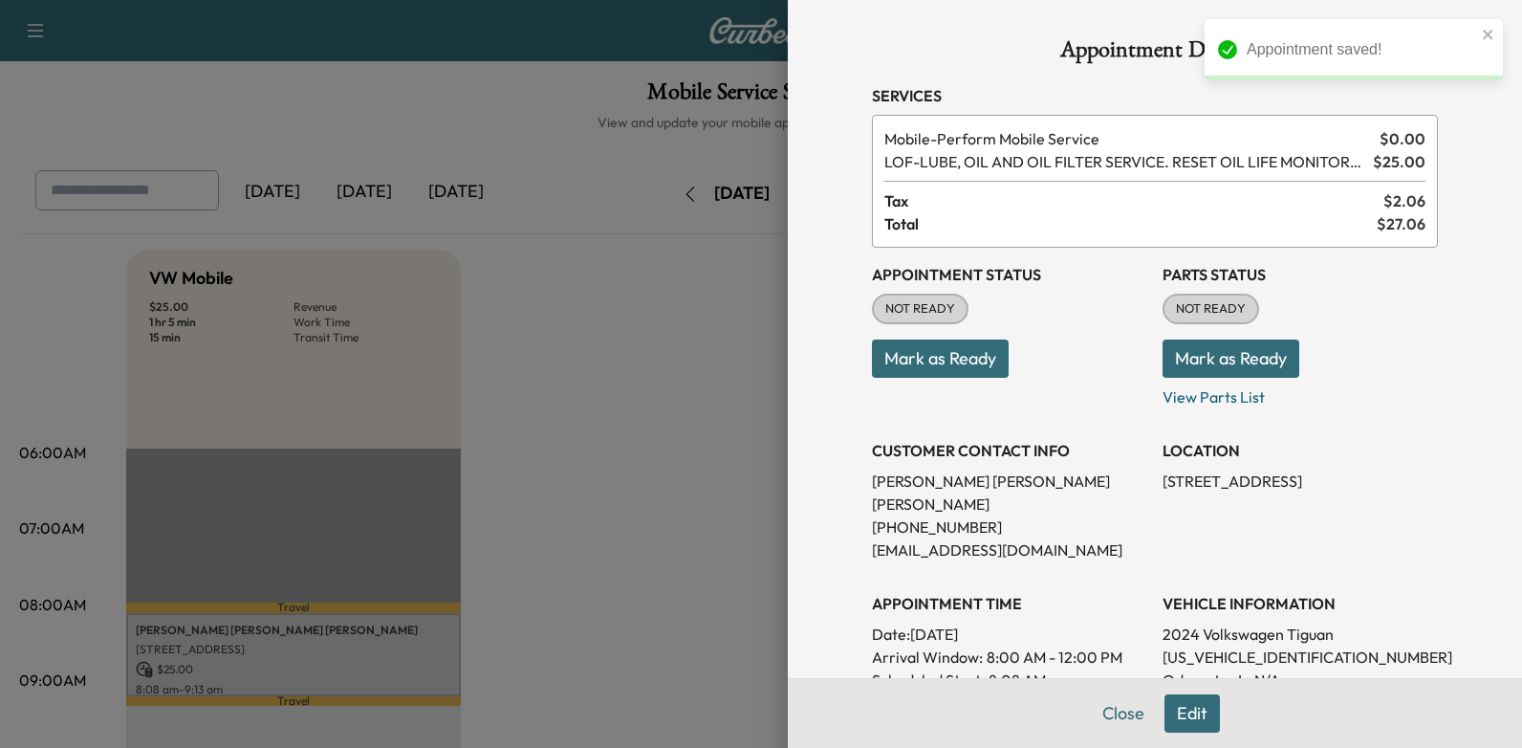
click at [970, 345] on button "Mark as Ready" at bounding box center [940, 358] width 137 height 38
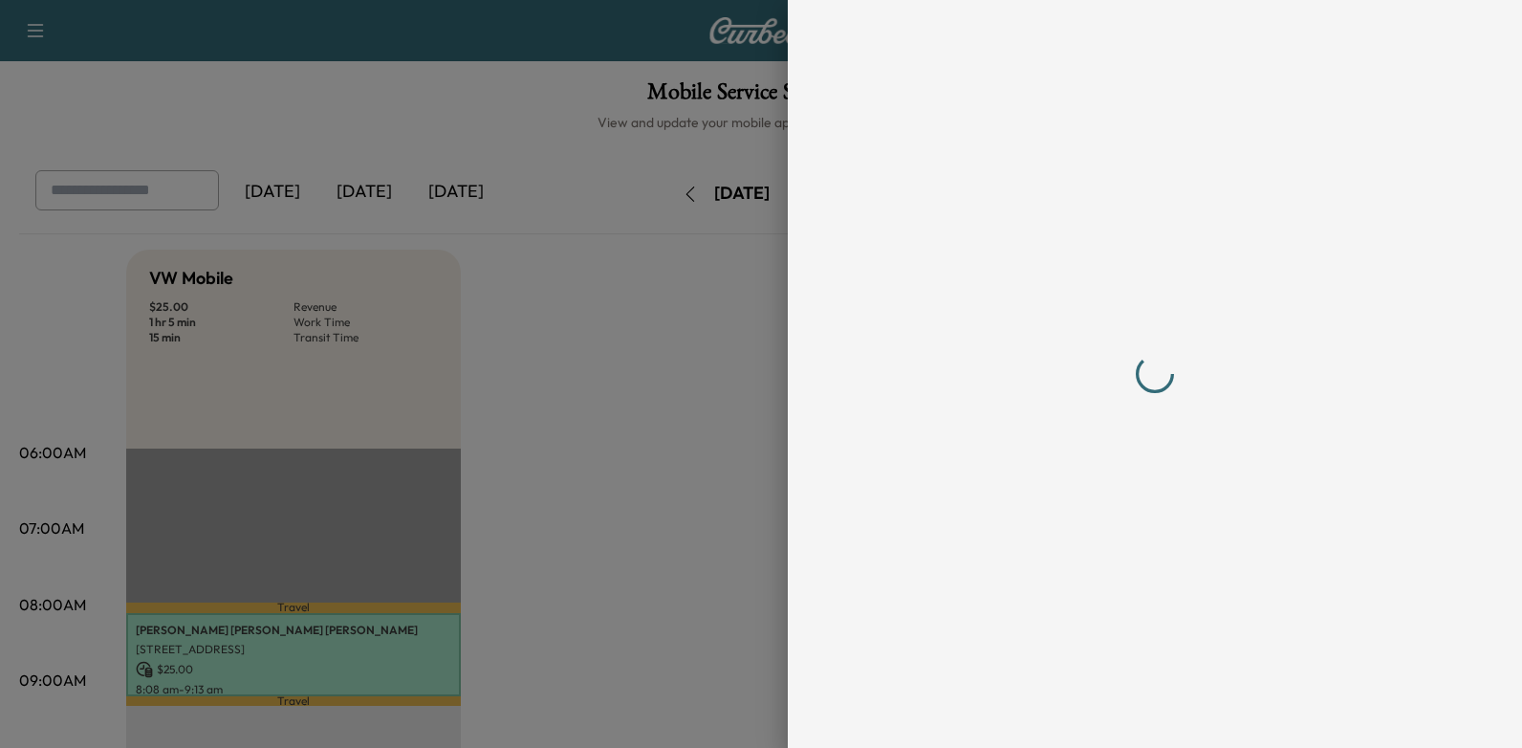
click at [1079, 608] on div at bounding box center [1155, 373] width 566 height 671
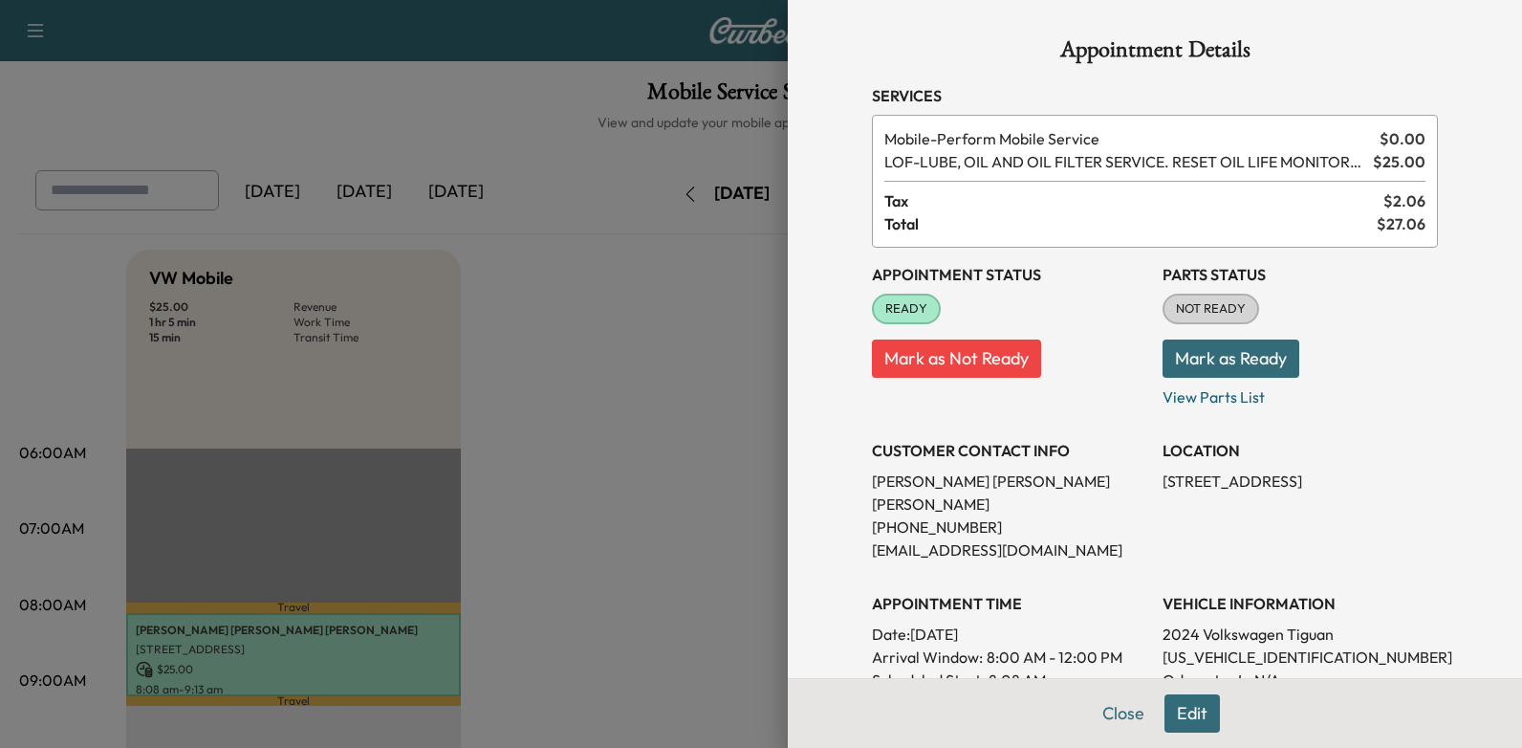
drag, startPoint x: 905, startPoint y: 610, endPoint x: 1080, endPoint y: 613, distance: 175.0
click at [1080, 622] on p "Date: Wednesday Sep. 17, 2025" at bounding box center [1009, 633] width 275 height 23
drag, startPoint x: 1080, startPoint y: 613, endPoint x: 1048, endPoint y: 618, distance: 32.8
copy p "Wednesday Sep. 17, 2025"
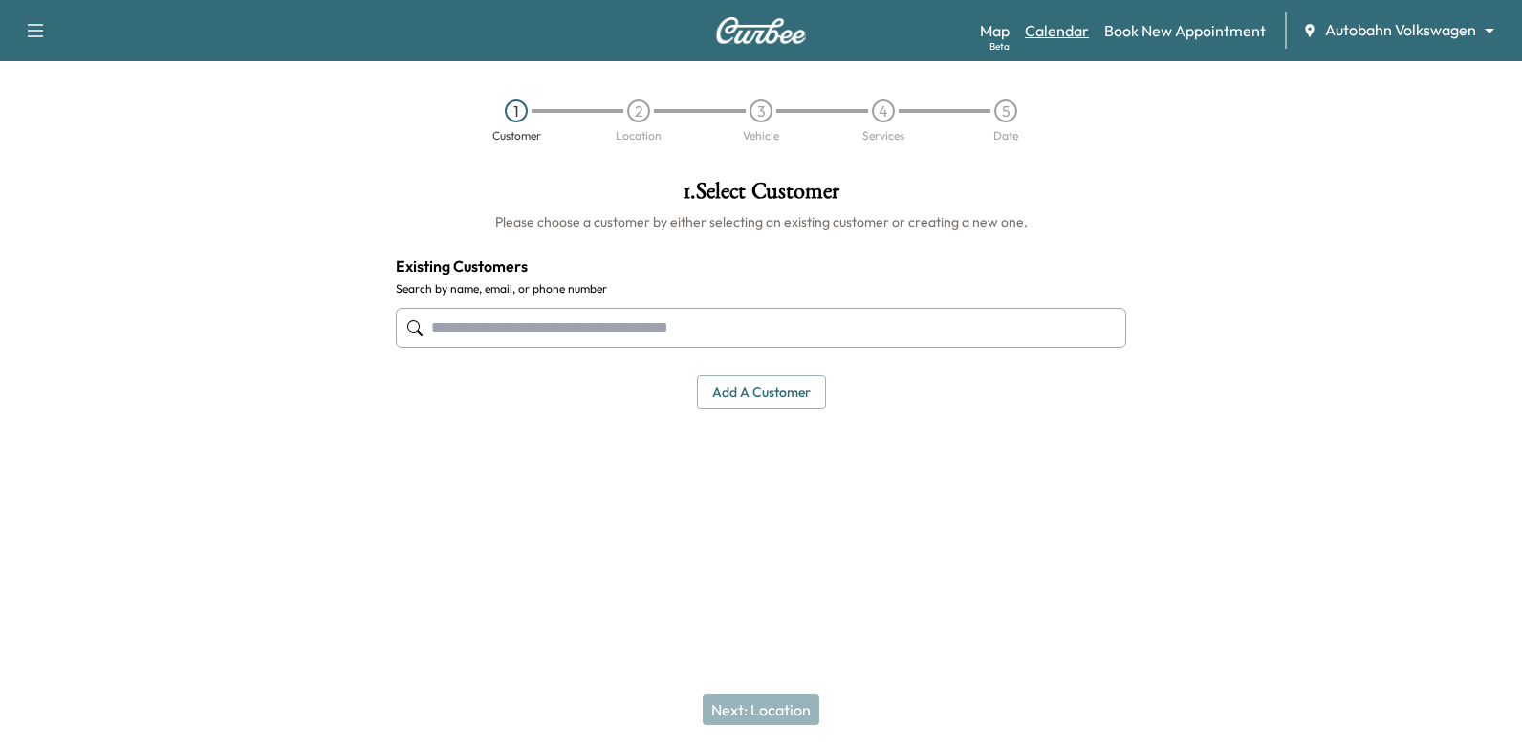
click at [1050, 31] on link "Calendar" at bounding box center [1057, 30] width 64 height 23
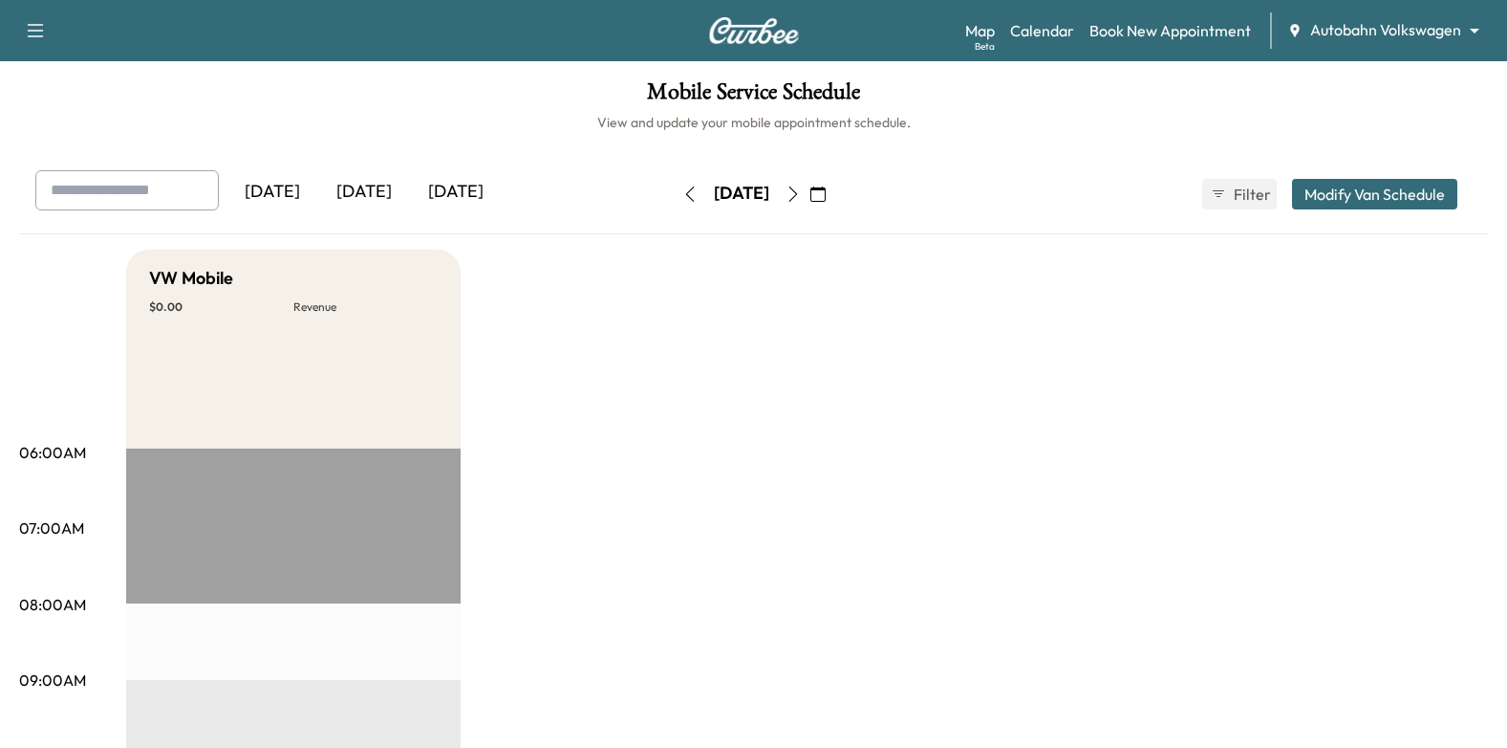
click at [826, 194] on icon "button" at bounding box center [818, 193] width 15 height 15
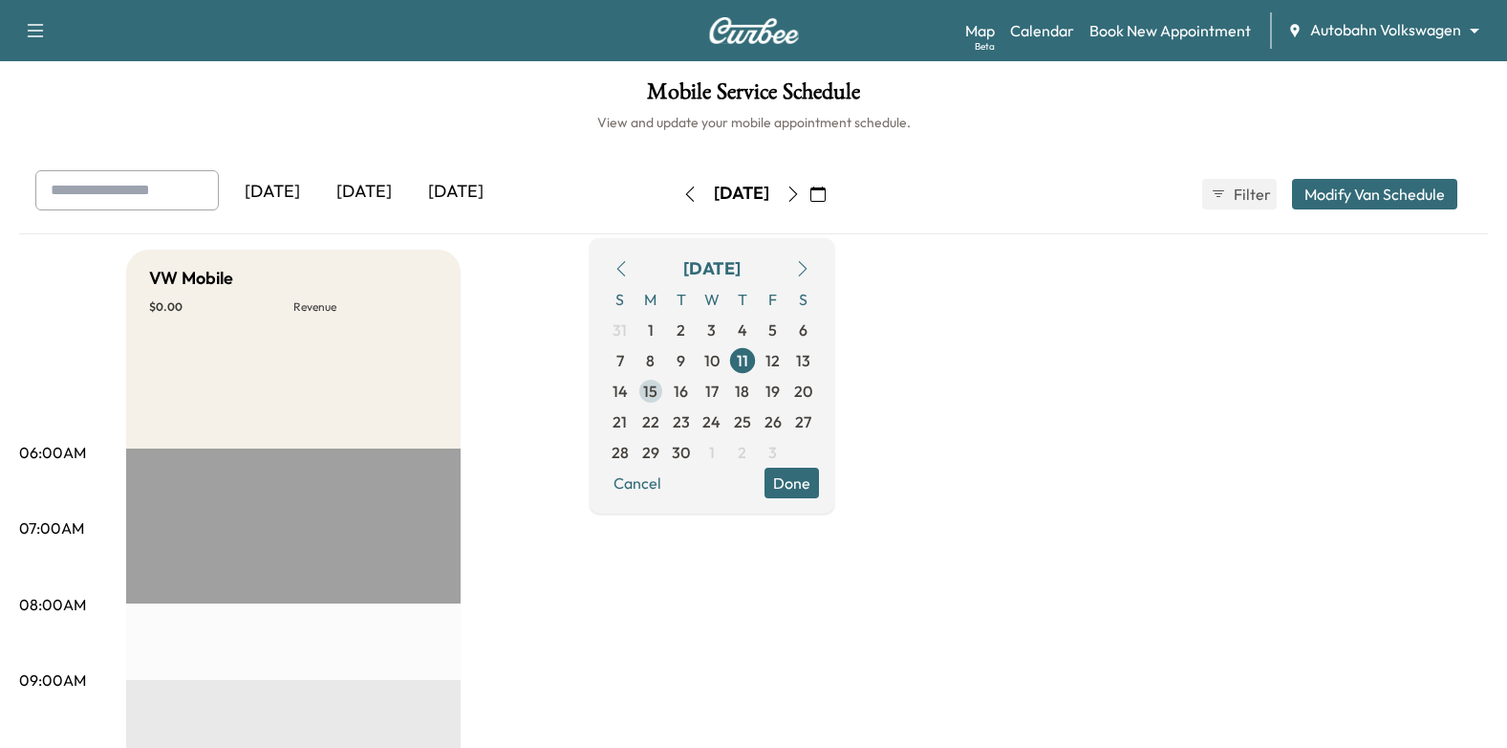
click at [666, 400] on span "15" at bounding box center [651, 391] width 31 height 31
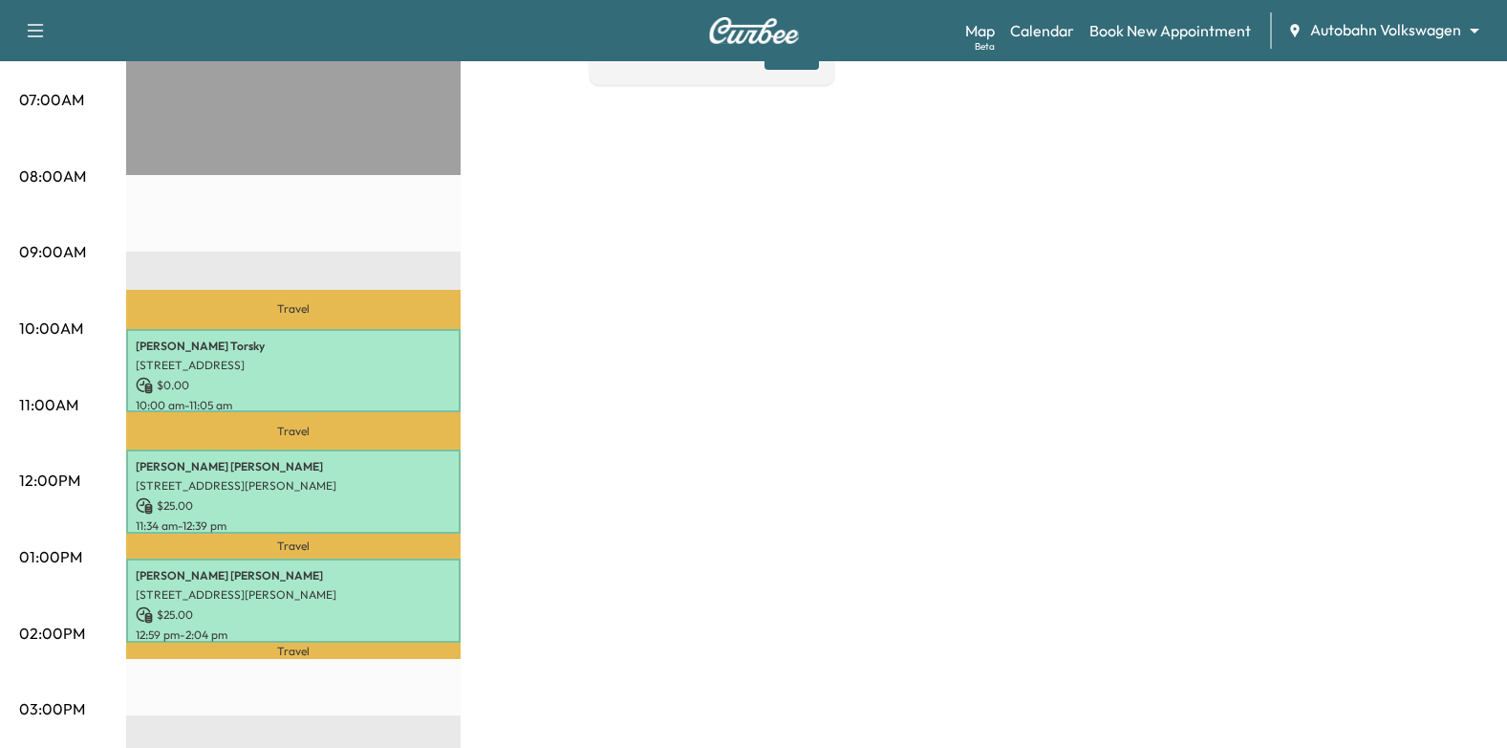
scroll to position [286, 0]
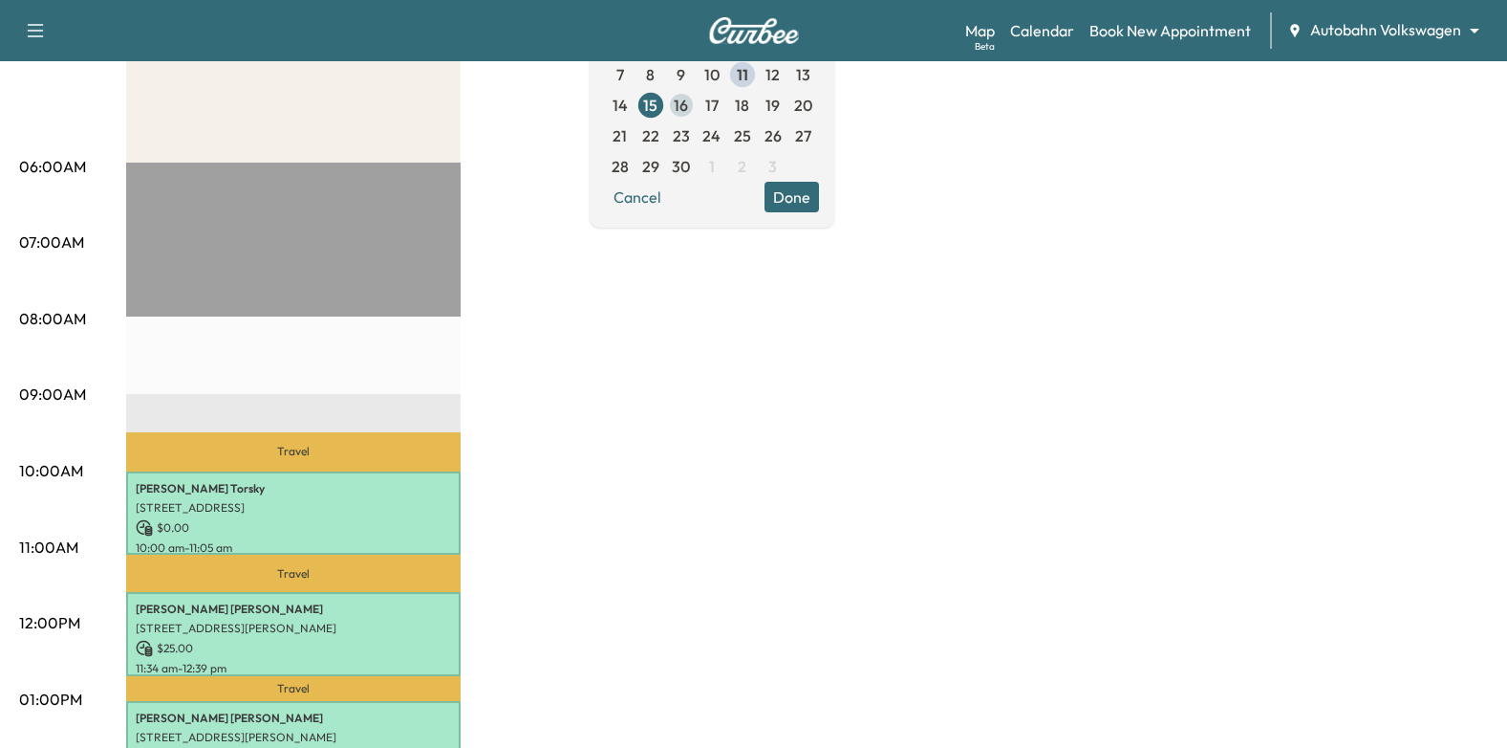
click at [688, 102] on span "16" at bounding box center [681, 105] width 14 height 23
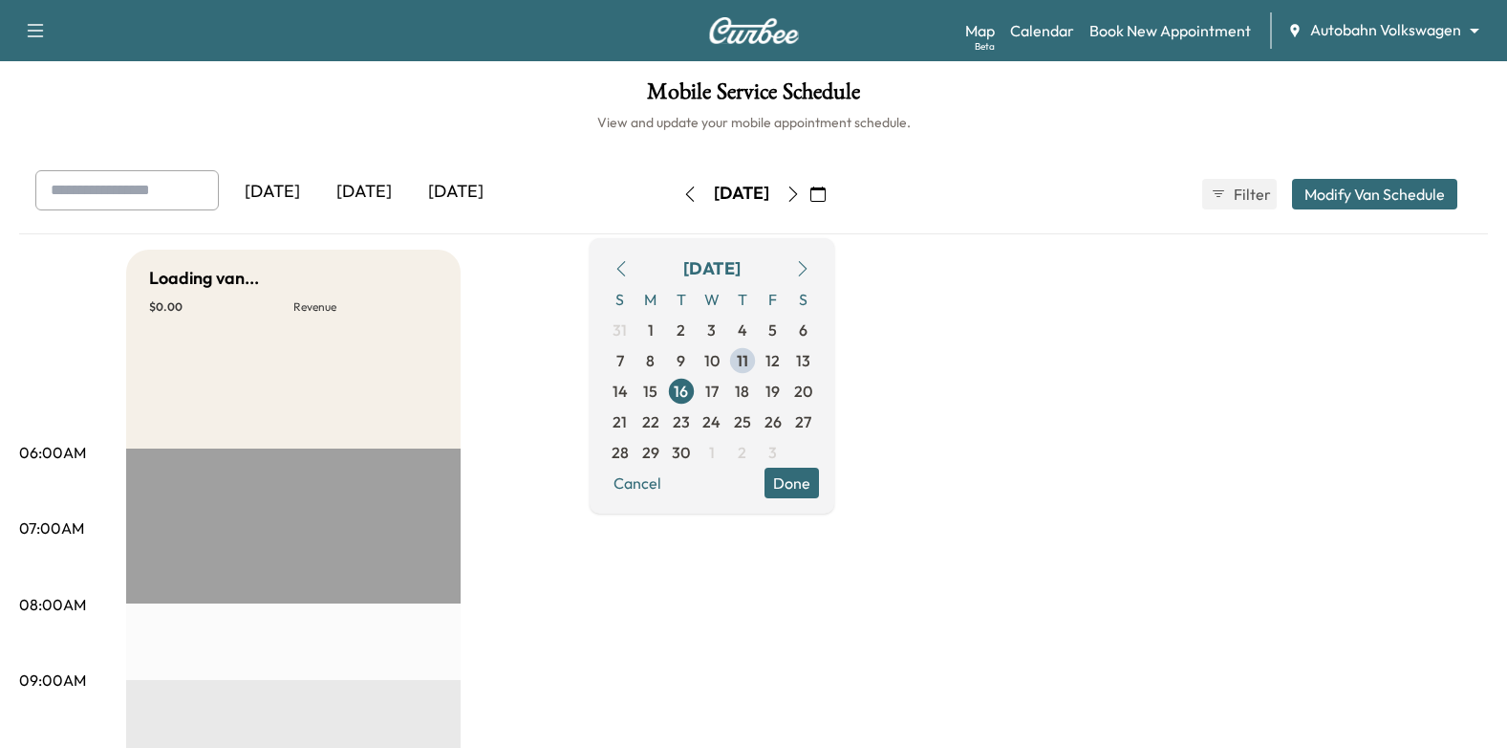
click at [819, 481] on button "Done" at bounding box center [792, 482] width 54 height 31
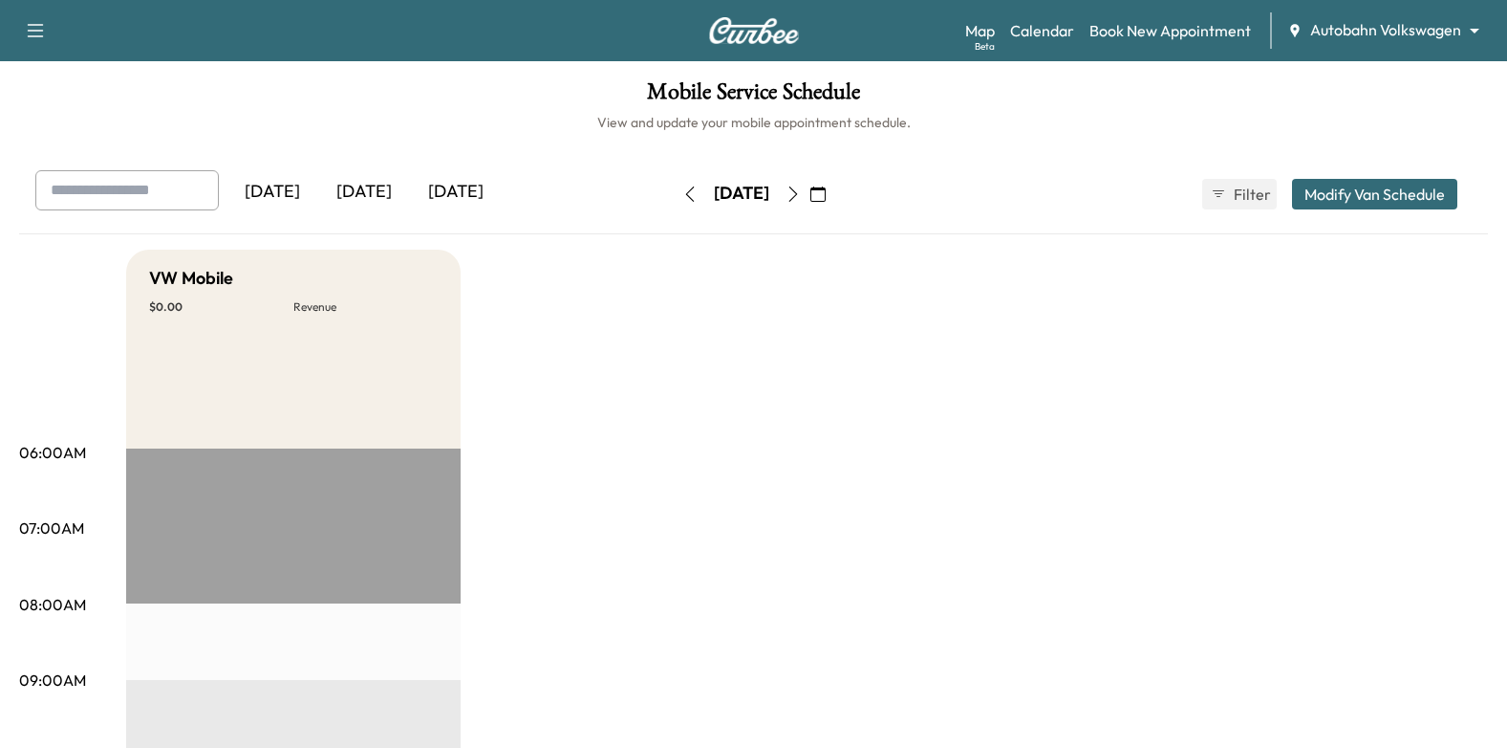
click at [801, 196] on icon "button" at bounding box center [793, 193] width 15 height 15
